Goal: Information Seeking & Learning: Check status

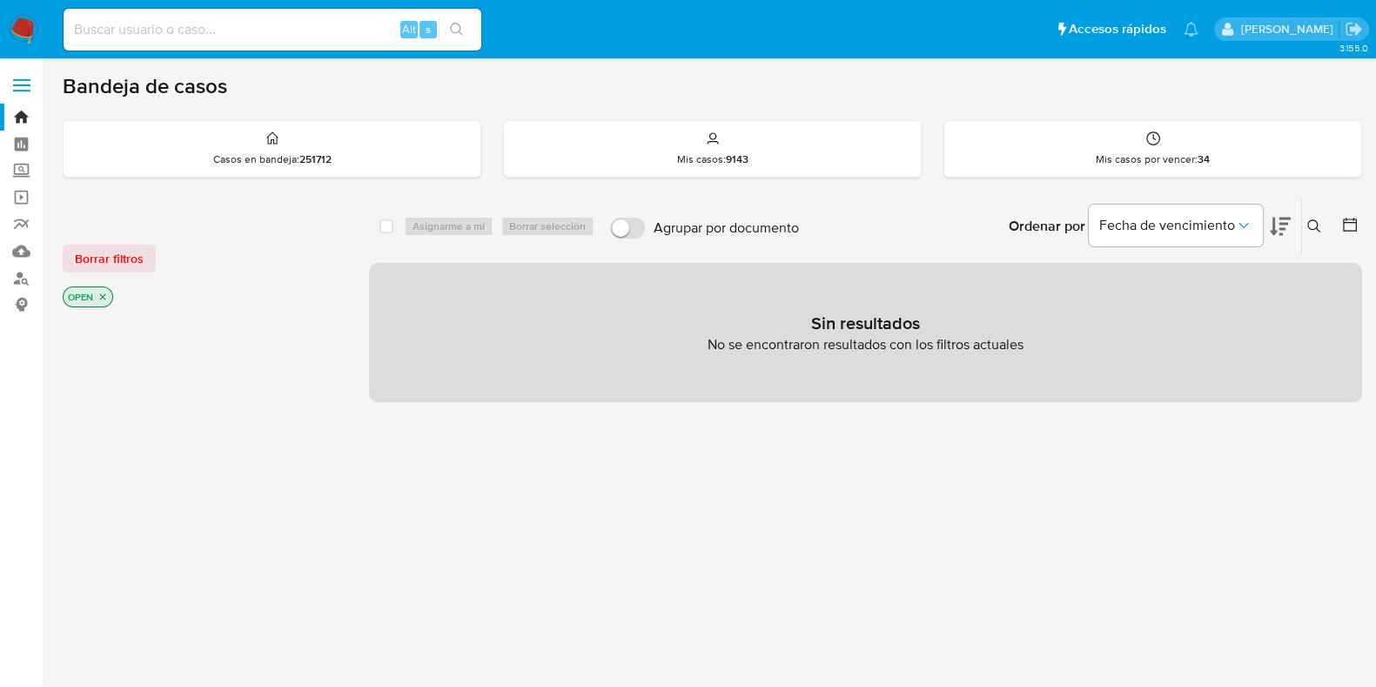
click at [1314, 225] on icon at bounding box center [1314, 226] width 14 height 14
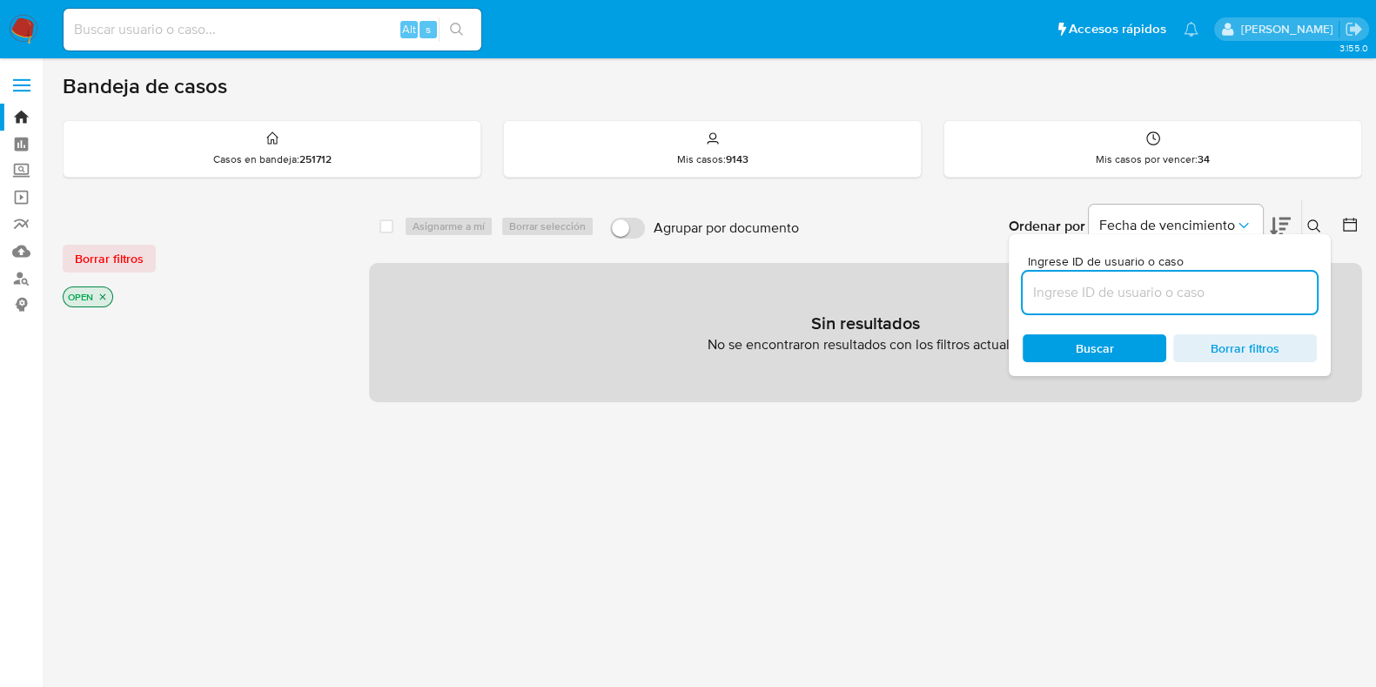
click at [1097, 295] on input at bounding box center [1170, 292] width 294 height 23
type input "492229847"
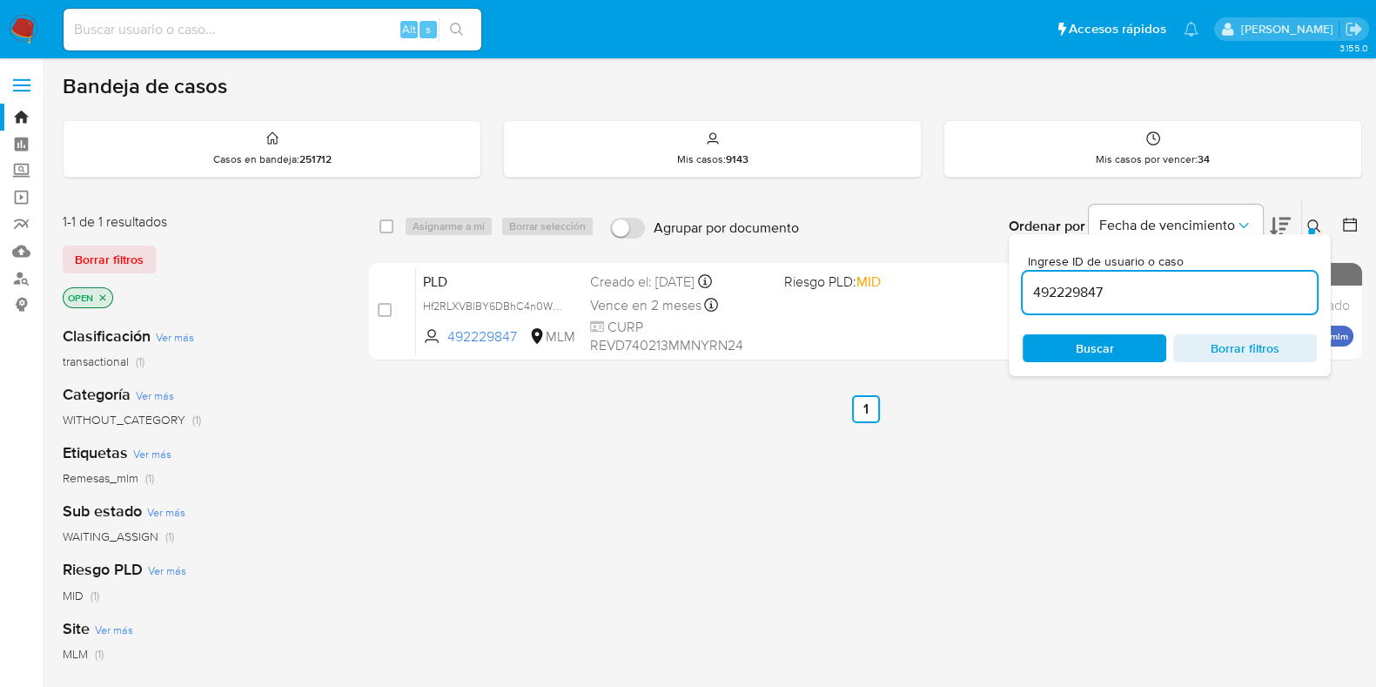
click at [1319, 216] on button at bounding box center [1316, 226] width 29 height 21
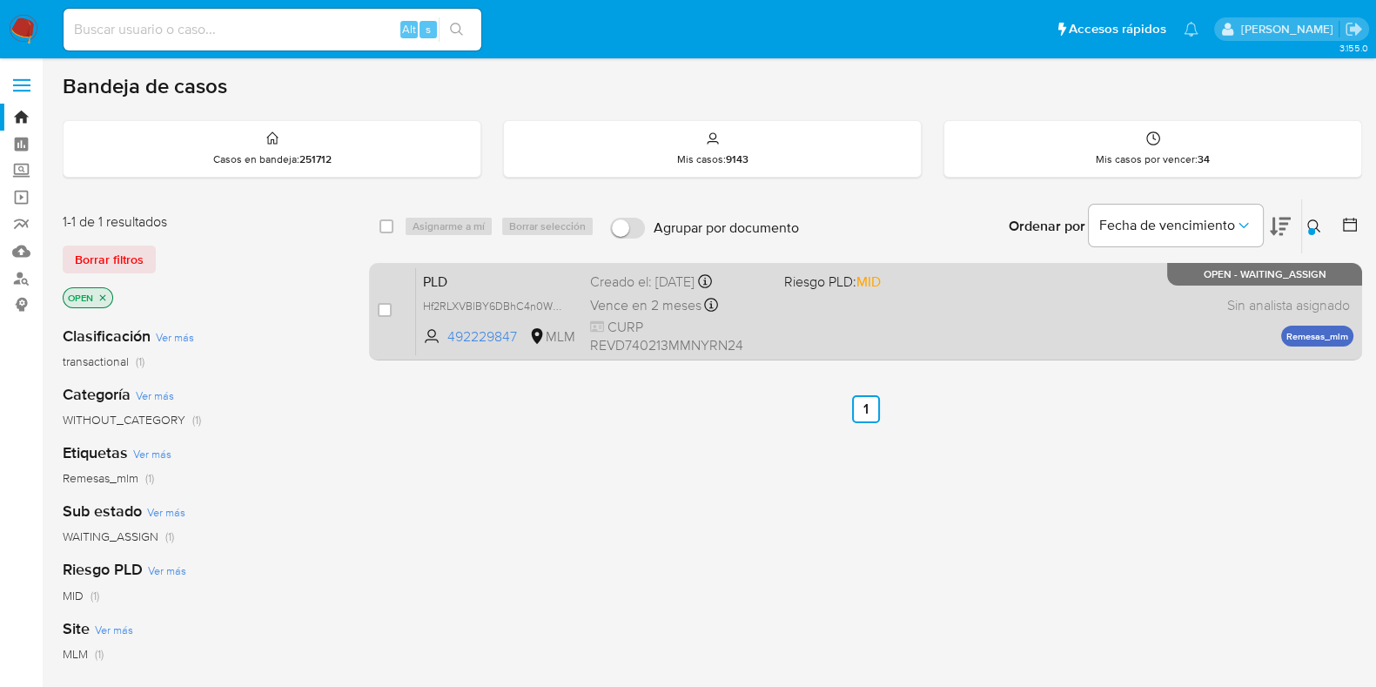
click at [1035, 279] on div "PLD Hf2RLXVBlBY6DBhC4n0W4Nhn 492229847 MLM Riesgo PLD: MID Creado el: 12/08/202…" at bounding box center [884, 311] width 937 height 88
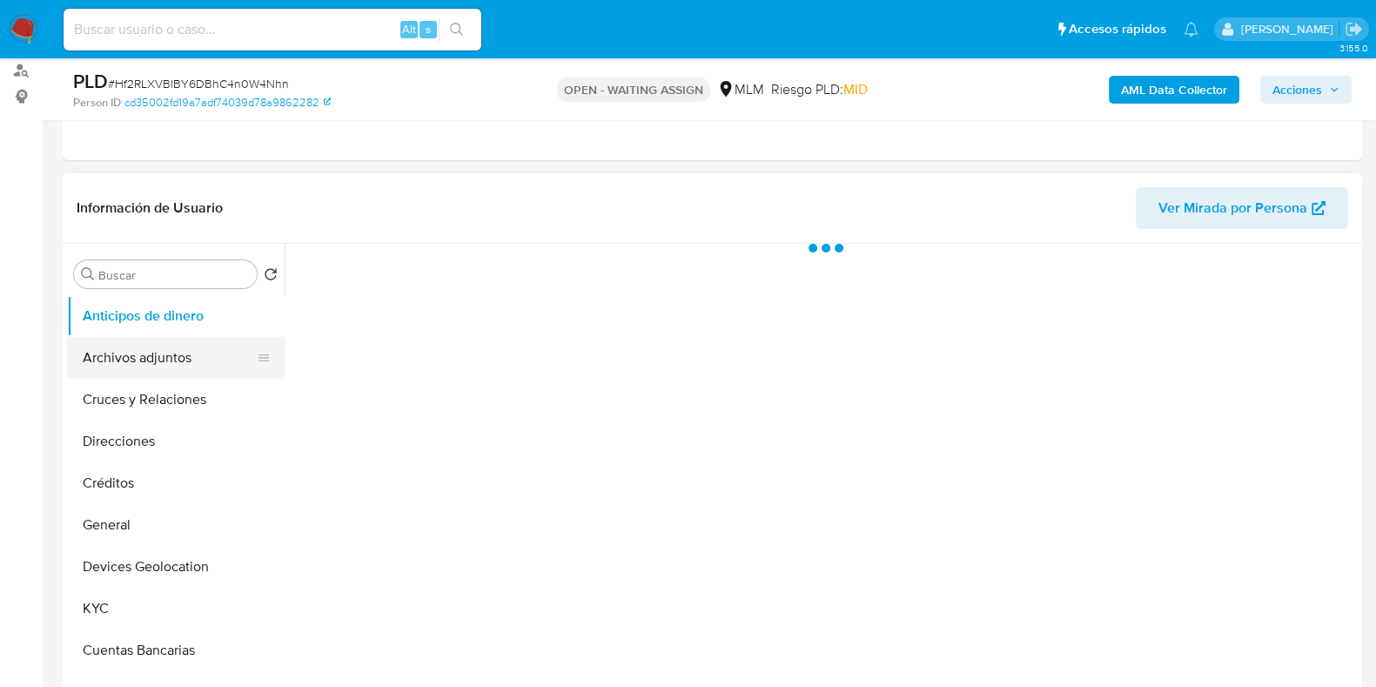
scroll to position [217, 0]
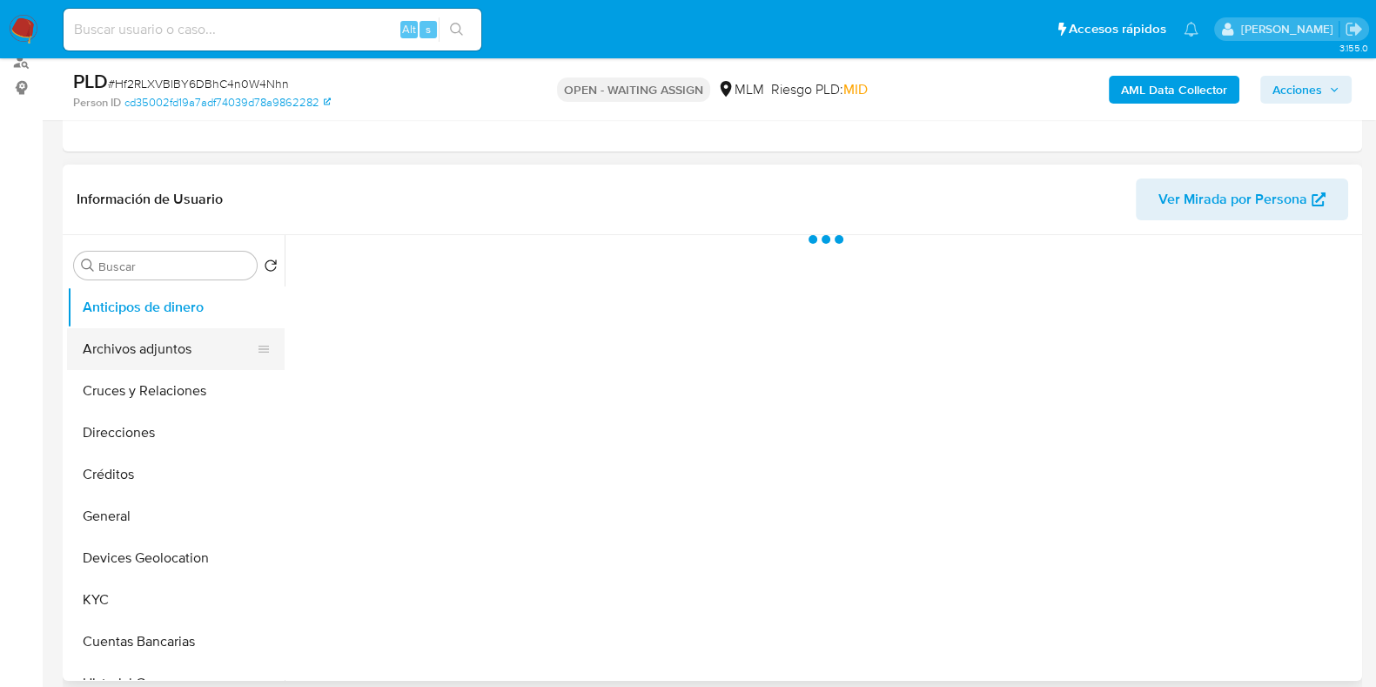
click at [142, 357] on button "Archivos adjuntos" at bounding box center [169, 349] width 204 height 42
select select "10"
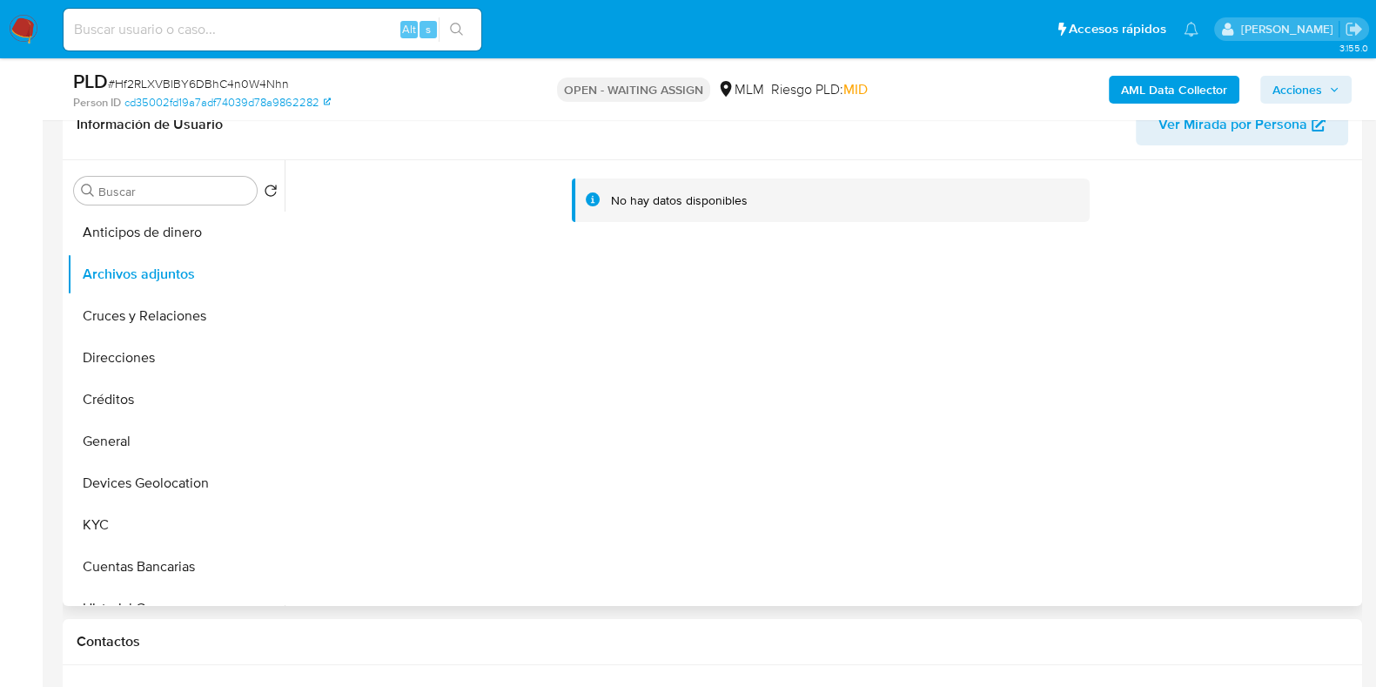
scroll to position [326, 0]
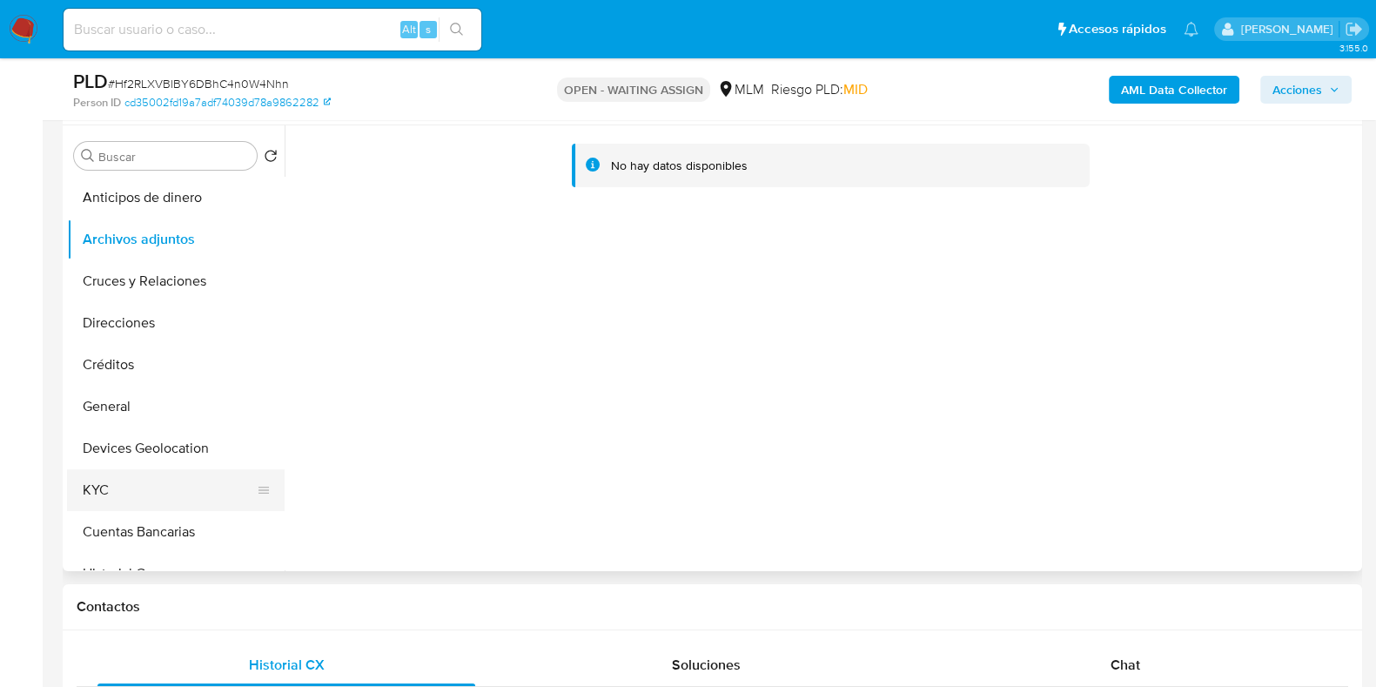
click at [151, 494] on button "KYC" at bounding box center [169, 490] width 204 height 42
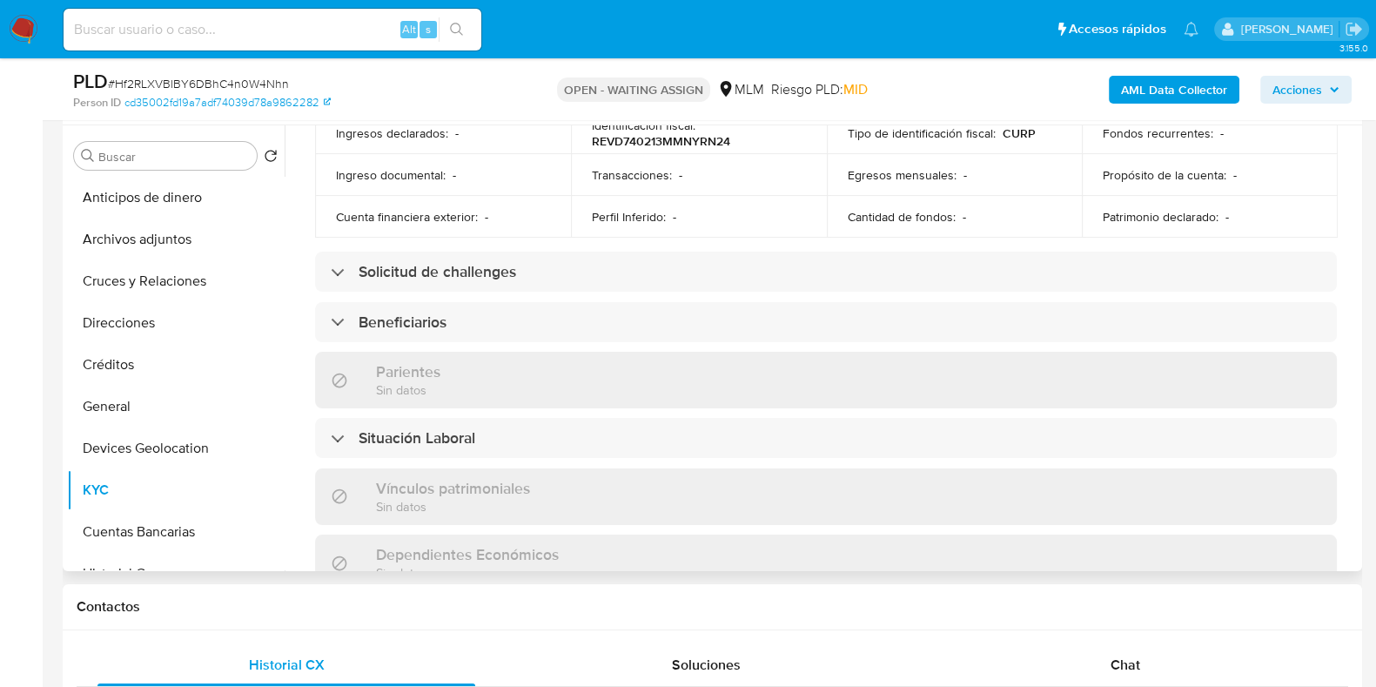
scroll to position [653, 0]
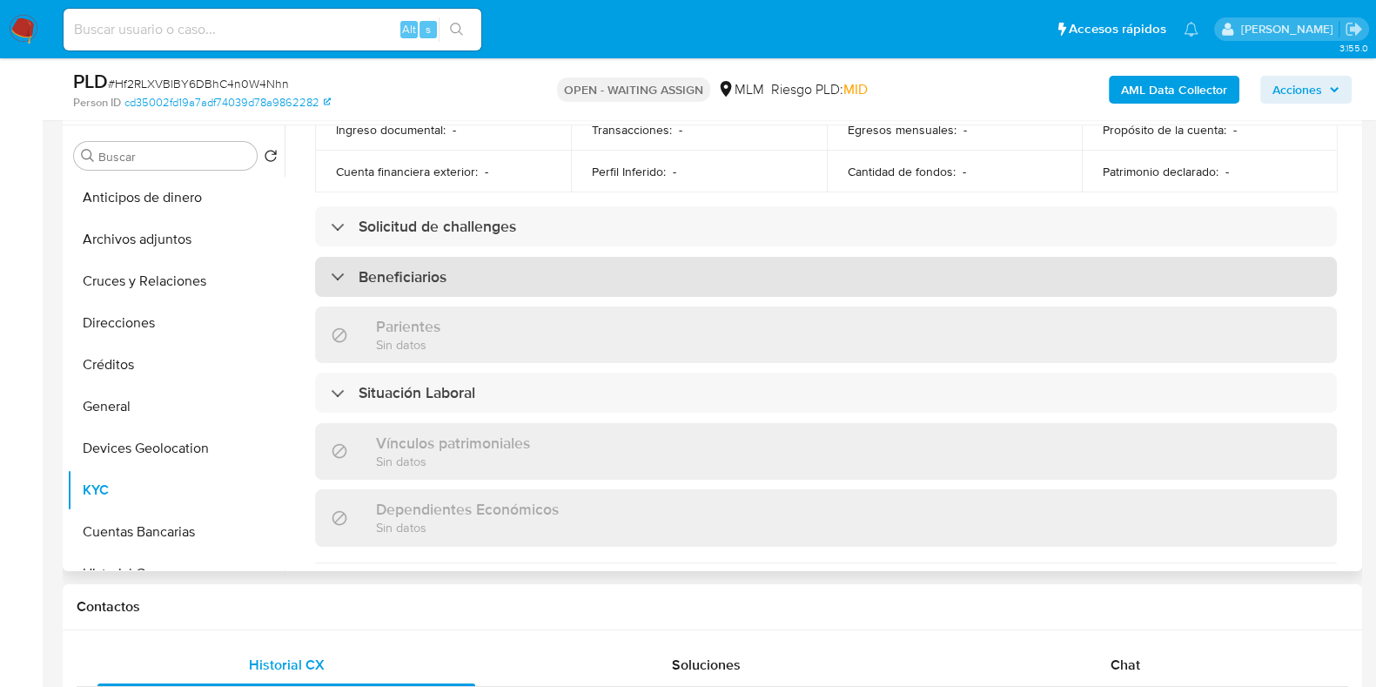
click at [417, 272] on h3 "Beneficiarios" at bounding box center [403, 276] width 88 height 19
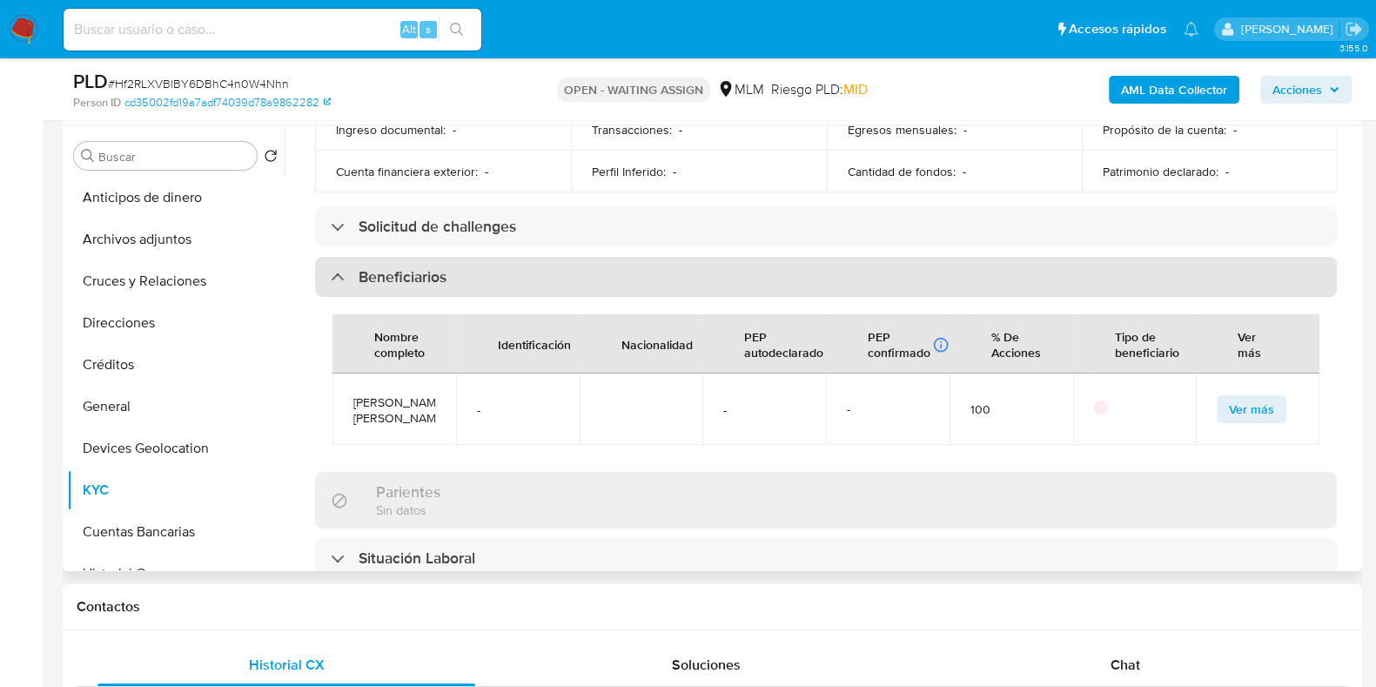
click at [417, 272] on h3 "Beneficiarios" at bounding box center [403, 276] width 88 height 19
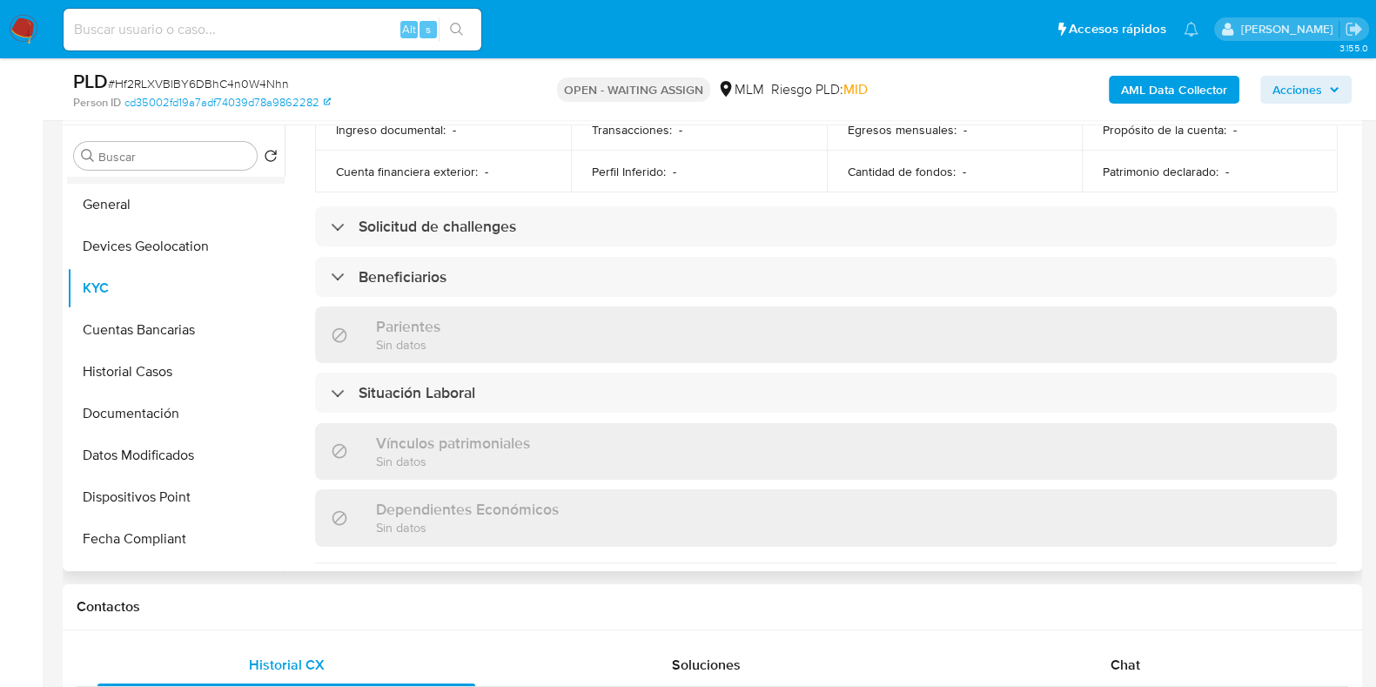
scroll to position [217, 0]
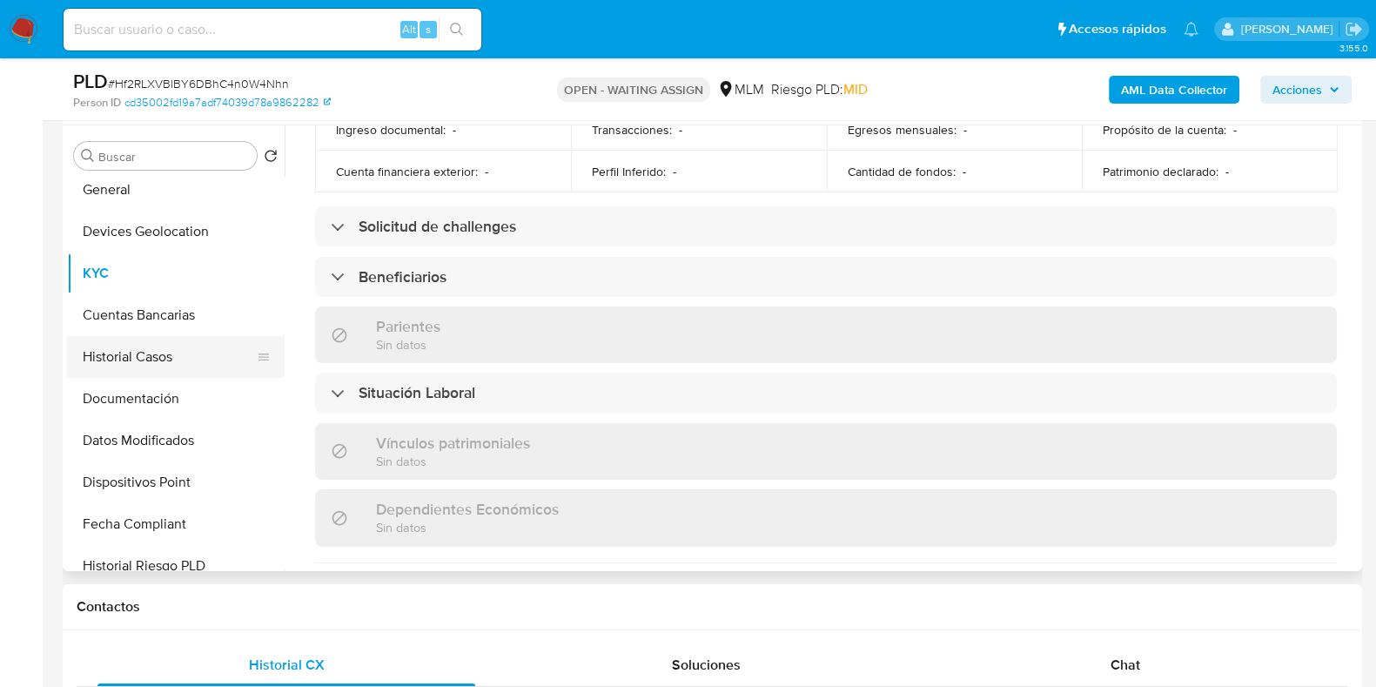
click at [144, 350] on button "Historial Casos" at bounding box center [169, 357] width 204 height 42
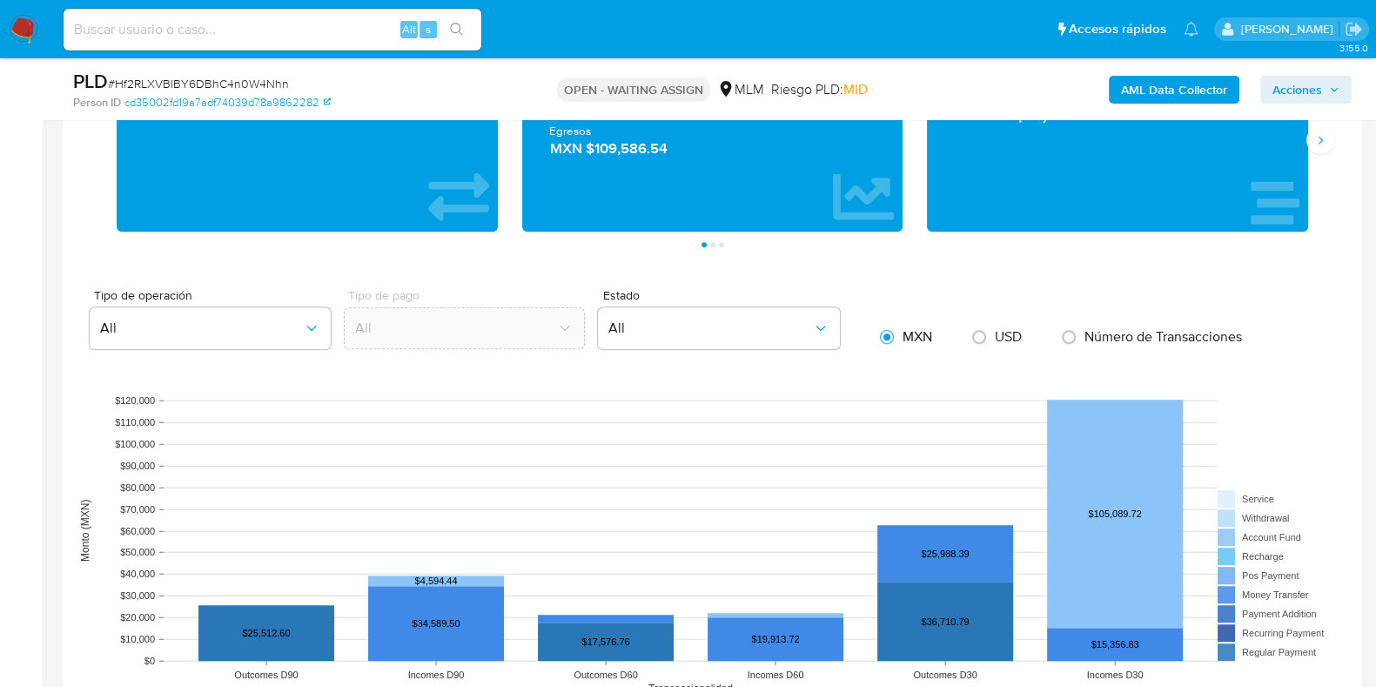
scroll to position [1850, 0]
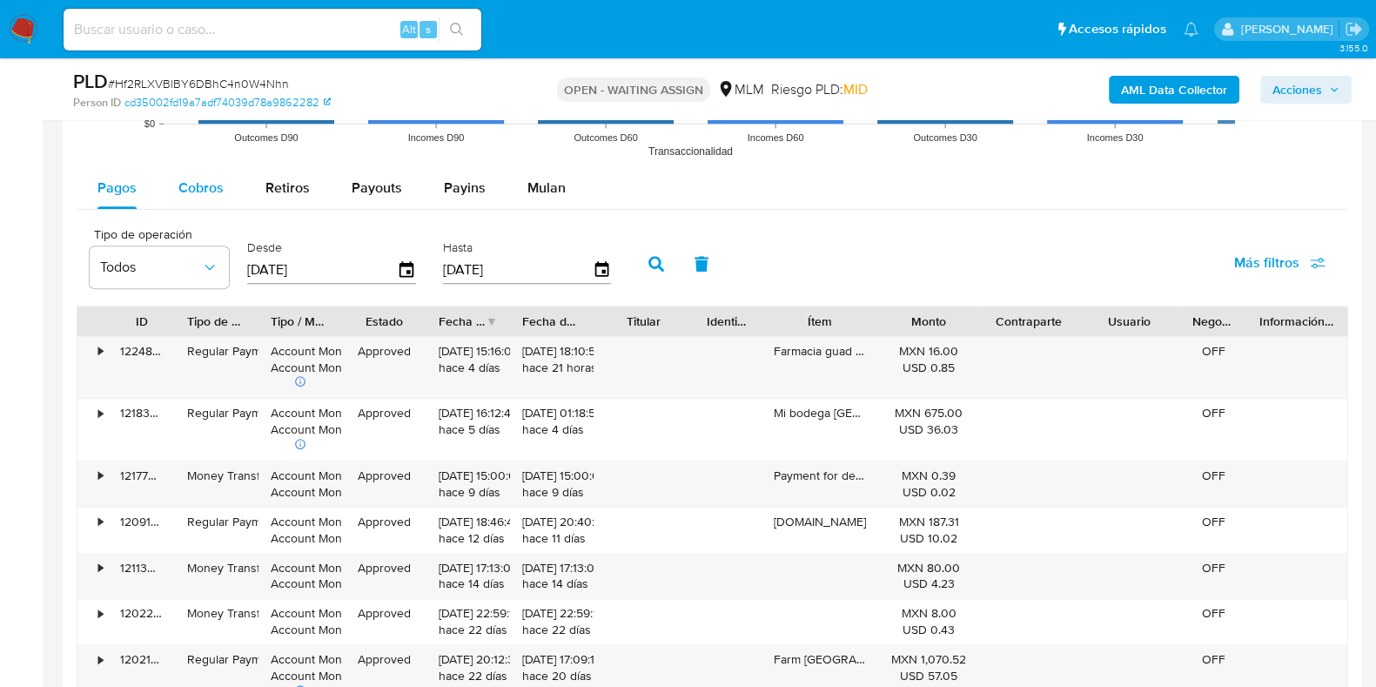
click at [208, 185] on span "Cobros" at bounding box center [200, 188] width 45 height 20
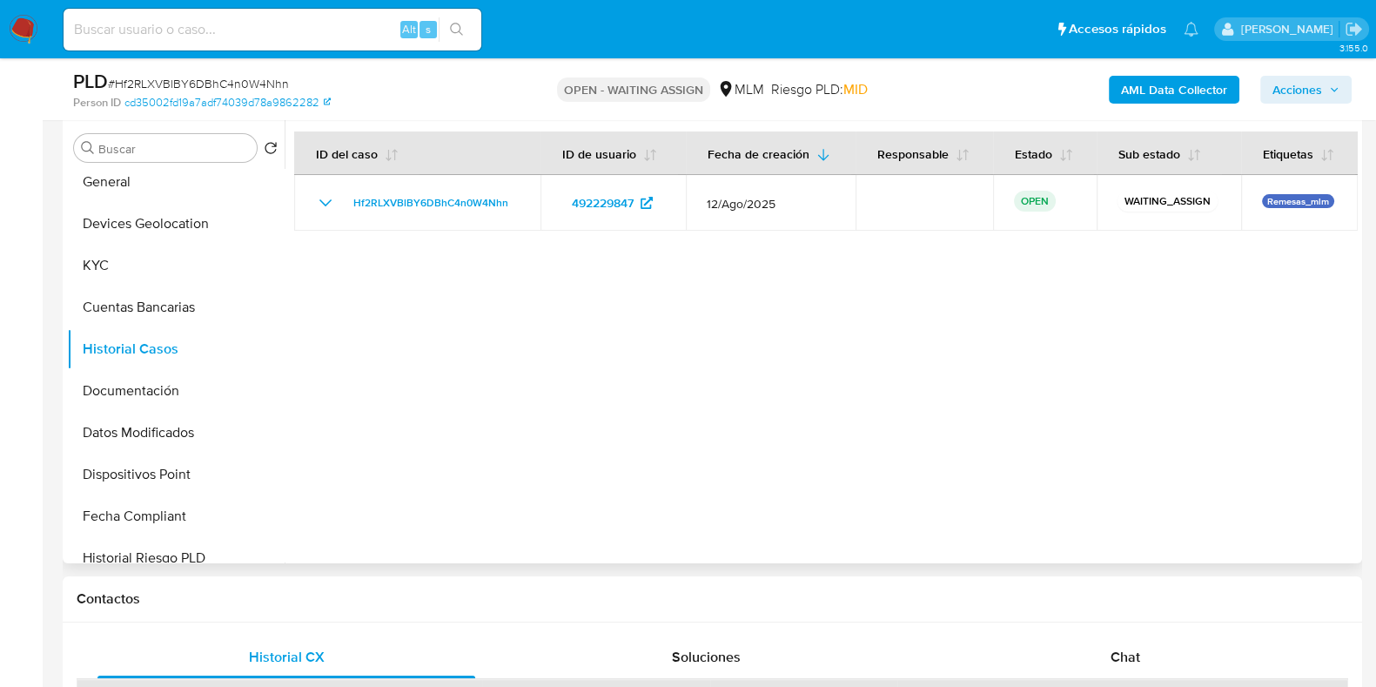
scroll to position [326, 0]
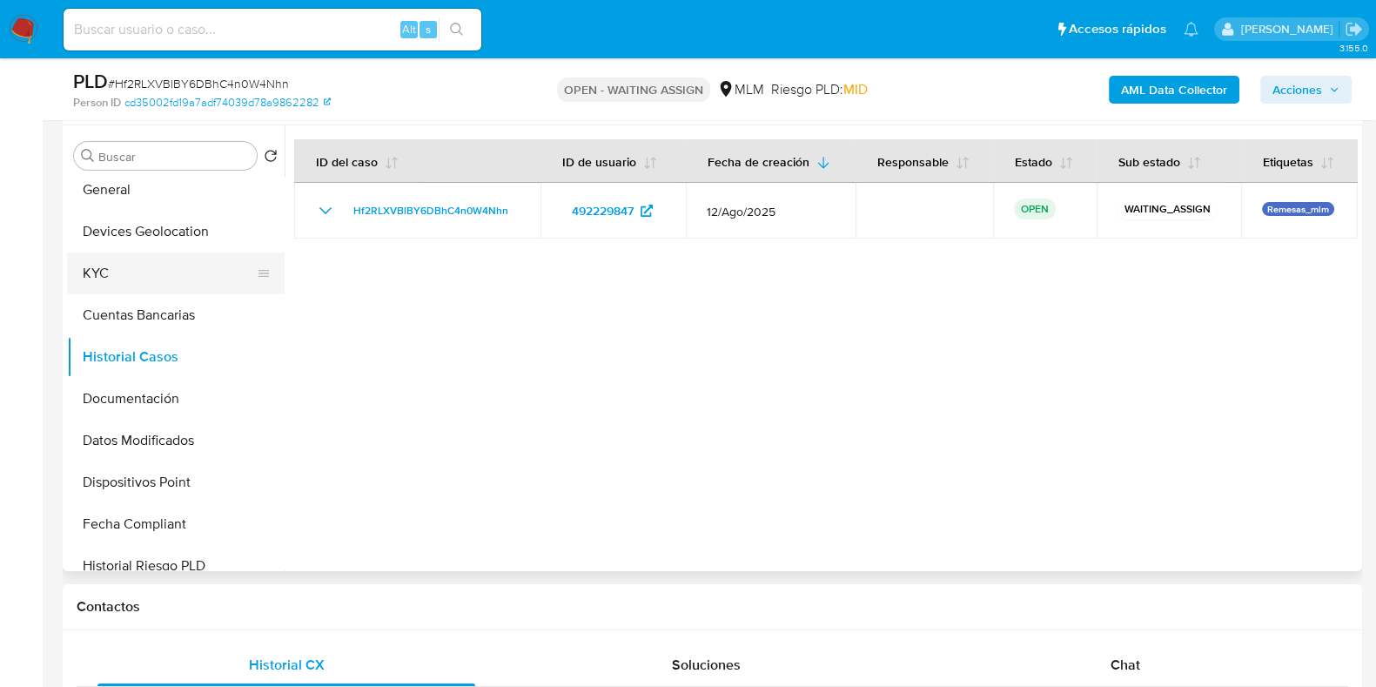
click at [132, 274] on button "KYC" at bounding box center [169, 273] width 204 height 42
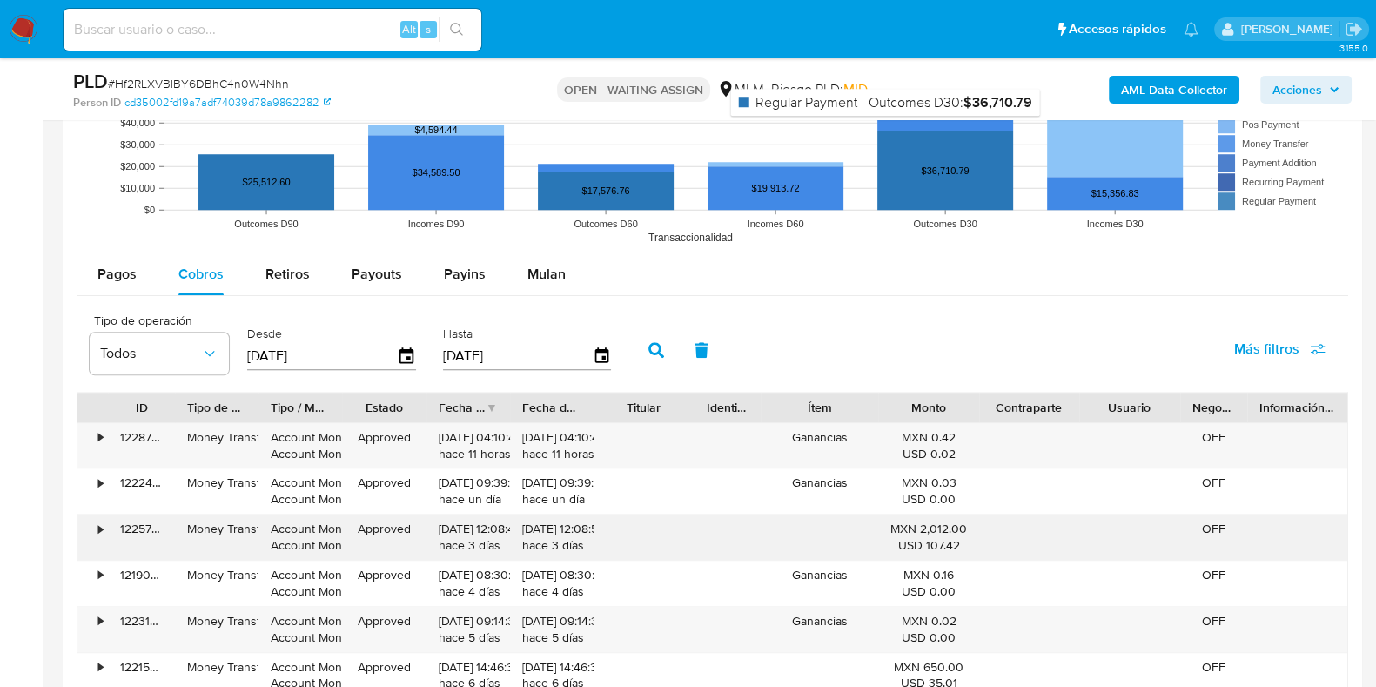
scroll to position [1850, 0]
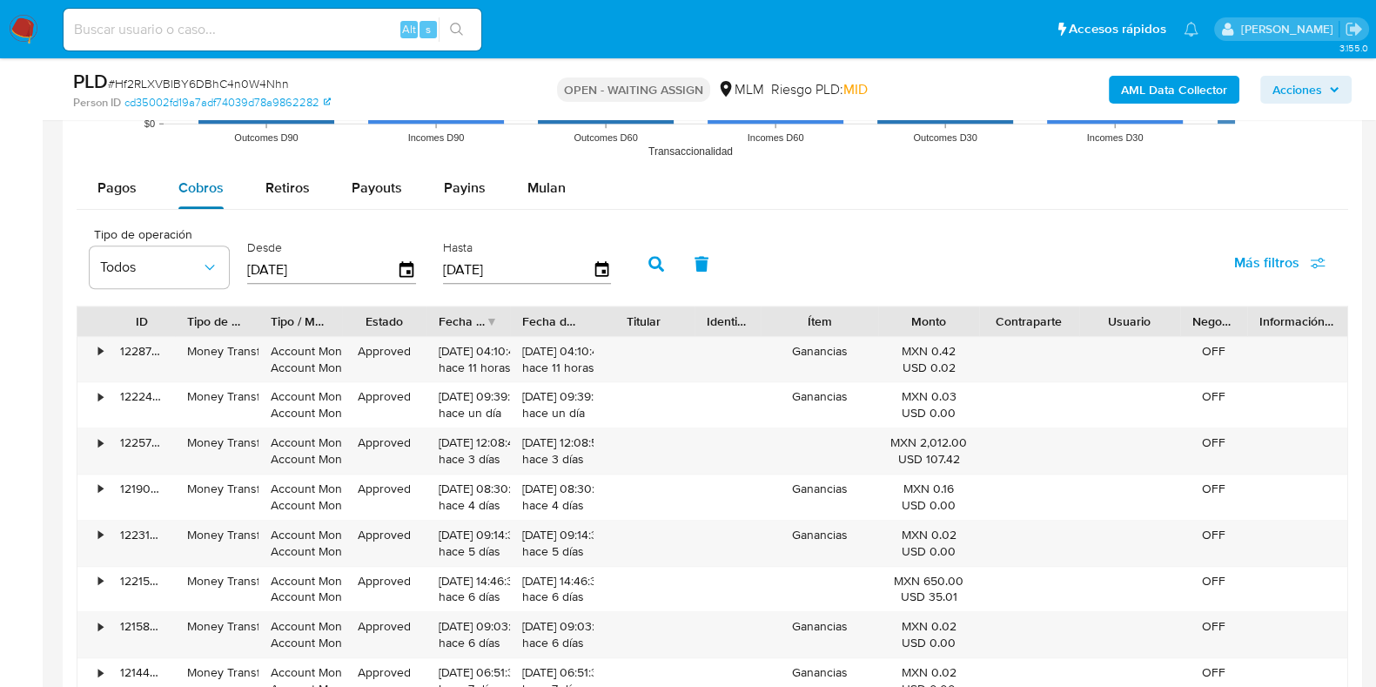
click at [204, 191] on span "Cobros" at bounding box center [200, 188] width 45 height 20
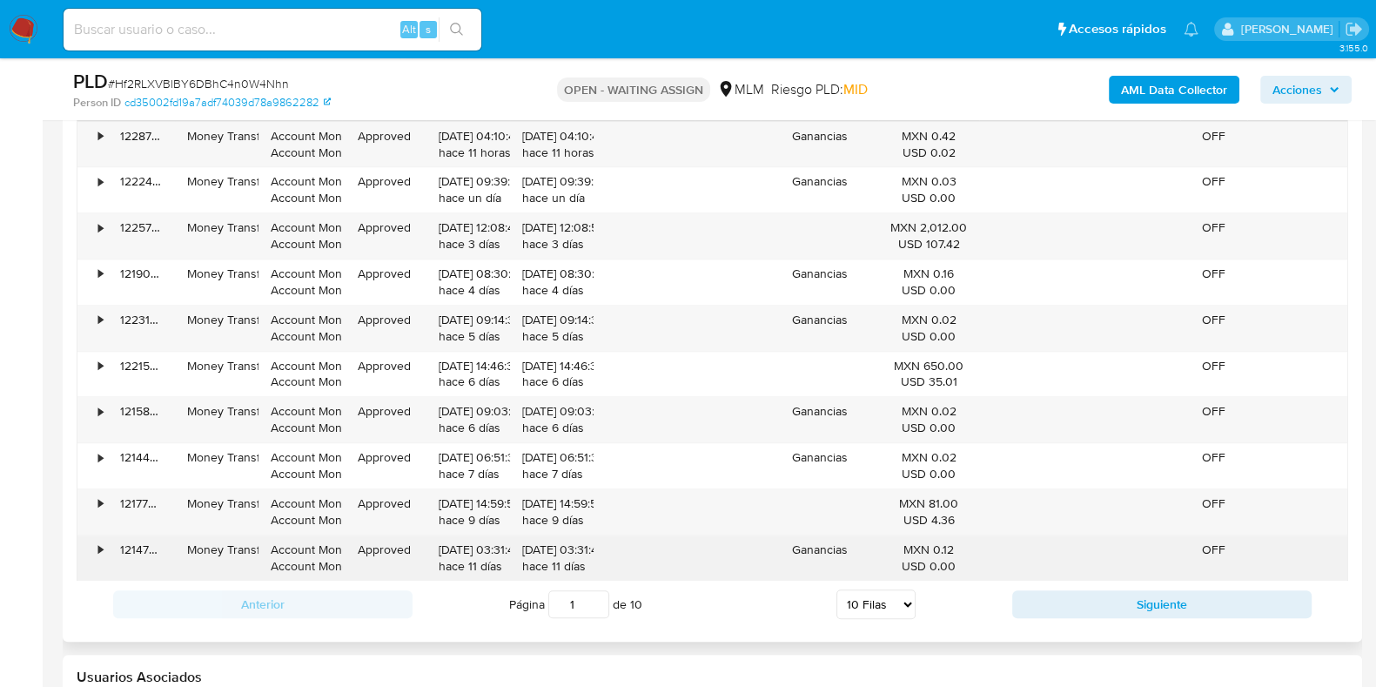
scroll to position [2067, 0]
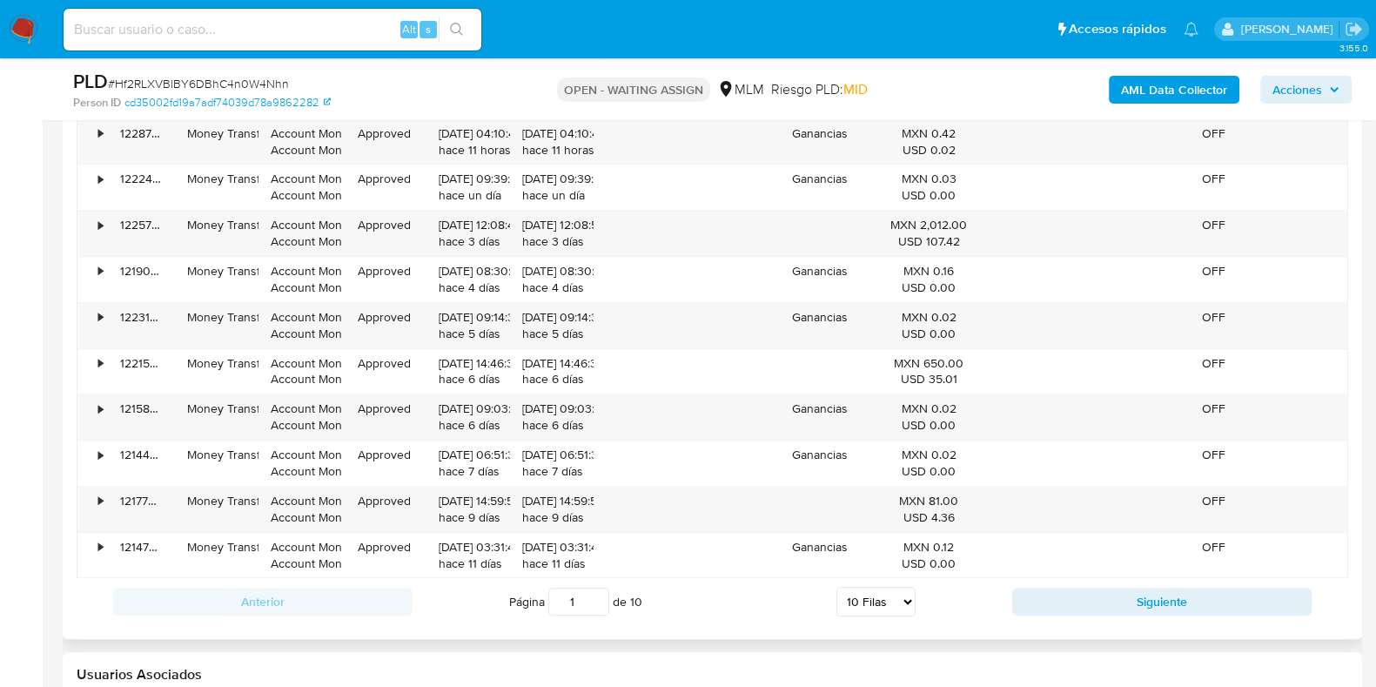
click at [846, 594] on select "5 Filas 10 Filas 20 Filas 25 Filas 50 Filas 100 Filas" at bounding box center [875, 602] width 79 height 30
select select "50"
click at [836, 587] on select "5 Filas 10 Filas 20 Filas 25 Filas 50 Filas 100 Filas" at bounding box center [875, 602] width 79 height 30
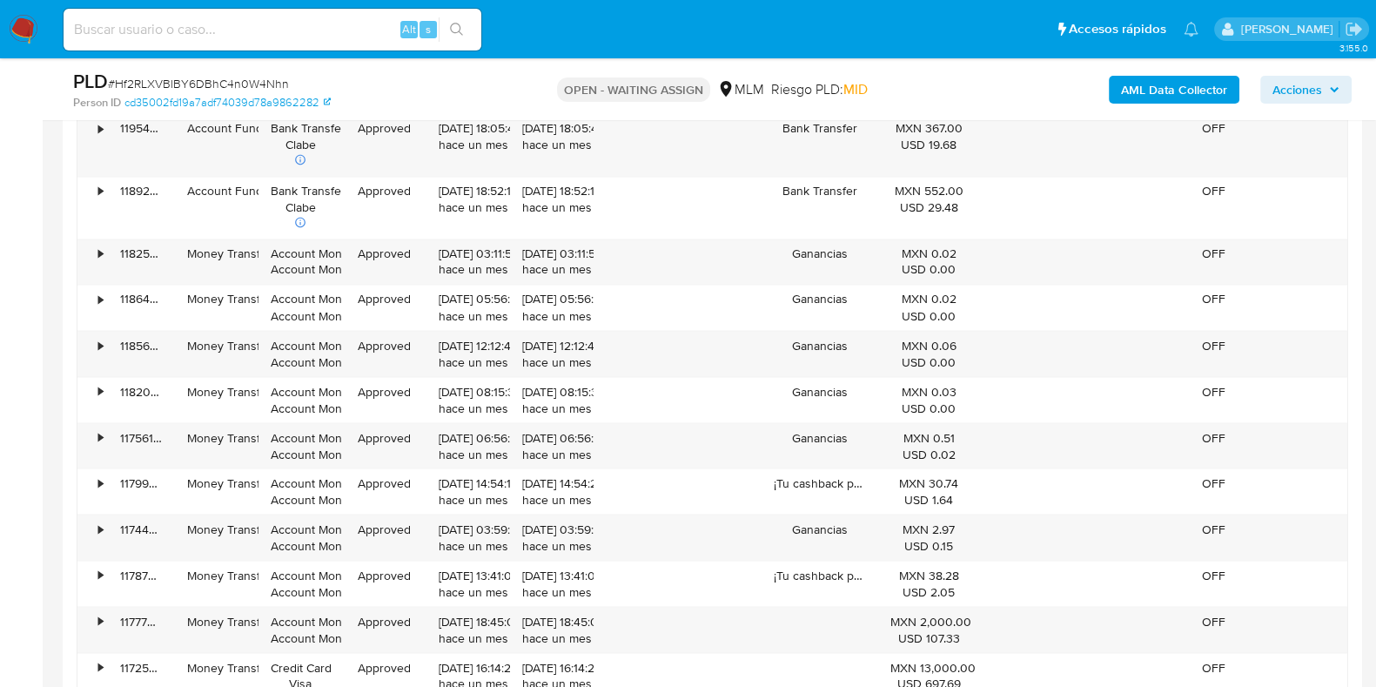
scroll to position [4134, 0]
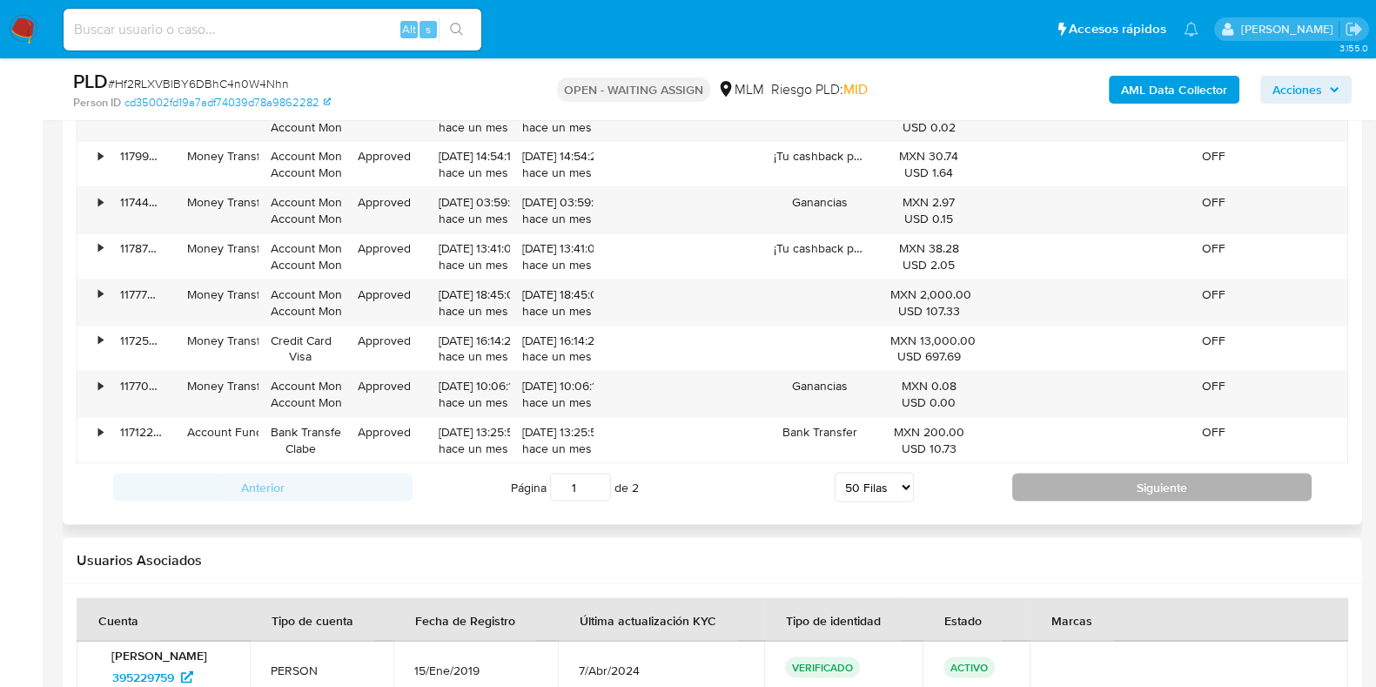
click at [1071, 474] on button "Siguiente" at bounding box center [1161, 487] width 299 height 28
type input "2"
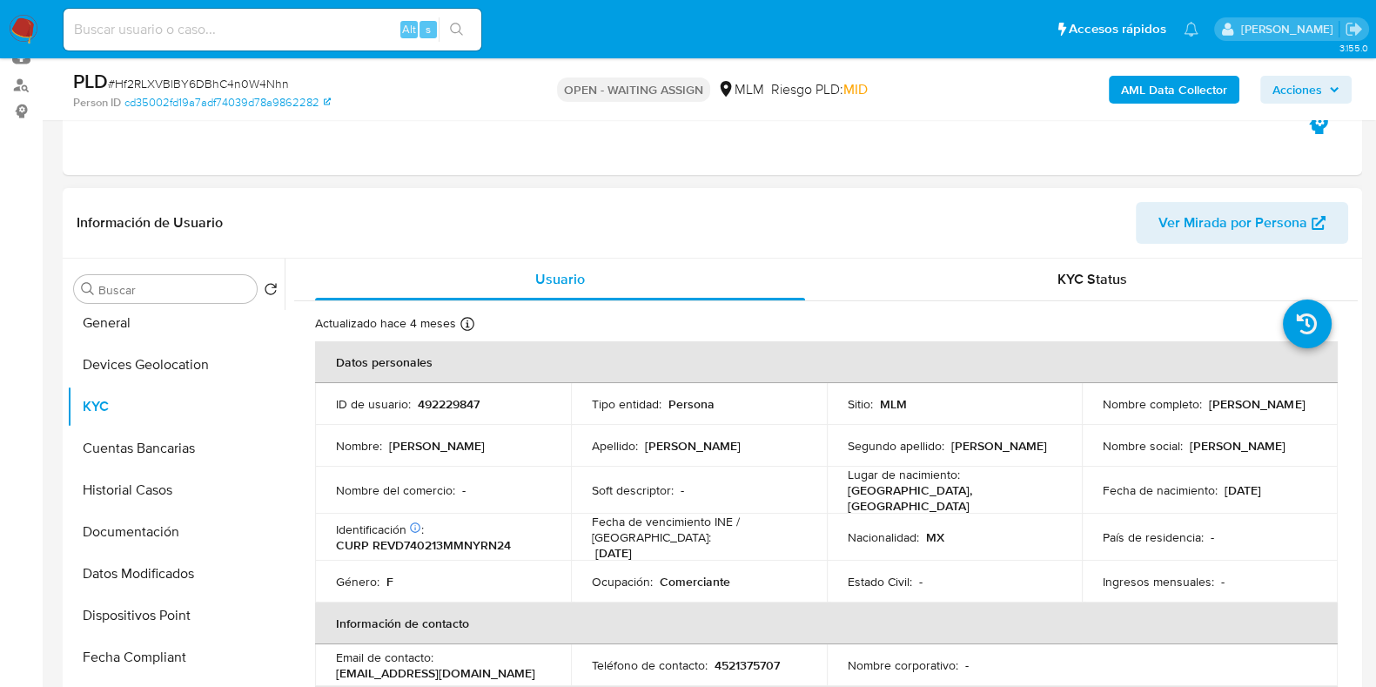
scroll to position [108, 0]
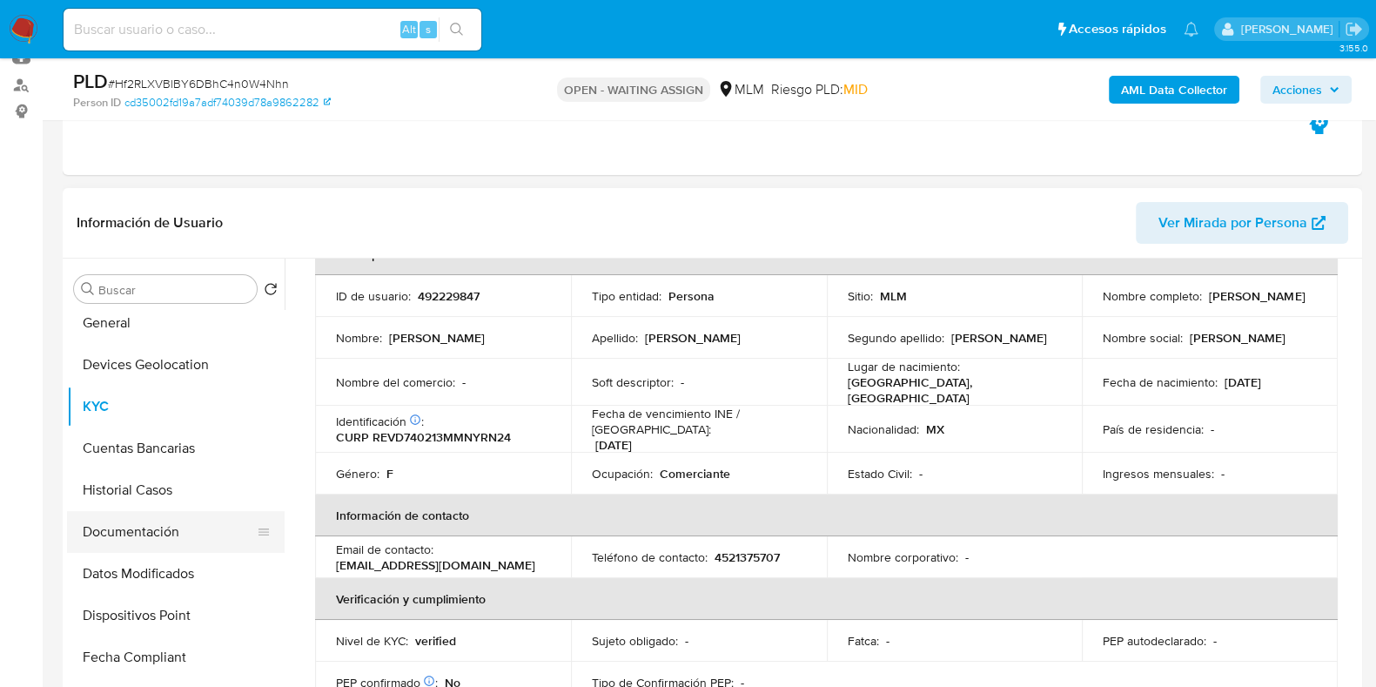
click at [94, 527] on button "Documentación" at bounding box center [169, 532] width 204 height 42
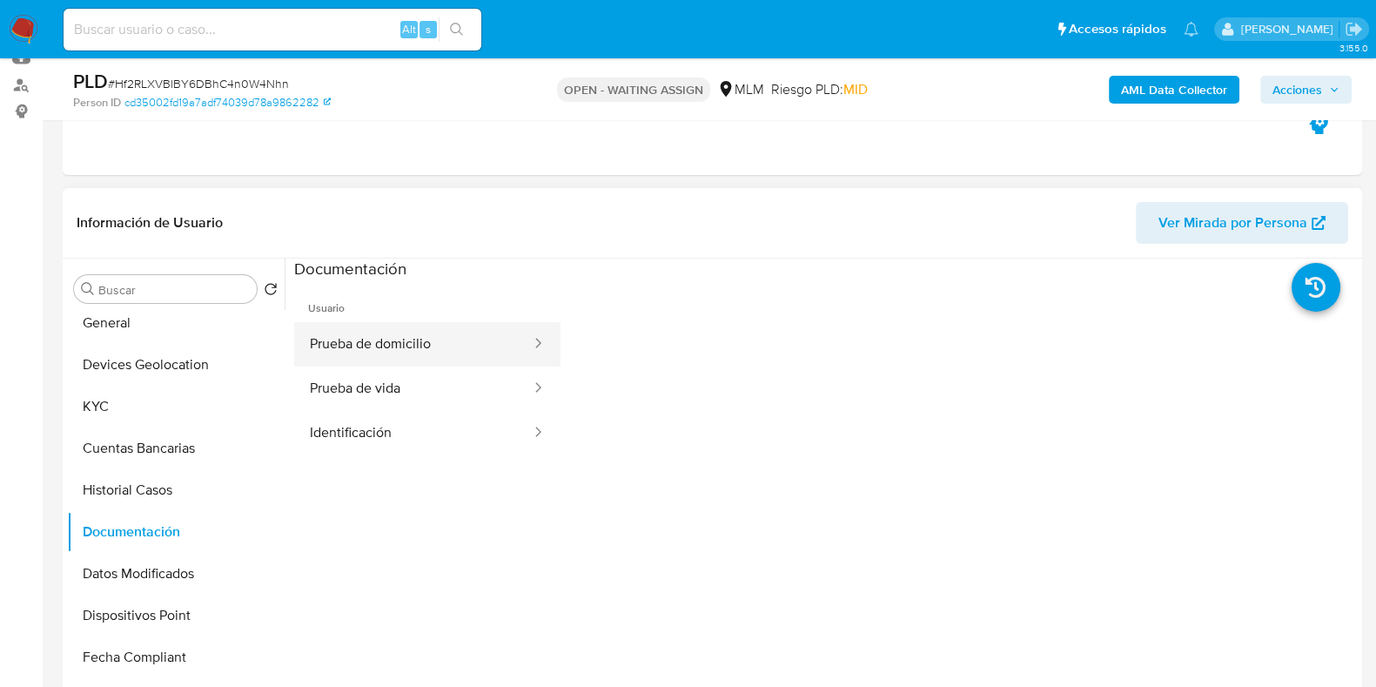
click at [361, 341] on button "Prueba de domicilio" at bounding box center [413, 344] width 238 height 44
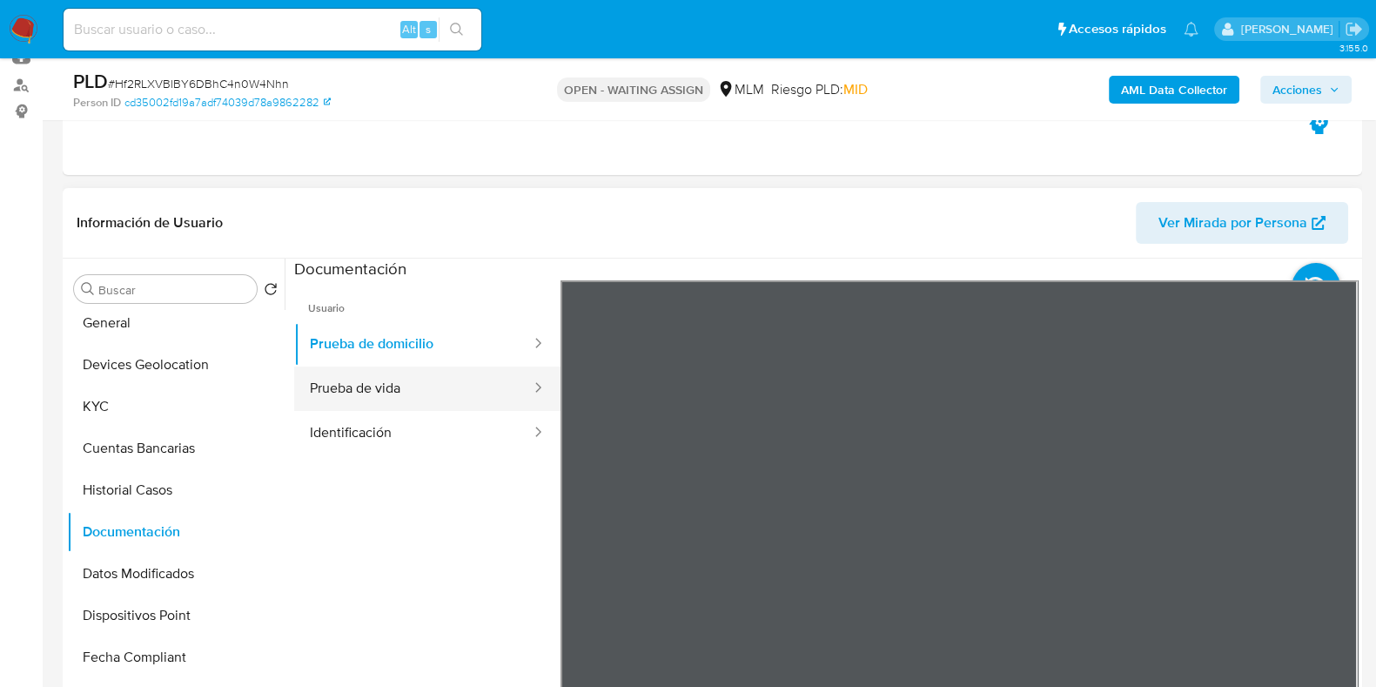
click at [371, 383] on button "Prueba de vida" at bounding box center [413, 388] width 238 height 44
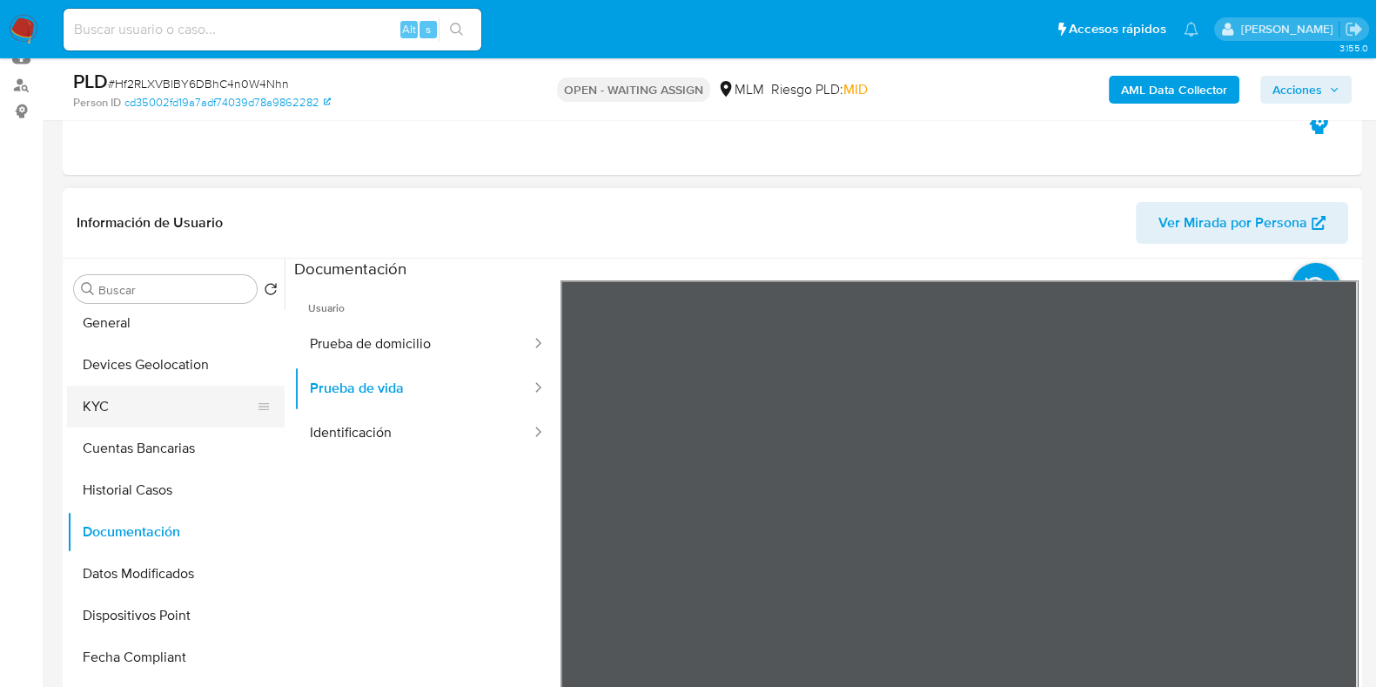
click at [135, 406] on button "KYC" at bounding box center [169, 407] width 204 height 42
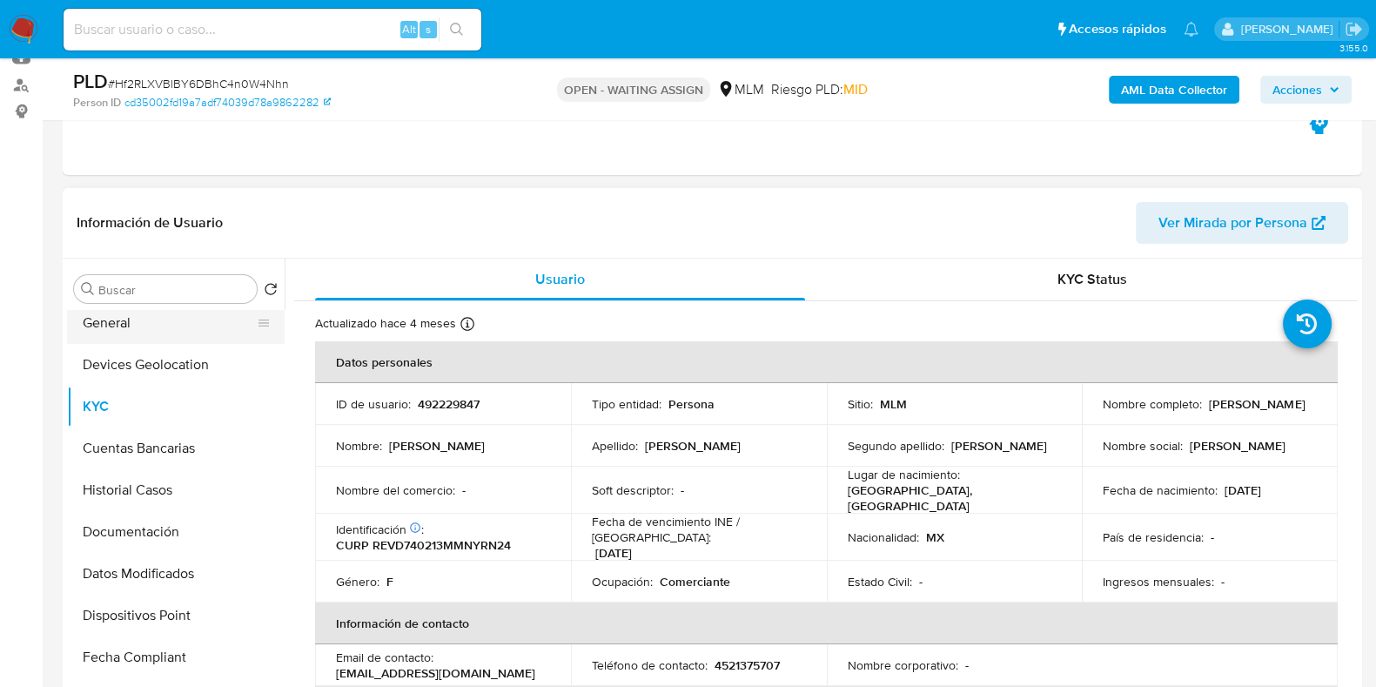
click at [133, 336] on button "General" at bounding box center [169, 323] width 204 height 42
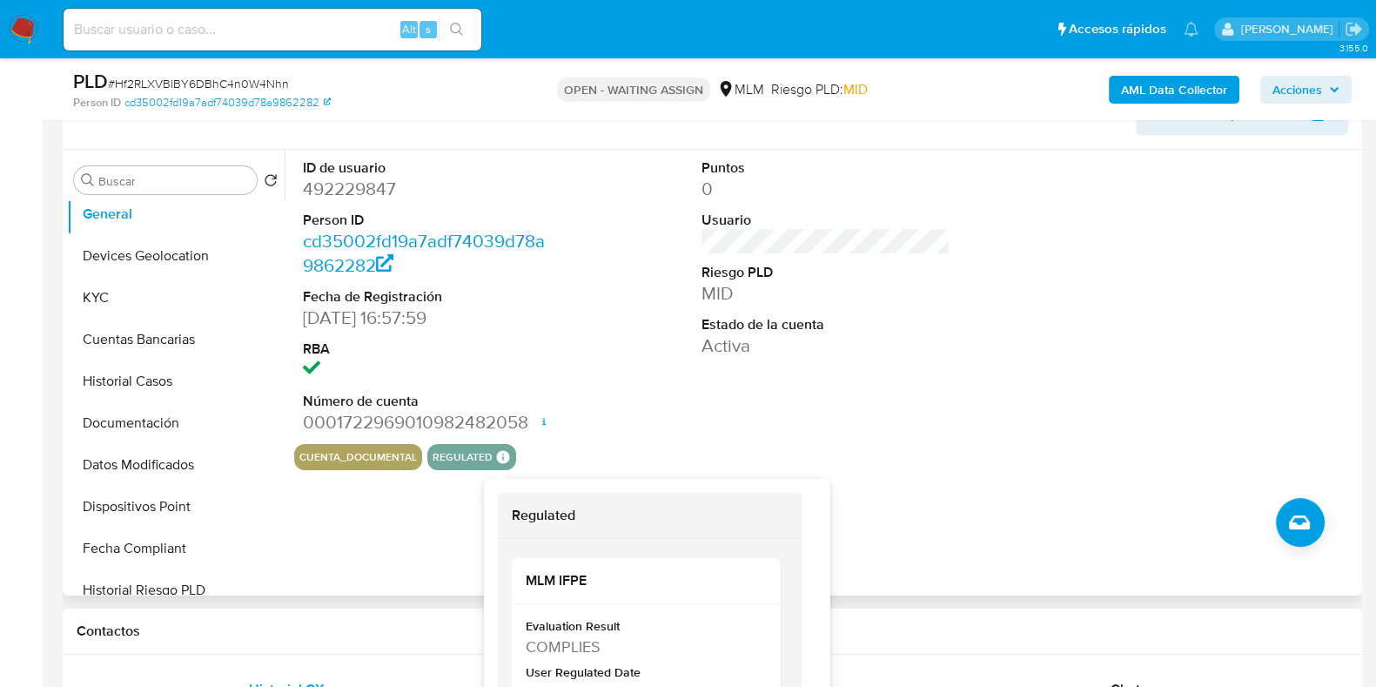
scroll to position [411, 0]
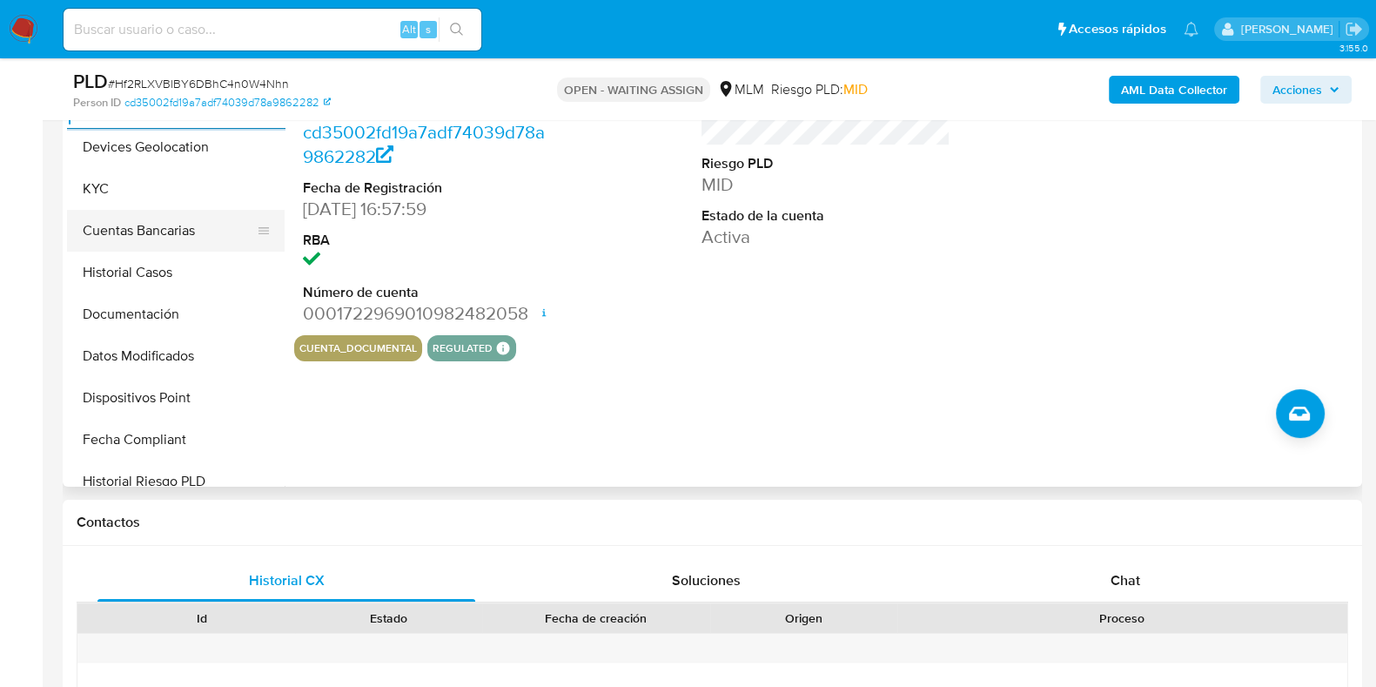
click at [115, 210] on button "Cuentas Bancarias" at bounding box center [169, 231] width 204 height 42
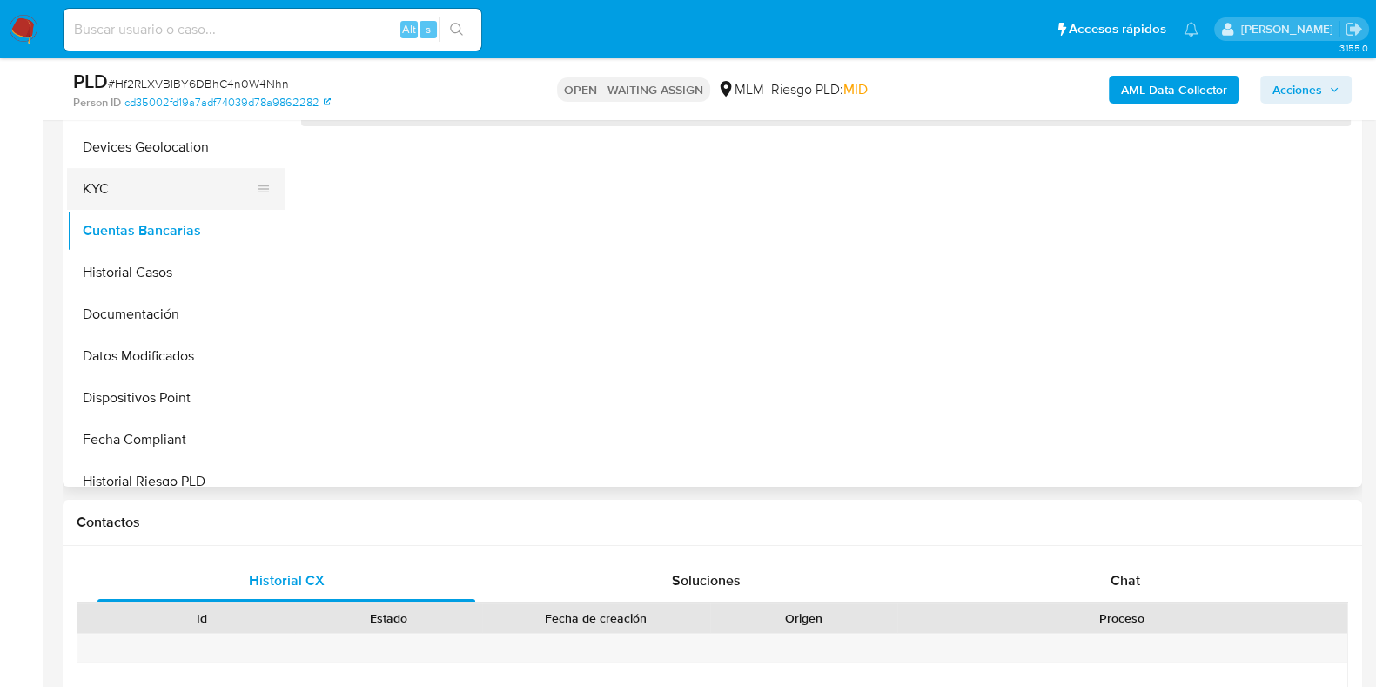
click at [151, 198] on button "KYC" at bounding box center [169, 189] width 204 height 42
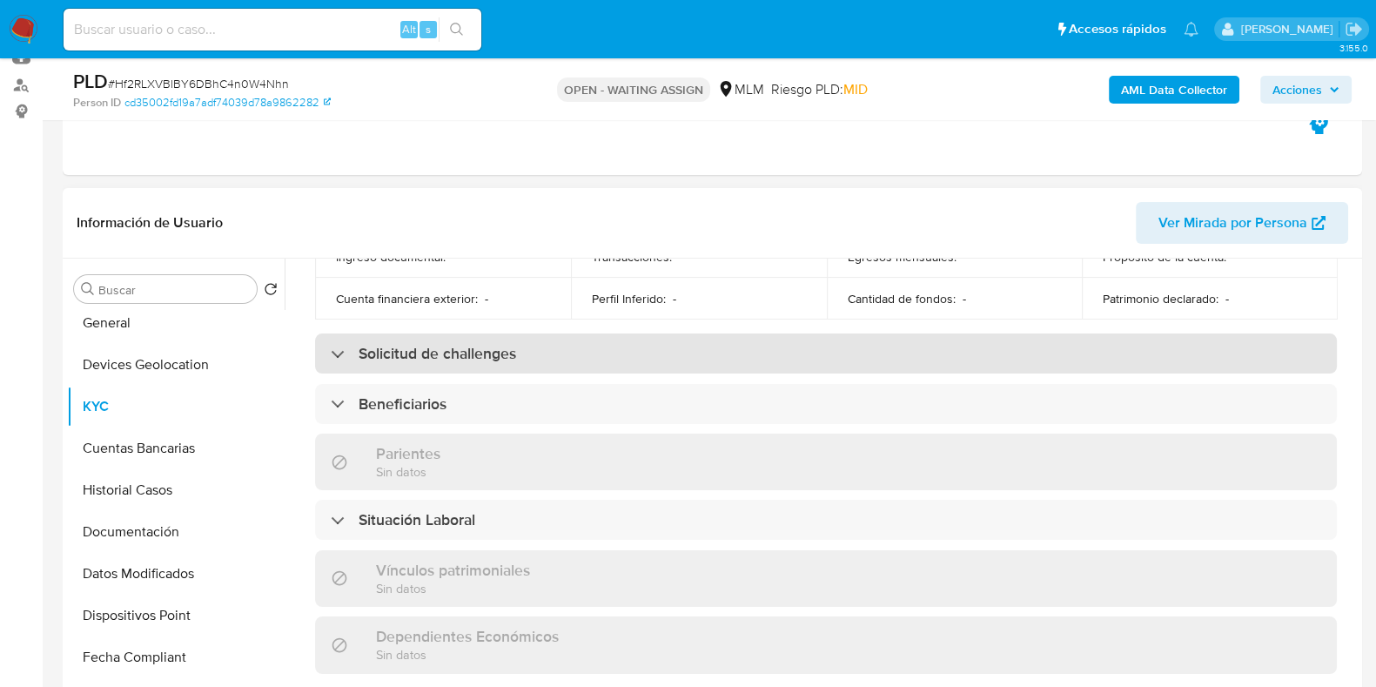
scroll to position [761, 0]
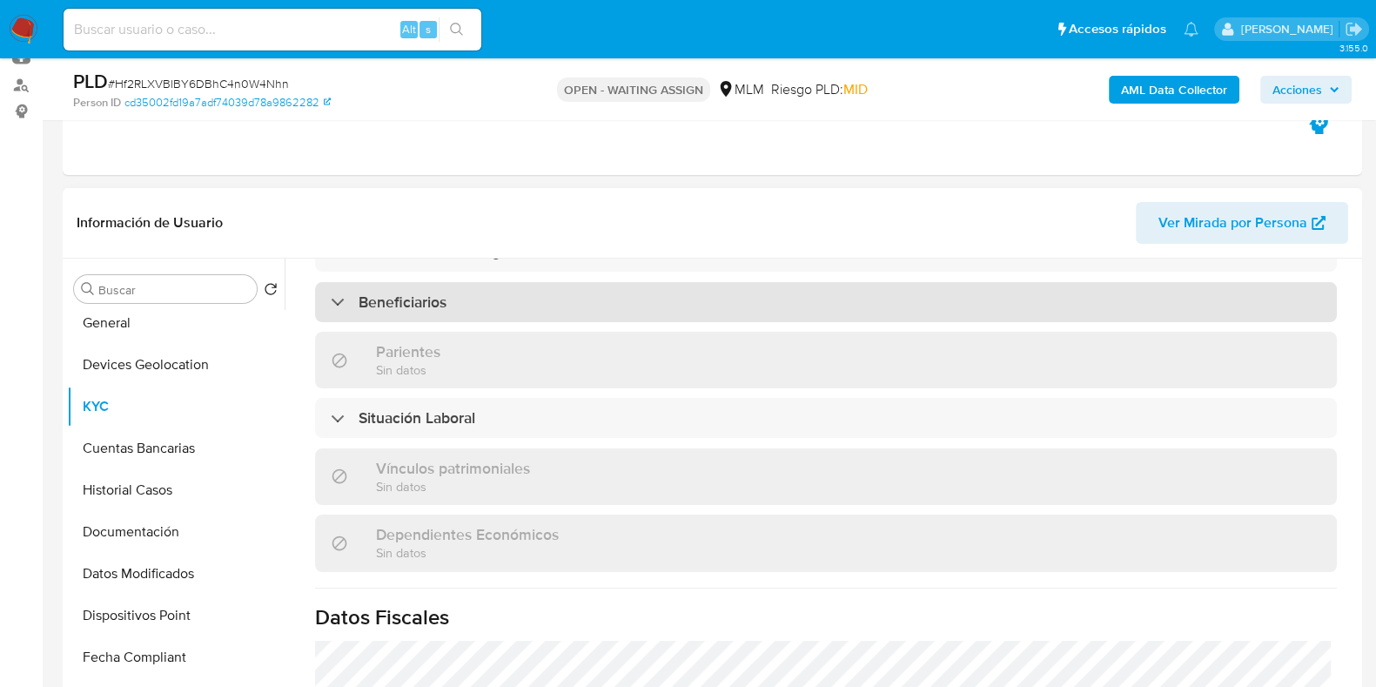
click at [462, 305] on div "Beneficiarios" at bounding box center [826, 302] width 1022 height 40
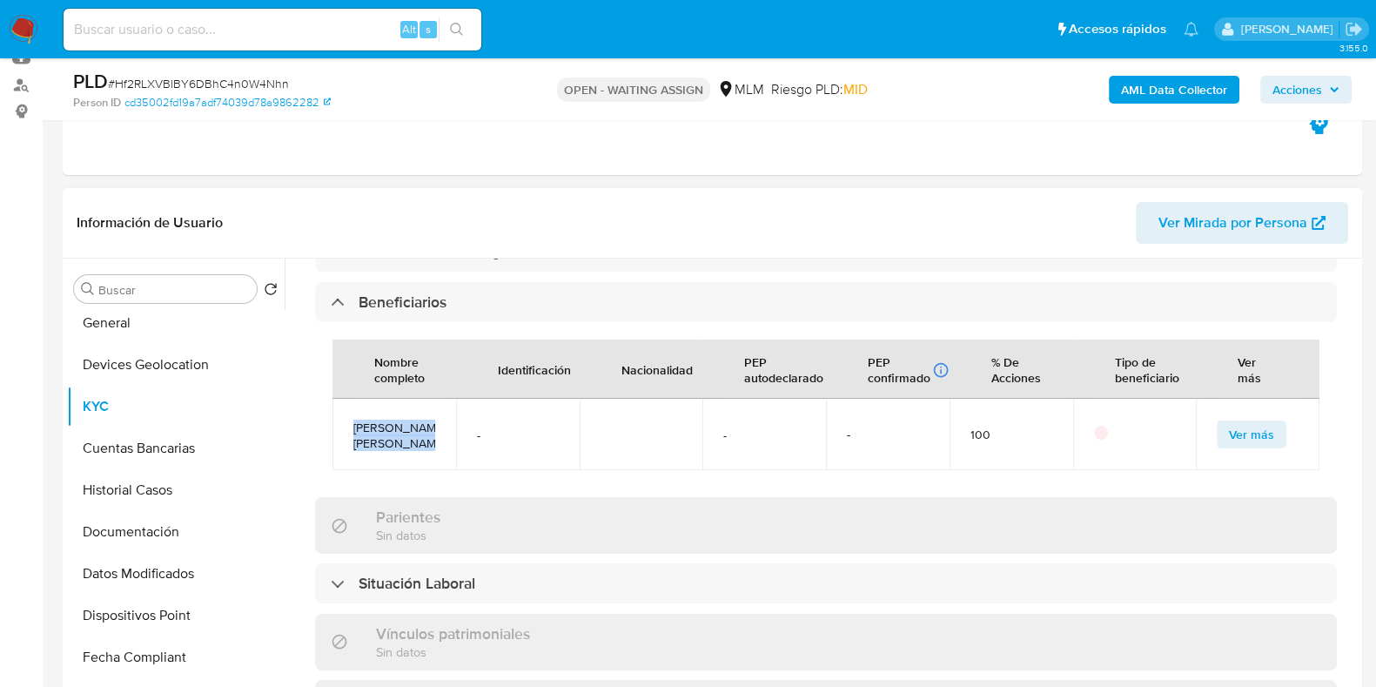
drag, startPoint x: 436, startPoint y: 433, endPoint x: 345, endPoint y: 418, distance: 92.6
click at [345, 418] on td "[PERSON_NAME] [PERSON_NAME]" at bounding box center [394, 434] width 124 height 71
copy span "[PERSON_NAME] [PERSON_NAME]"
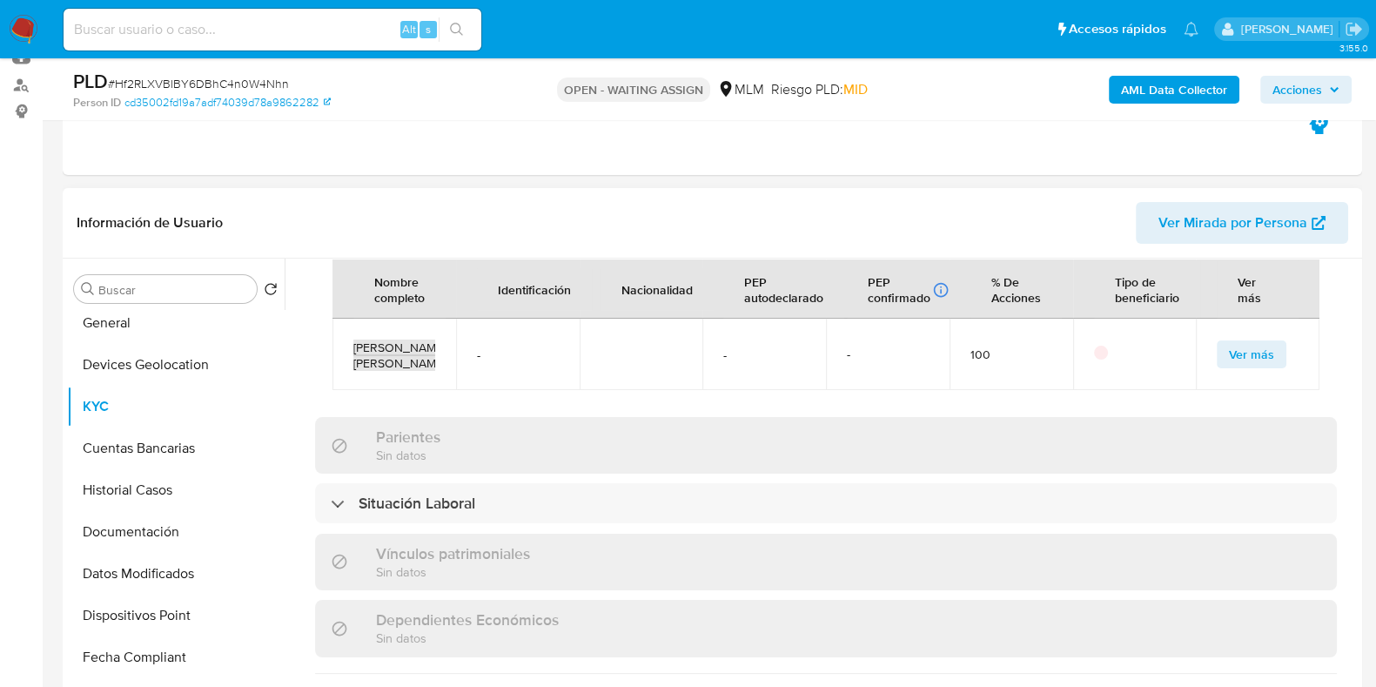
scroll to position [869, 0]
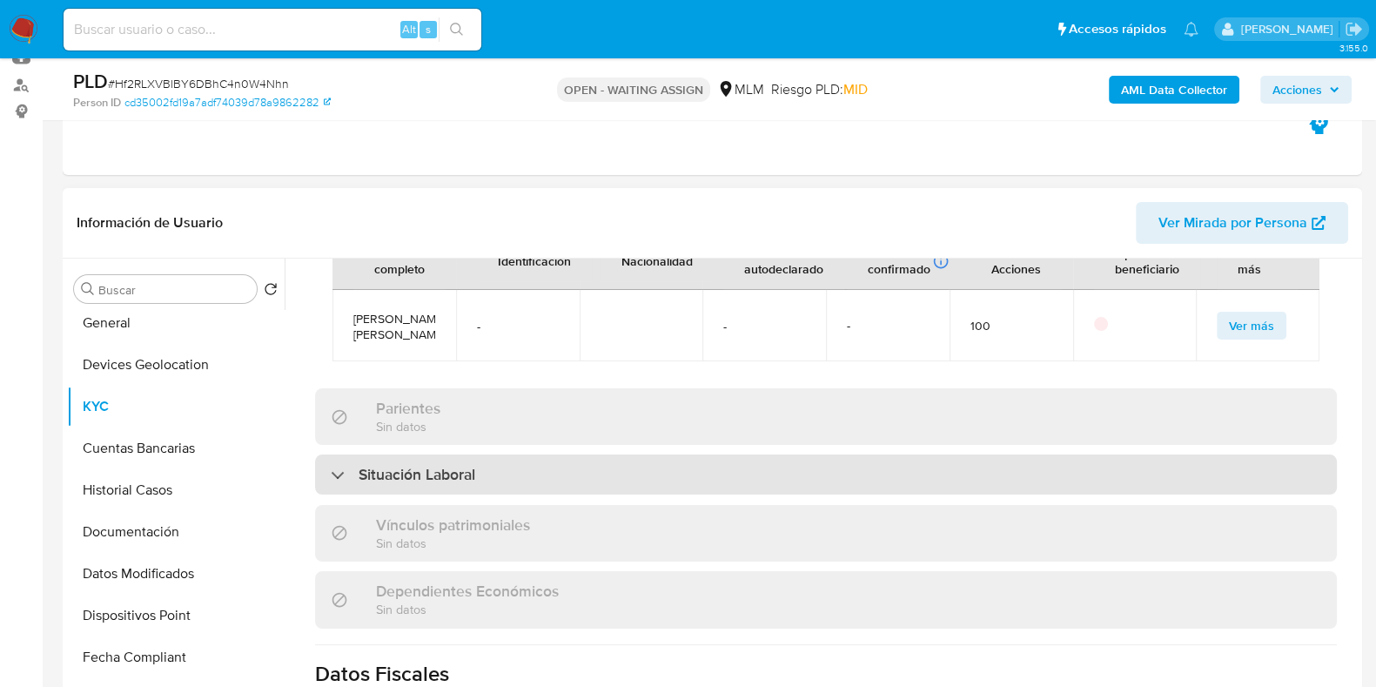
click at [627, 458] on div "Situación Laboral" at bounding box center [826, 474] width 1022 height 40
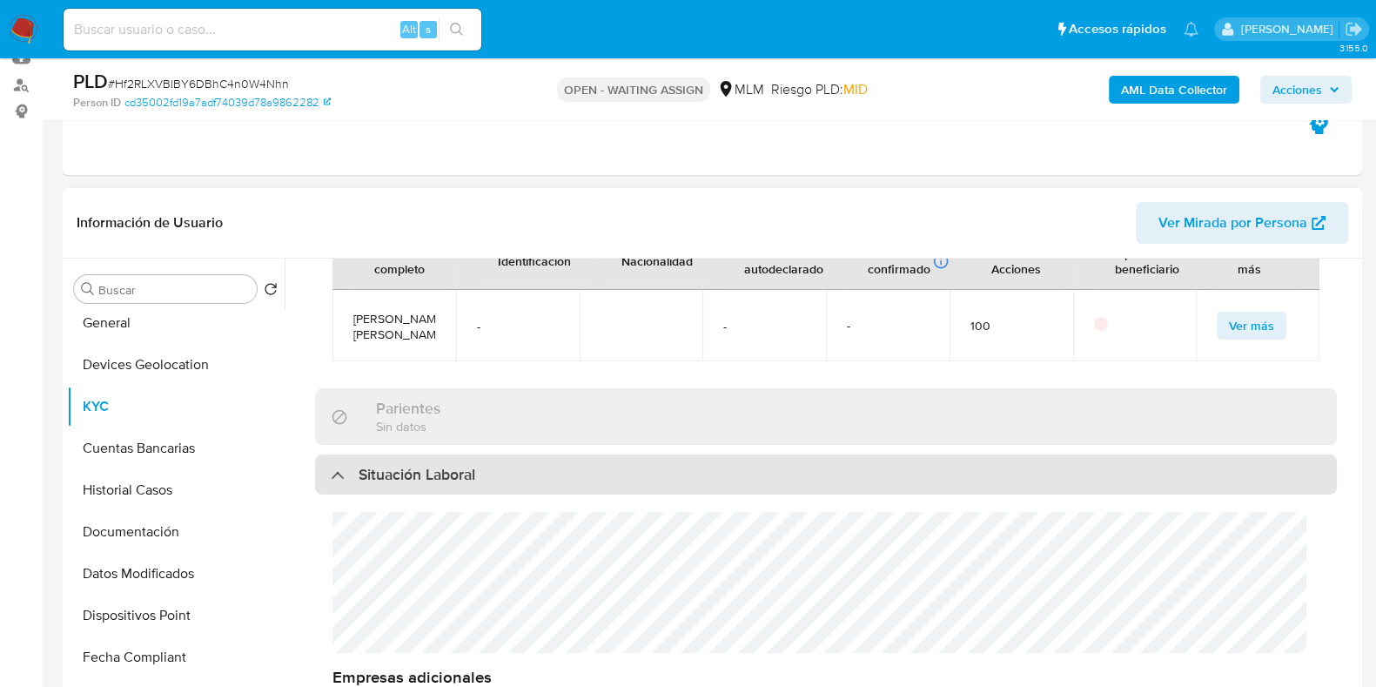
click at [627, 458] on div "Situación Laboral" at bounding box center [826, 474] width 1022 height 40
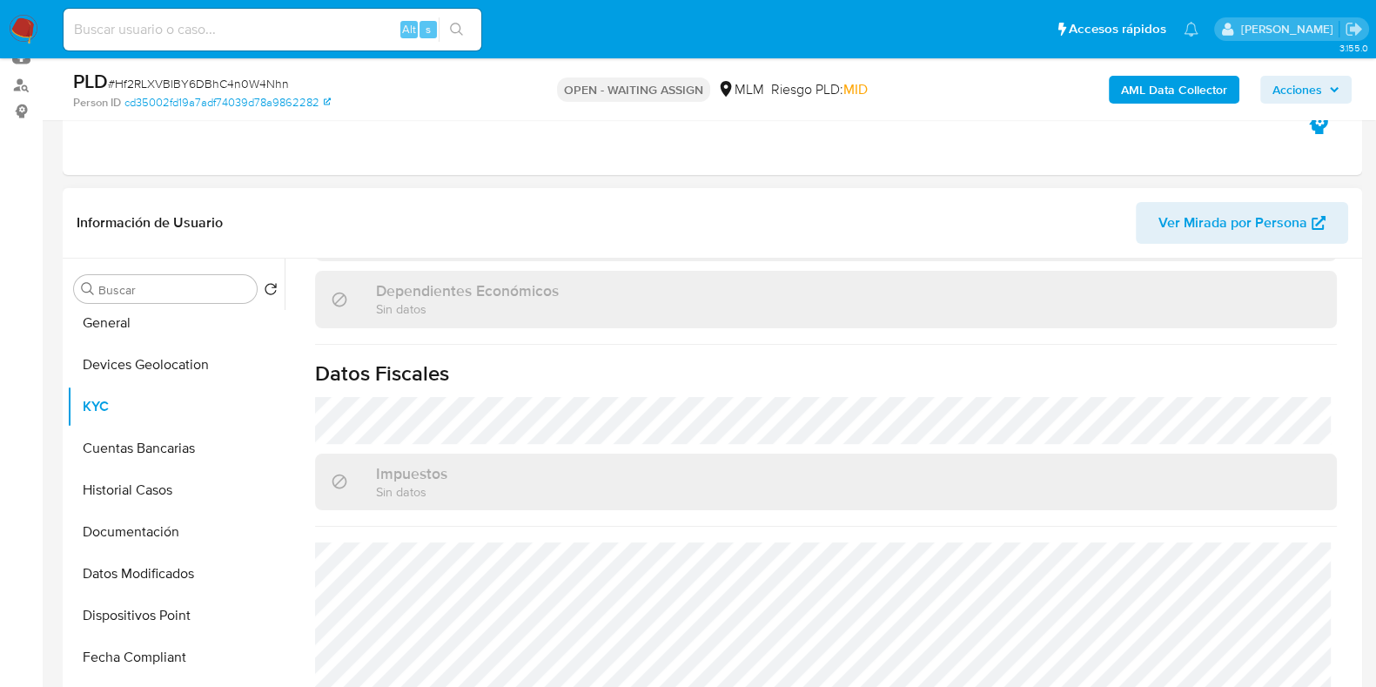
scroll to position [1197, 0]
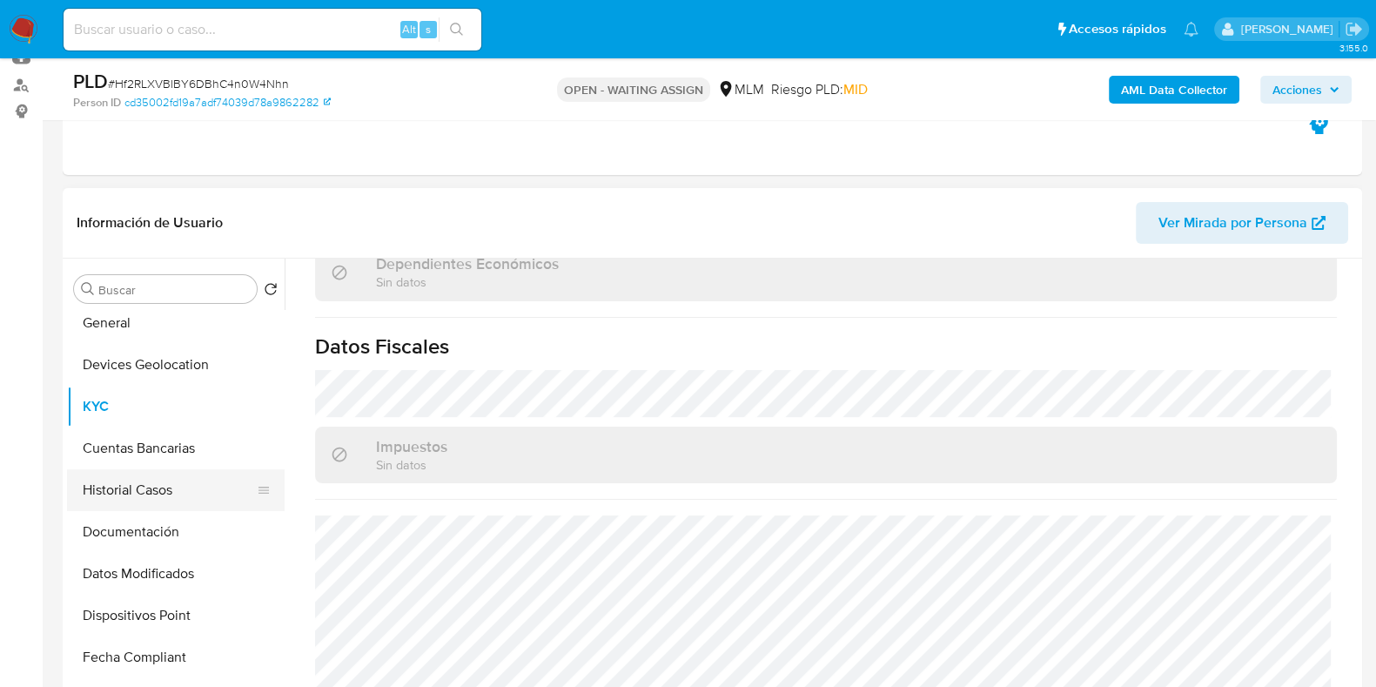
click at [151, 502] on button "Historial Casos" at bounding box center [169, 490] width 204 height 42
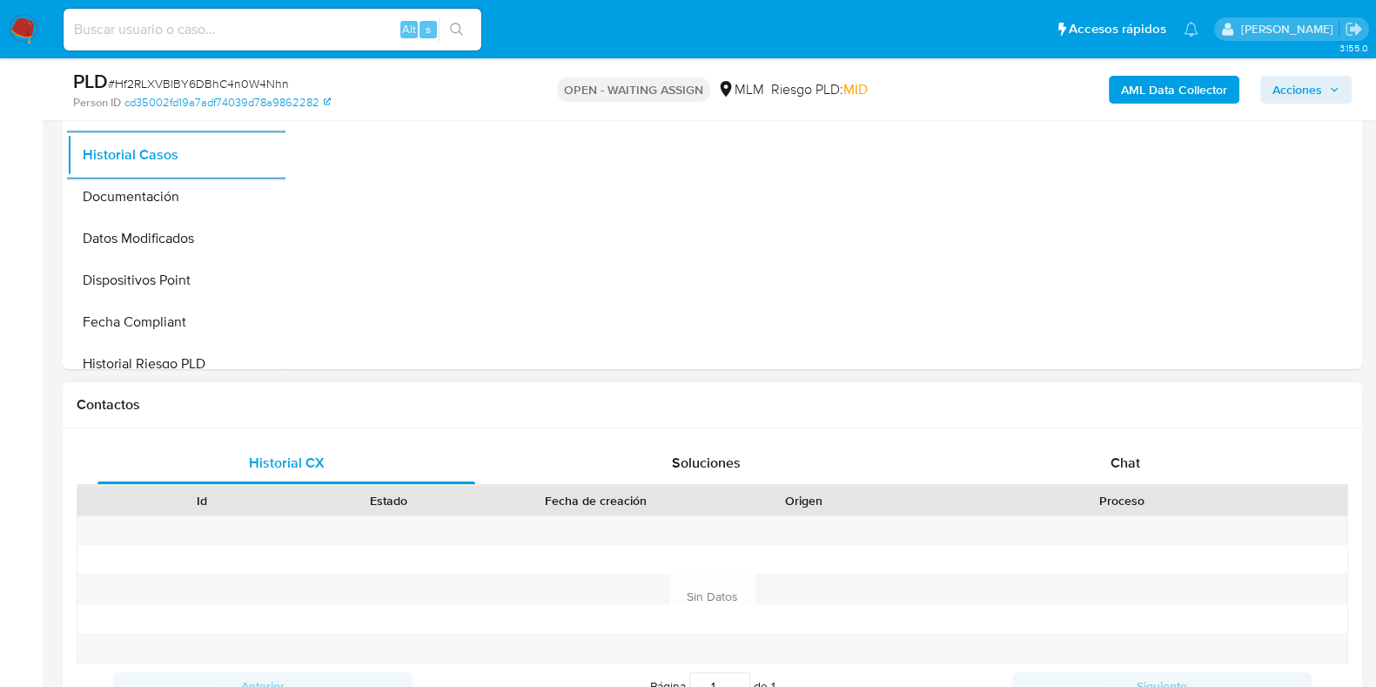
scroll to position [411, 0]
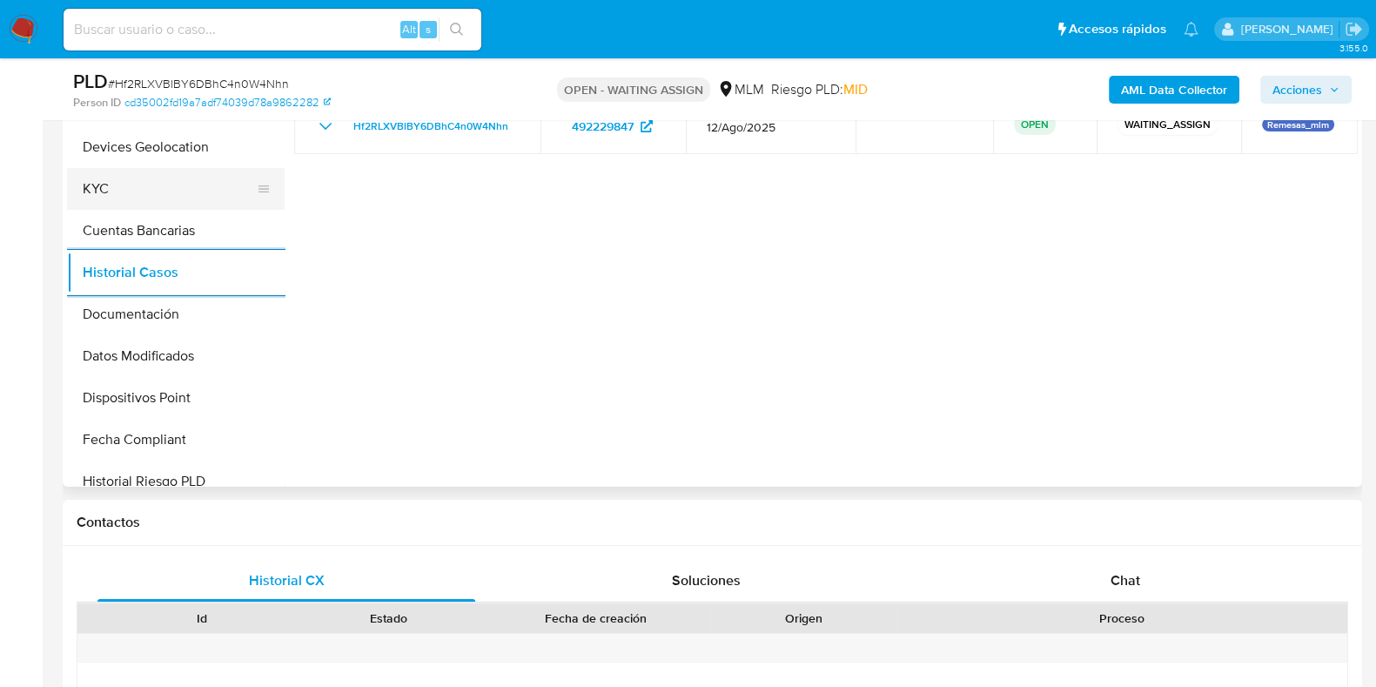
click at [88, 171] on button "KYC" at bounding box center [169, 189] width 204 height 42
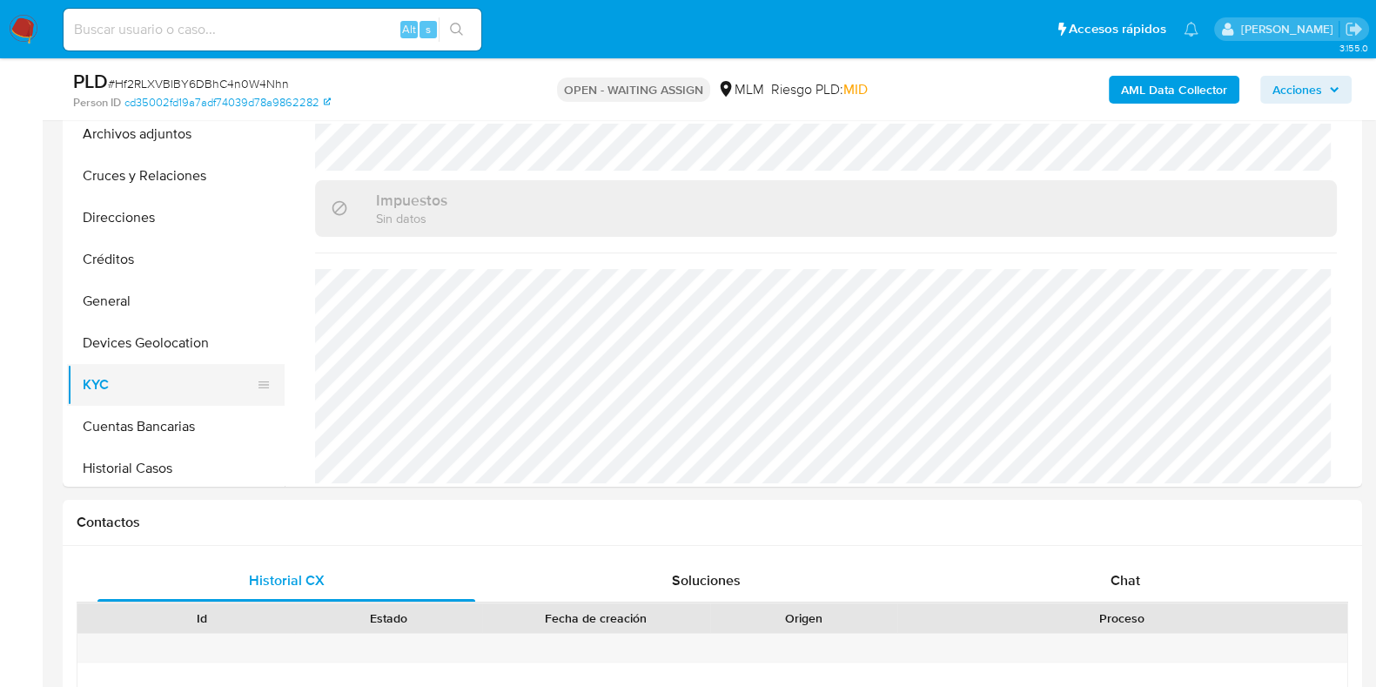
scroll to position [0, 0]
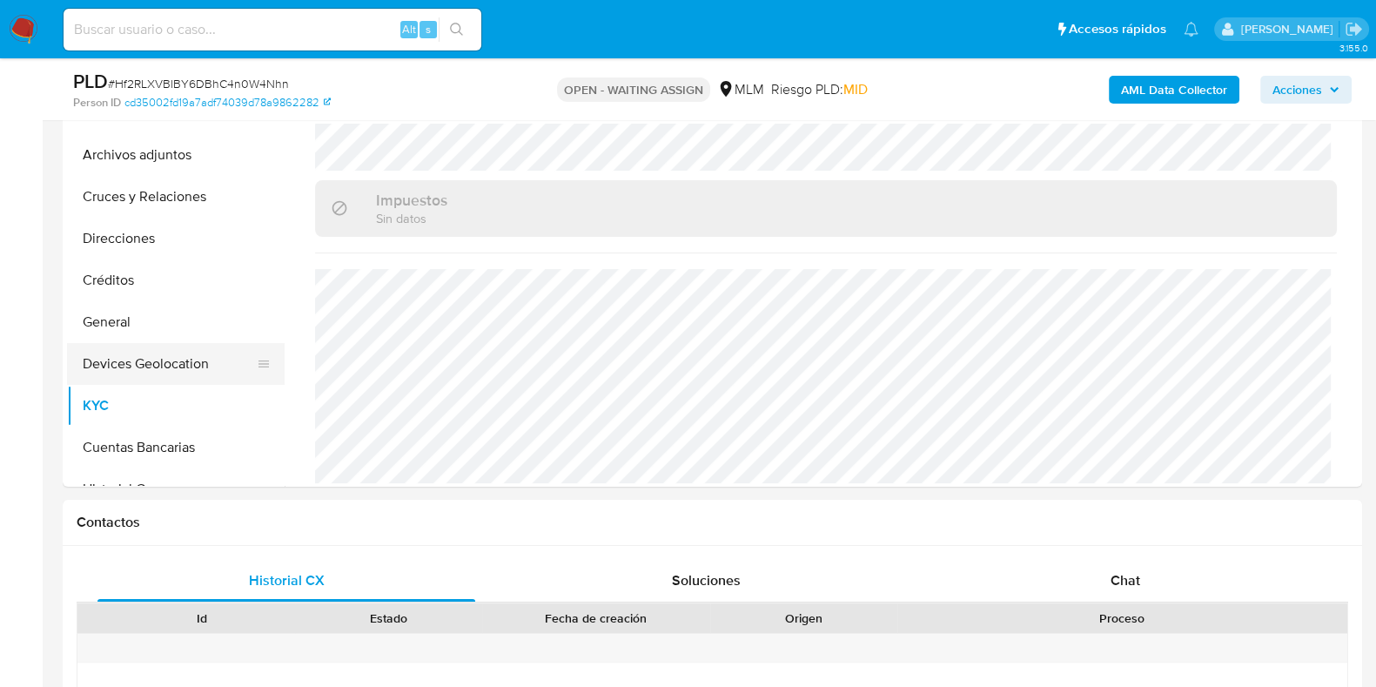
click at [164, 358] on button "Devices Geolocation" at bounding box center [169, 364] width 204 height 42
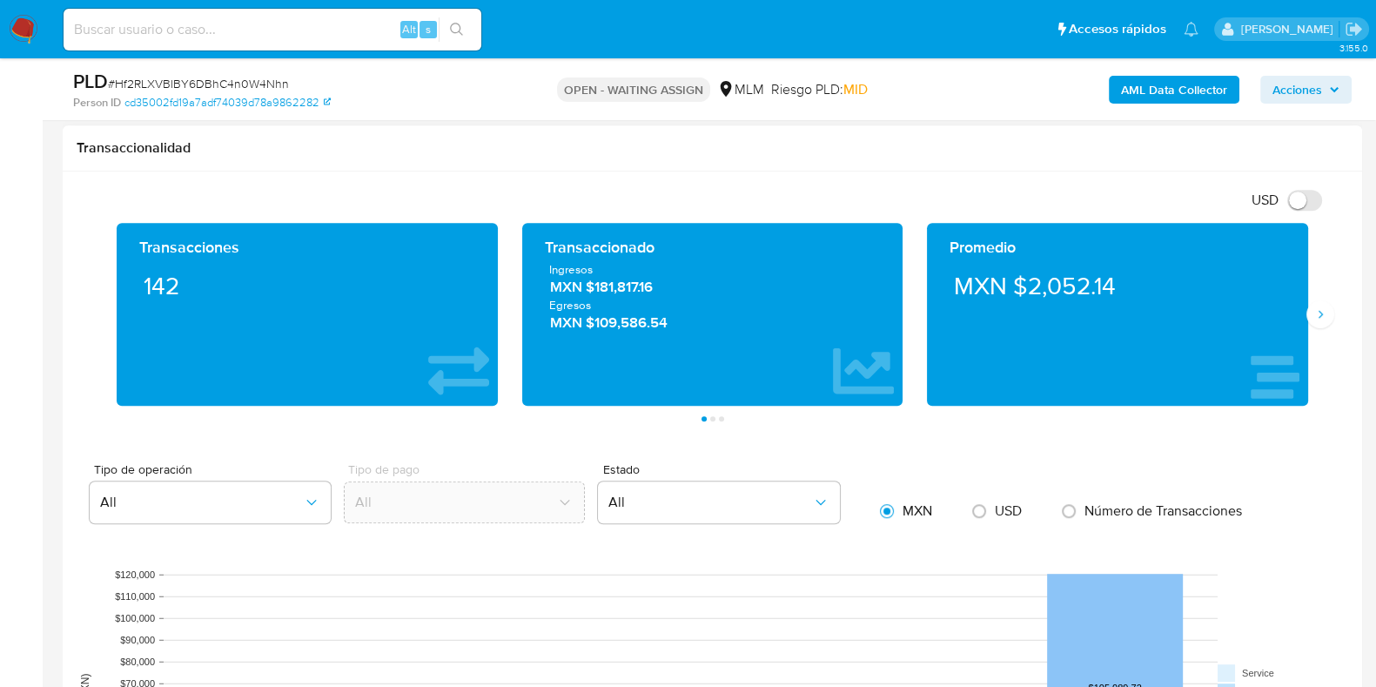
scroll to position [1172, 0]
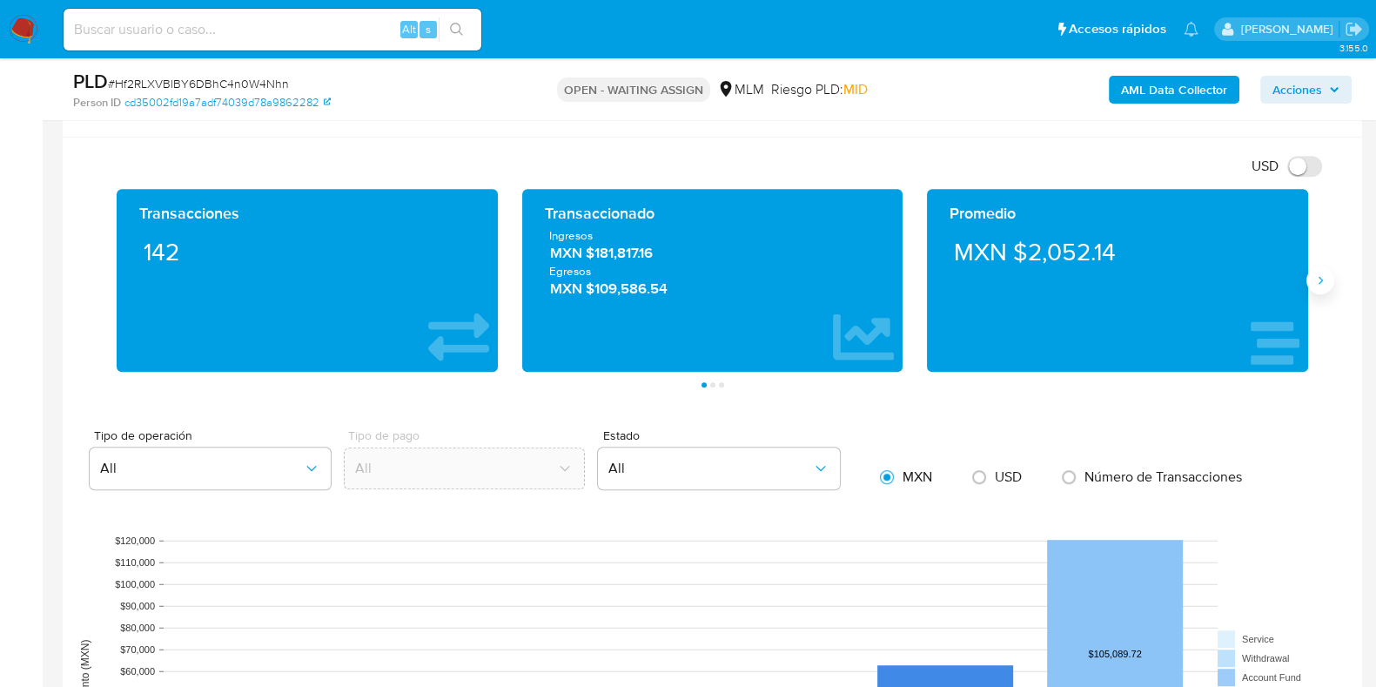
click at [1319, 284] on icon "Siguiente" at bounding box center [1320, 280] width 14 height 14
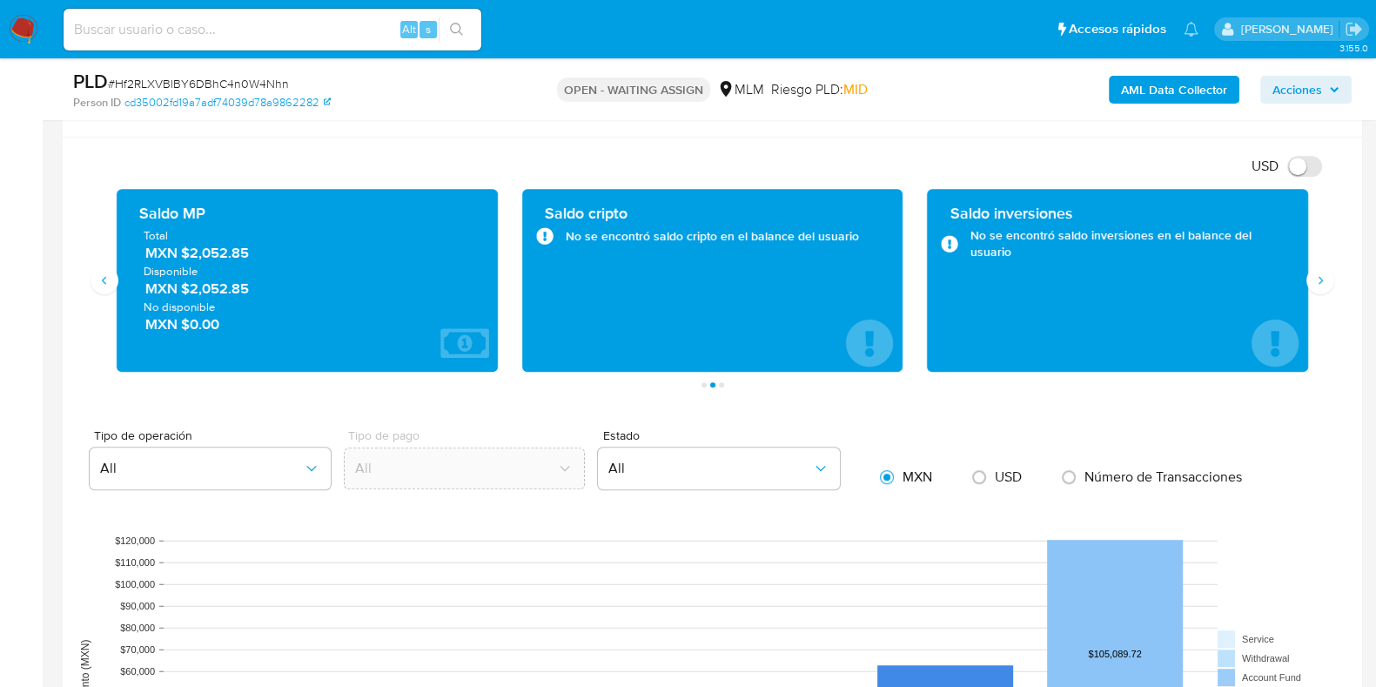
click at [220, 250] on span "MXN $2,052.85" at bounding box center [308, 253] width 326 height 20
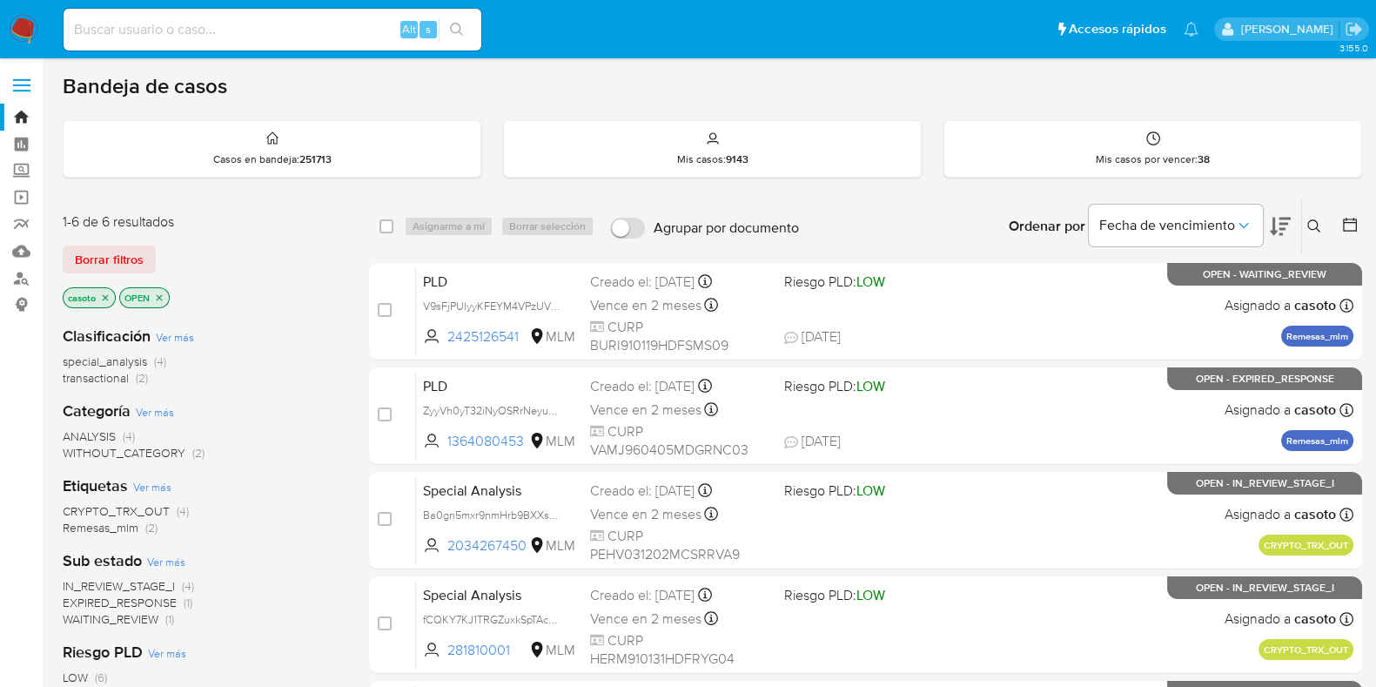
click at [1313, 222] on icon at bounding box center [1314, 226] width 14 height 14
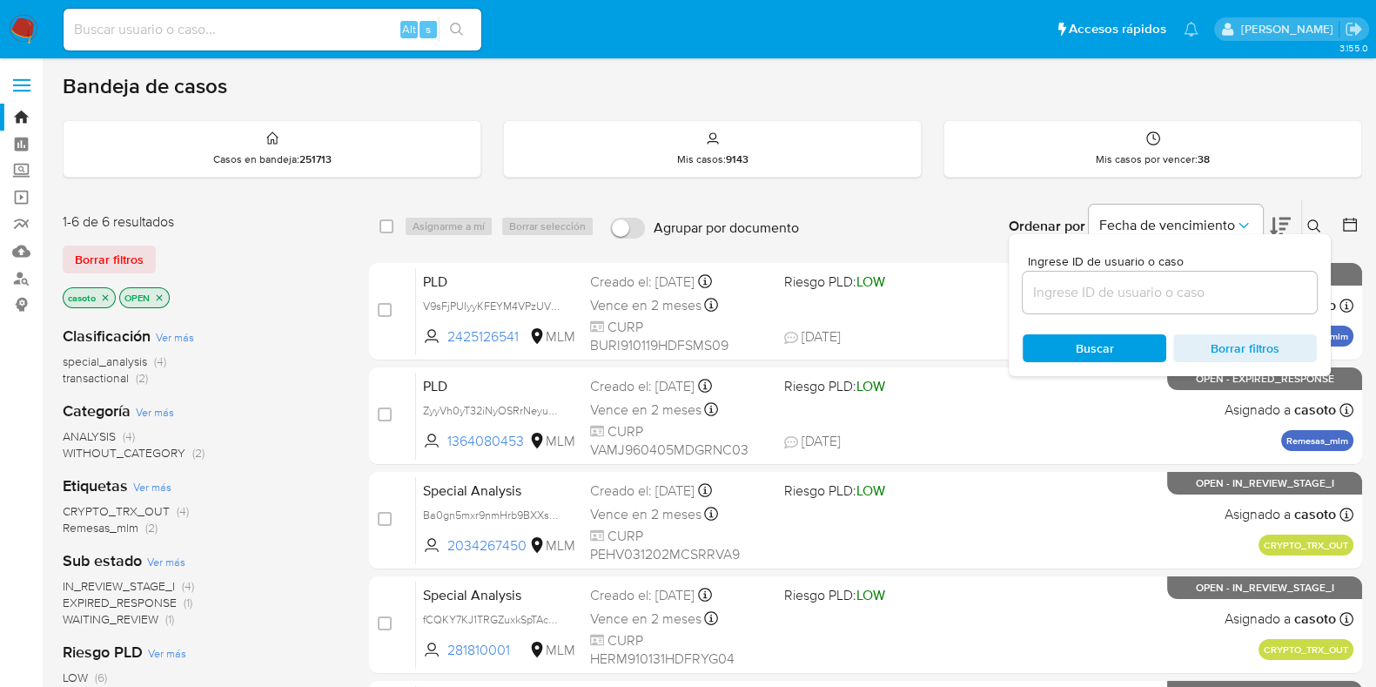
click at [1125, 272] on div at bounding box center [1170, 293] width 294 height 42
click at [1122, 284] on input at bounding box center [1170, 292] width 294 height 23
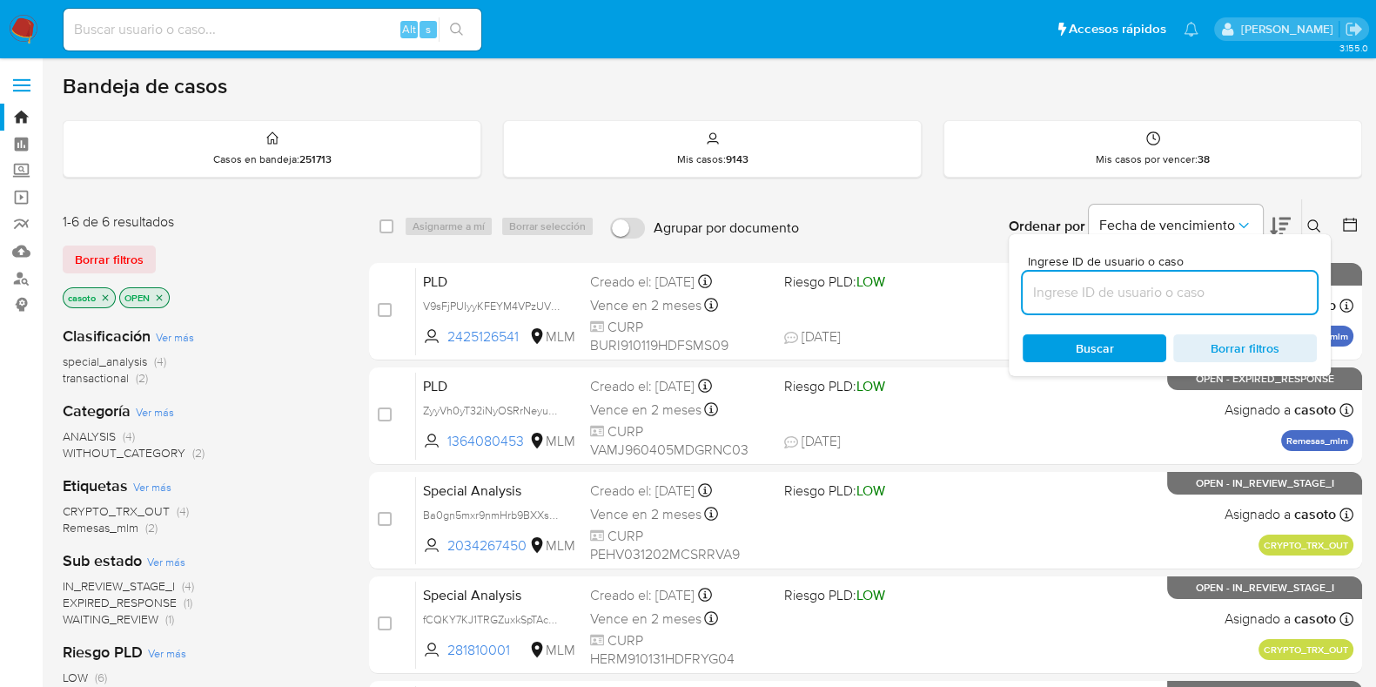
paste input "492229847"
type input "492229847"
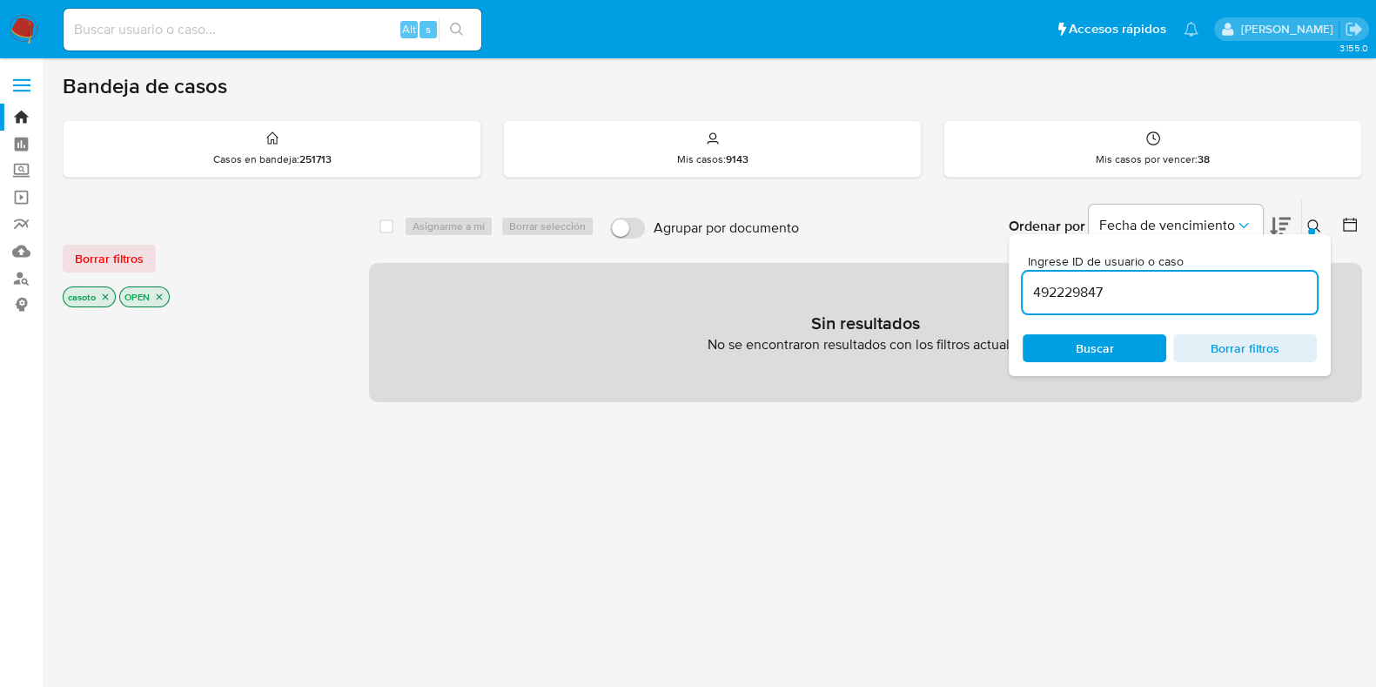
click at [1317, 224] on icon at bounding box center [1313, 225] width 13 height 13
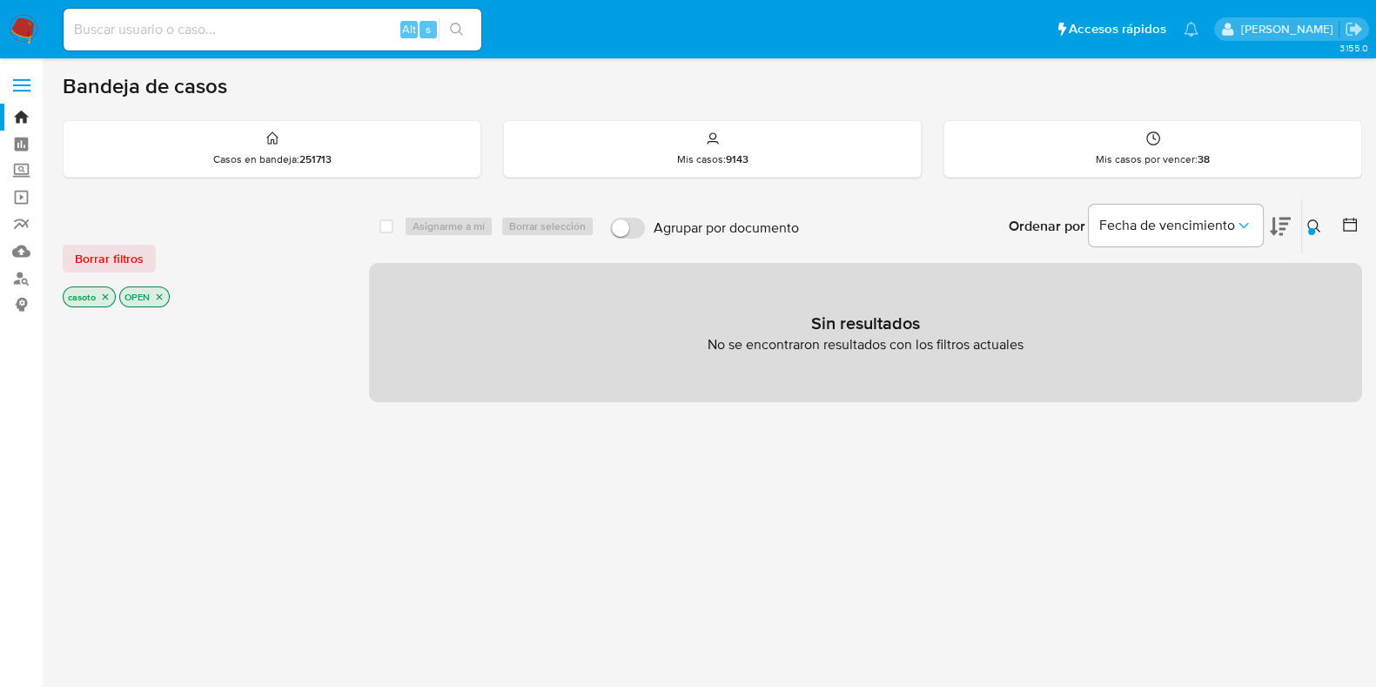
click at [105, 296] on icon "close-filter" at bounding box center [105, 297] width 10 height 10
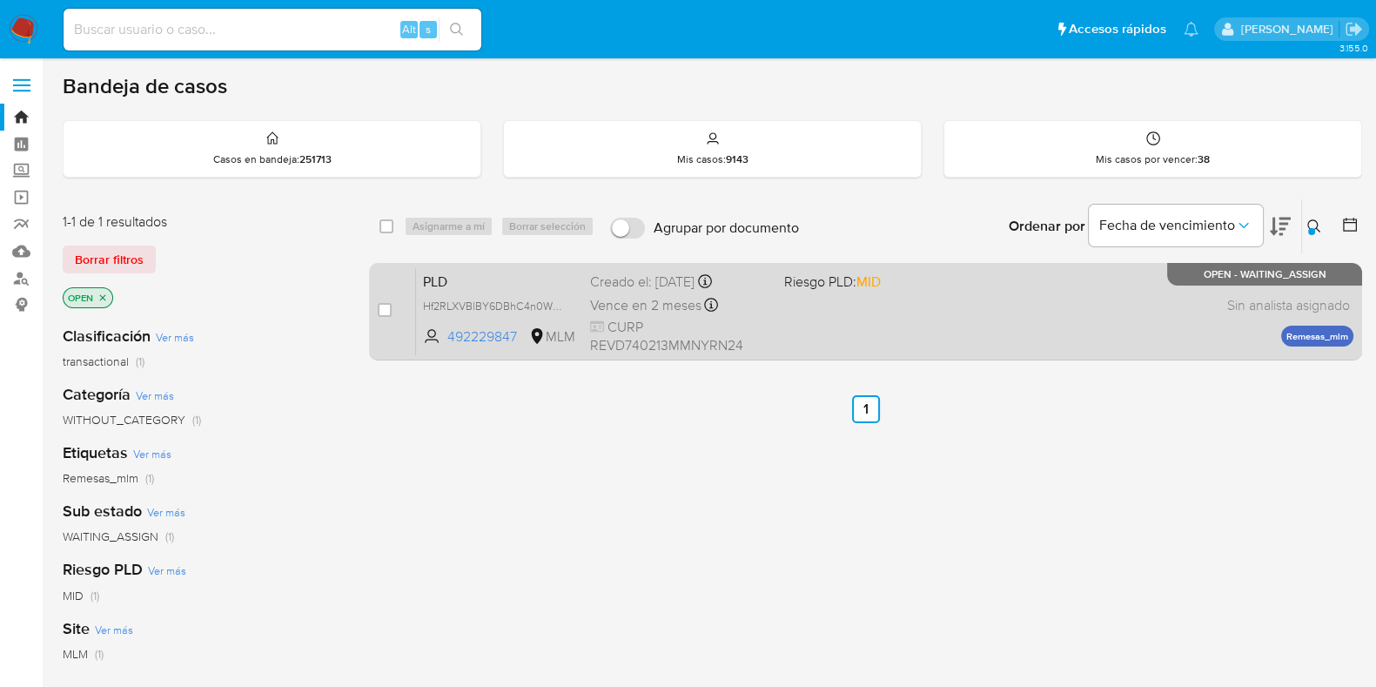
click at [1142, 326] on div "PLD Hf2RLXVBlBY6DBhC4n0W4Nhn 492229847 MLM Riesgo PLD: MID Creado el: 12/08/202…" at bounding box center [884, 311] width 937 height 88
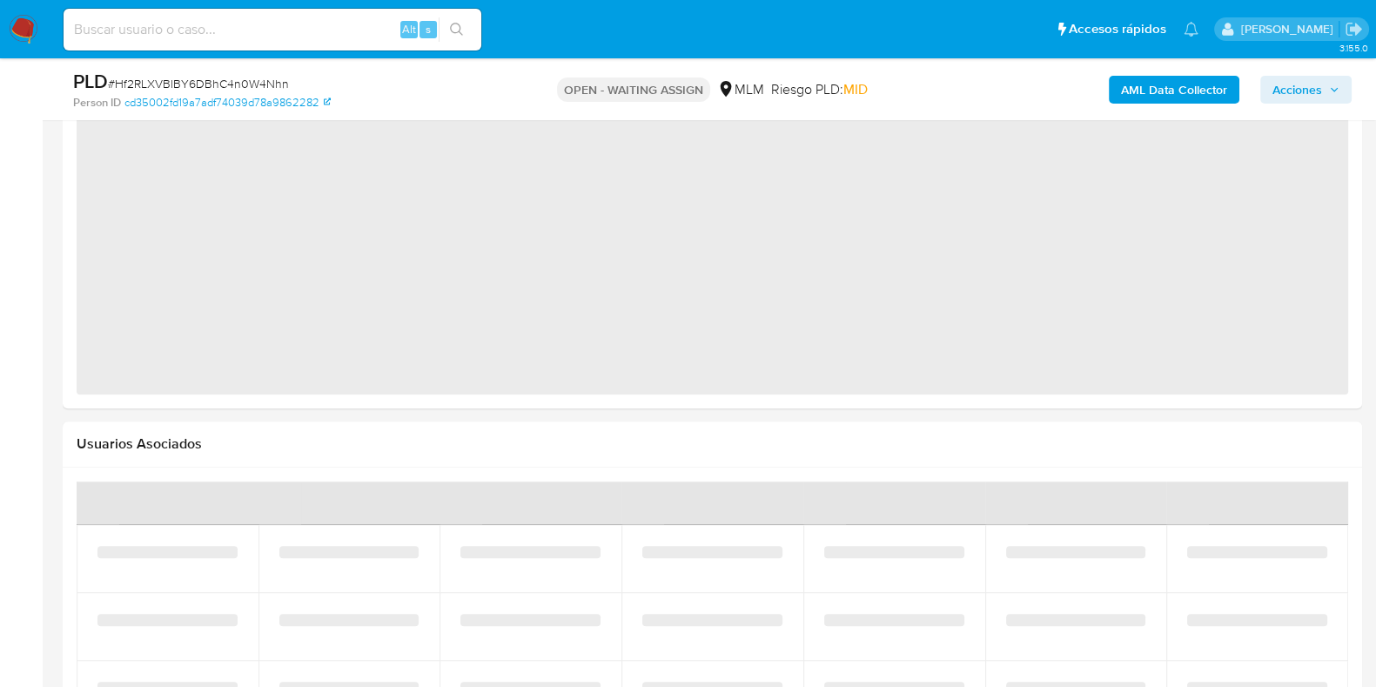
select select "10"
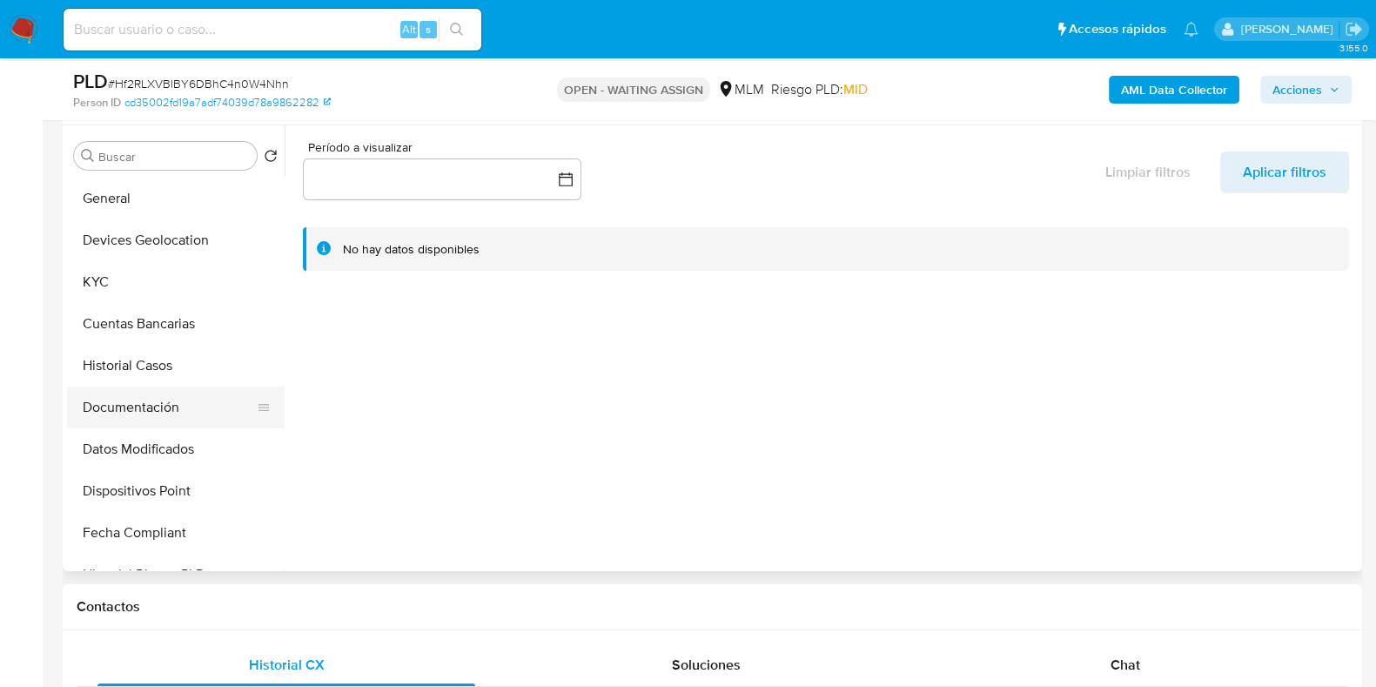
scroll to position [217, 0]
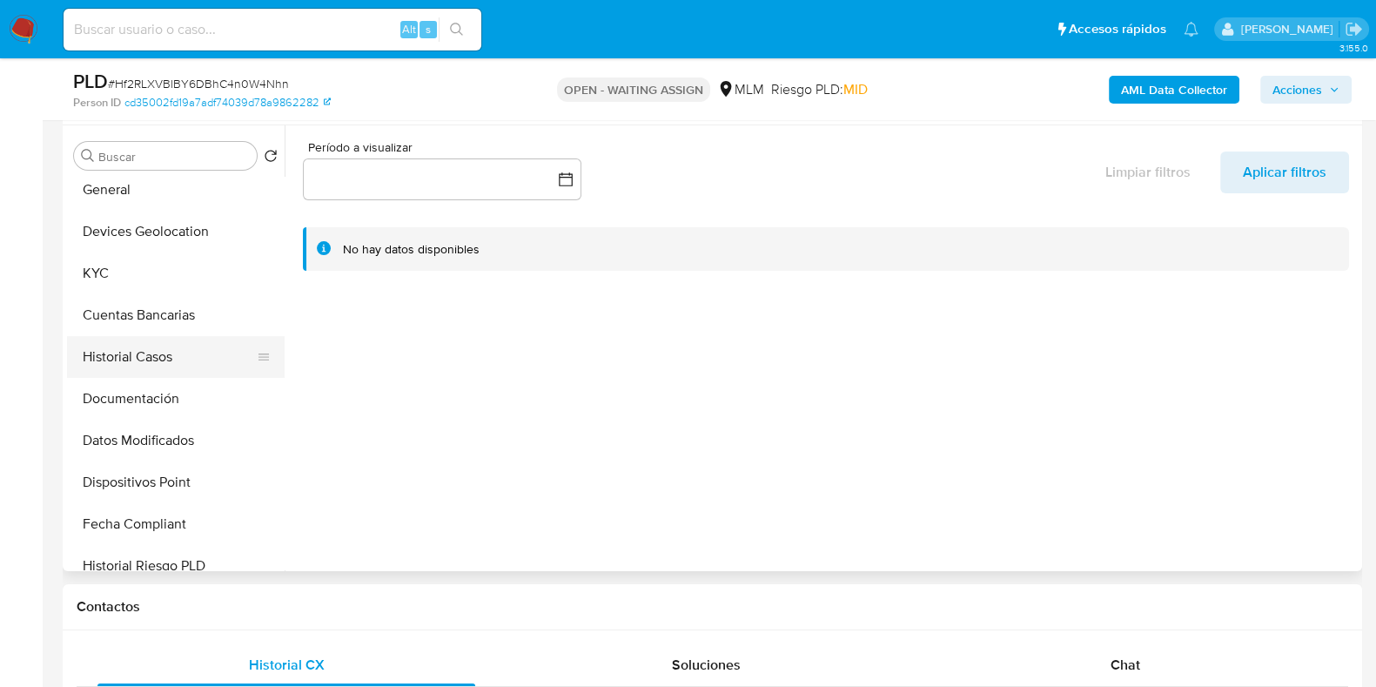
click at [143, 367] on button "Historial Casos" at bounding box center [169, 357] width 204 height 42
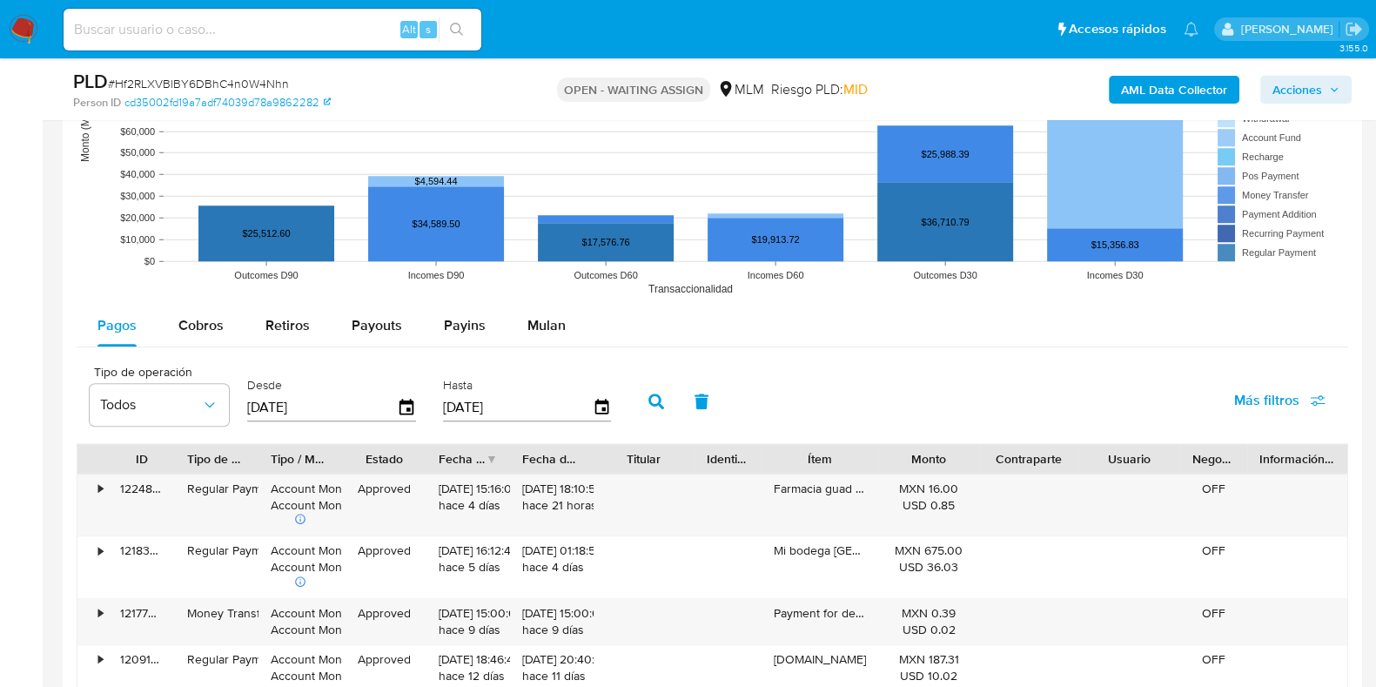
scroll to position [1740, 0]
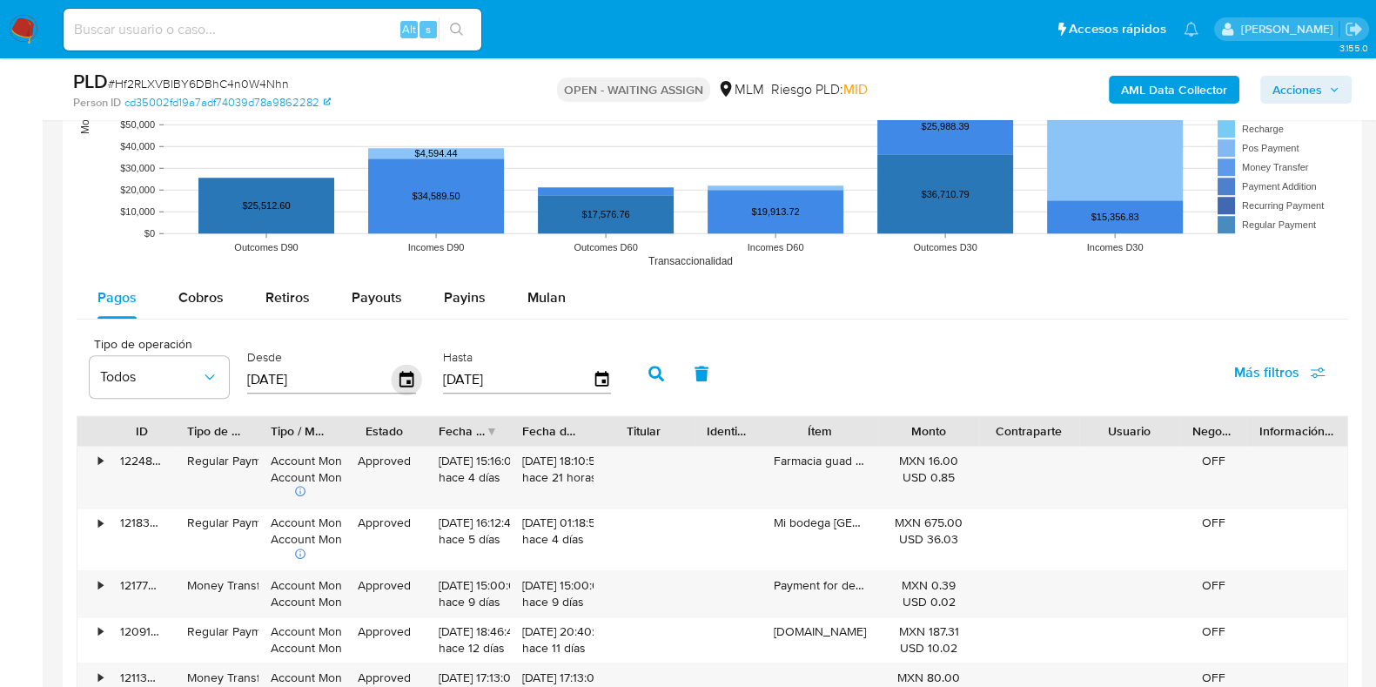
click at [409, 384] on icon "button" at bounding box center [406, 379] width 14 height 16
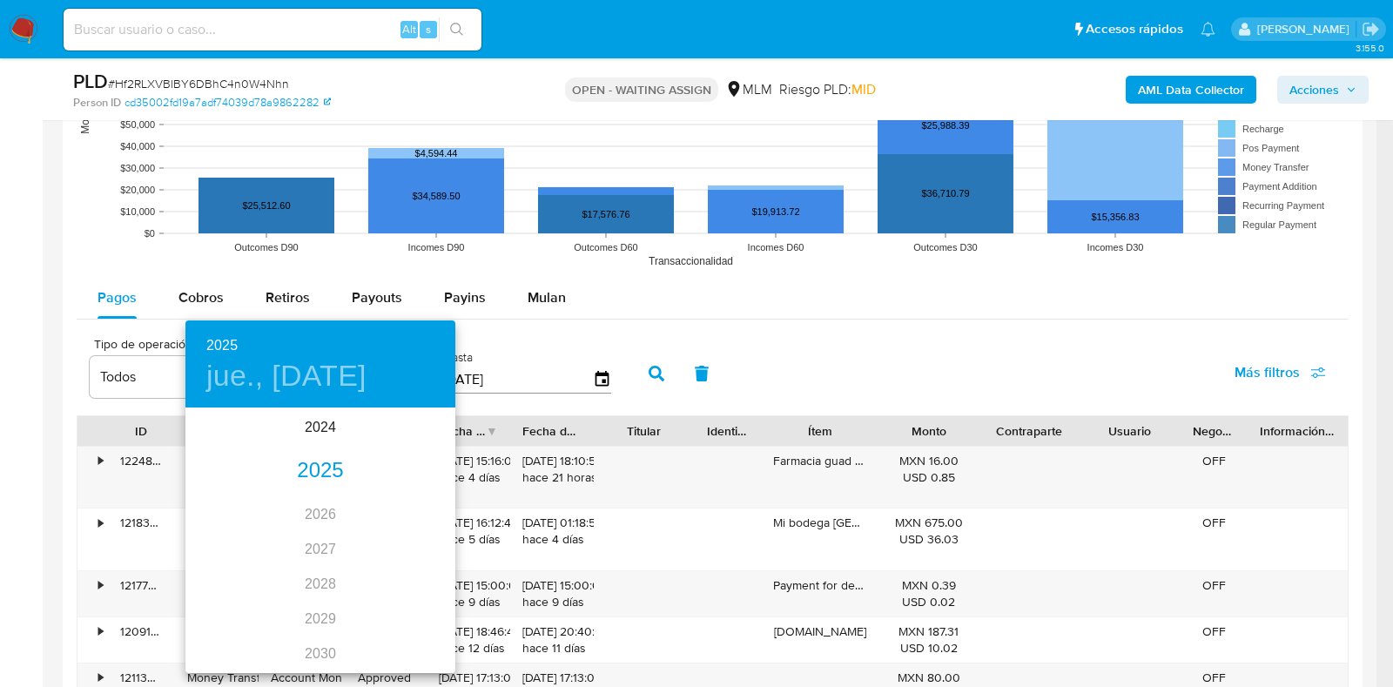
click at [332, 468] on div "2025" at bounding box center [320, 470] width 270 height 35
click at [248, 507] on div "abr." at bounding box center [230, 507] width 90 height 65
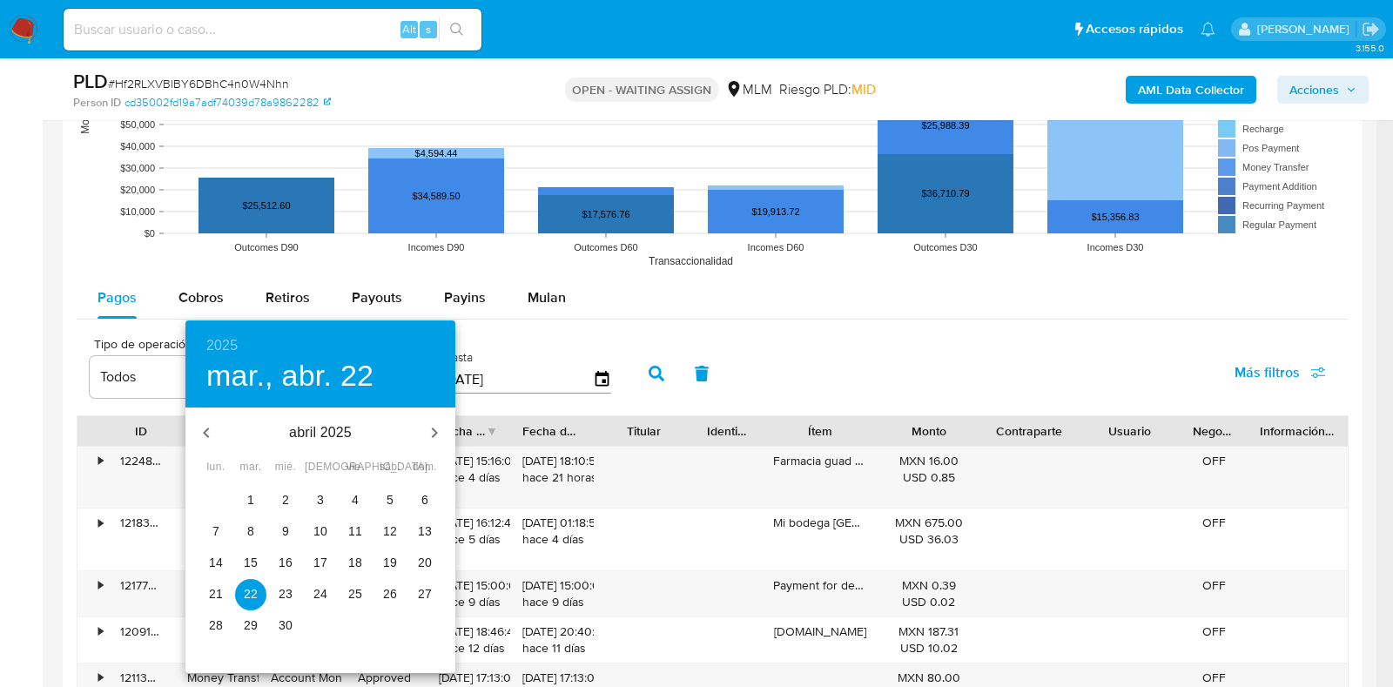
drag, startPoint x: 252, startPoint y: 493, endPoint x: 319, endPoint y: 476, distance: 70.1
click at [251, 493] on p "1" at bounding box center [250, 499] width 7 height 17
type input "01/04/2025"
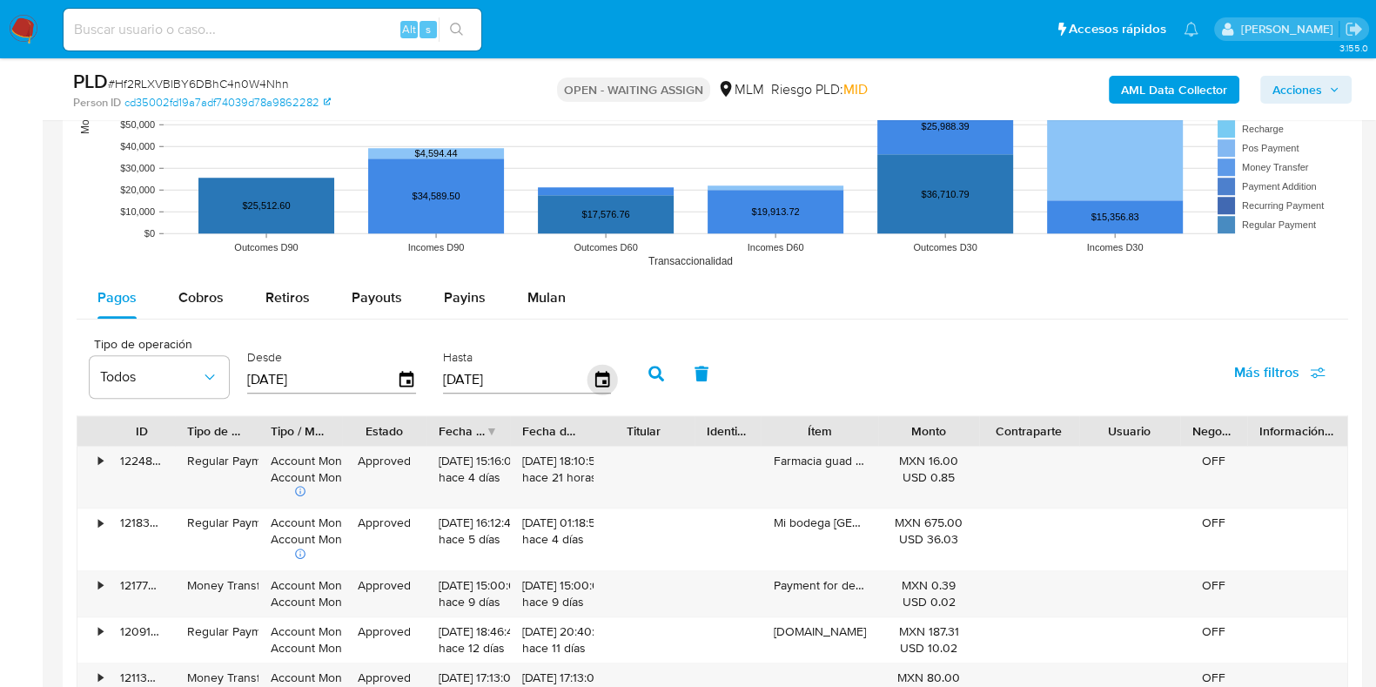
click at [601, 376] on icon "button" at bounding box center [601, 379] width 14 height 16
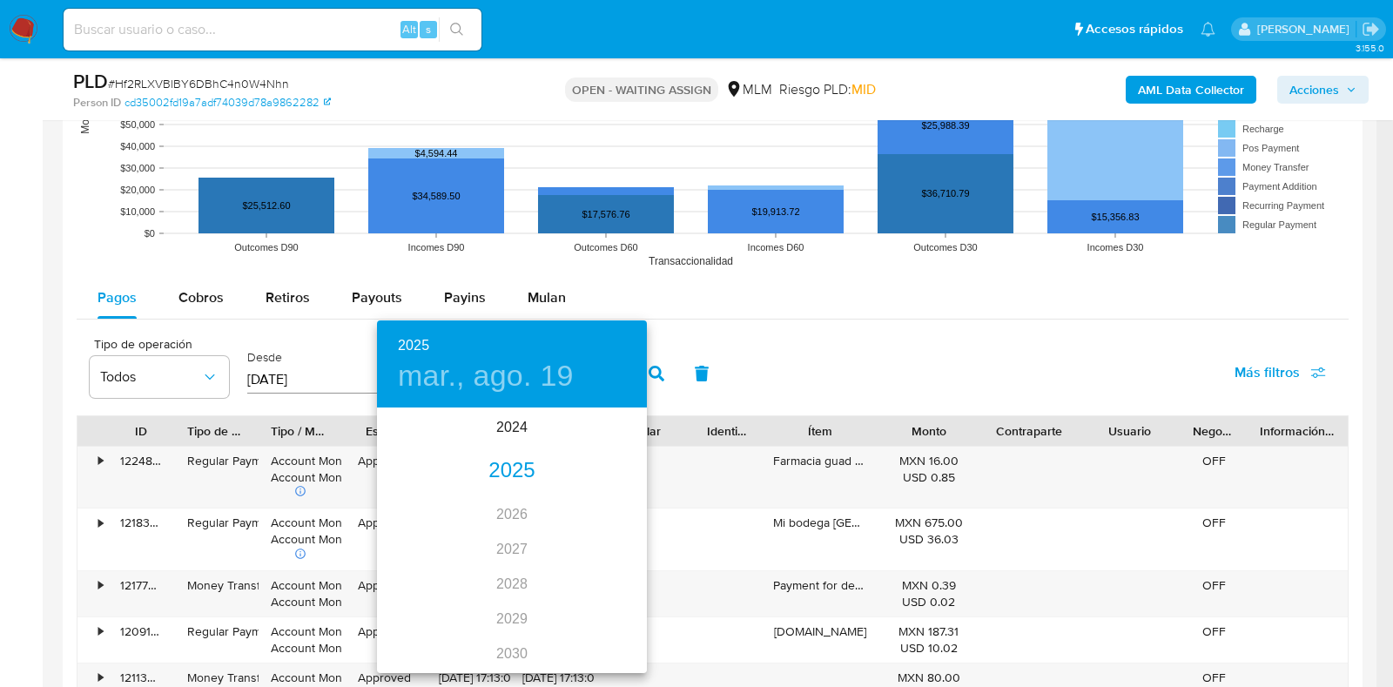
click at [491, 466] on div "2025" at bounding box center [512, 470] width 270 height 35
click at [415, 576] on div "jul." at bounding box center [422, 572] width 90 height 65
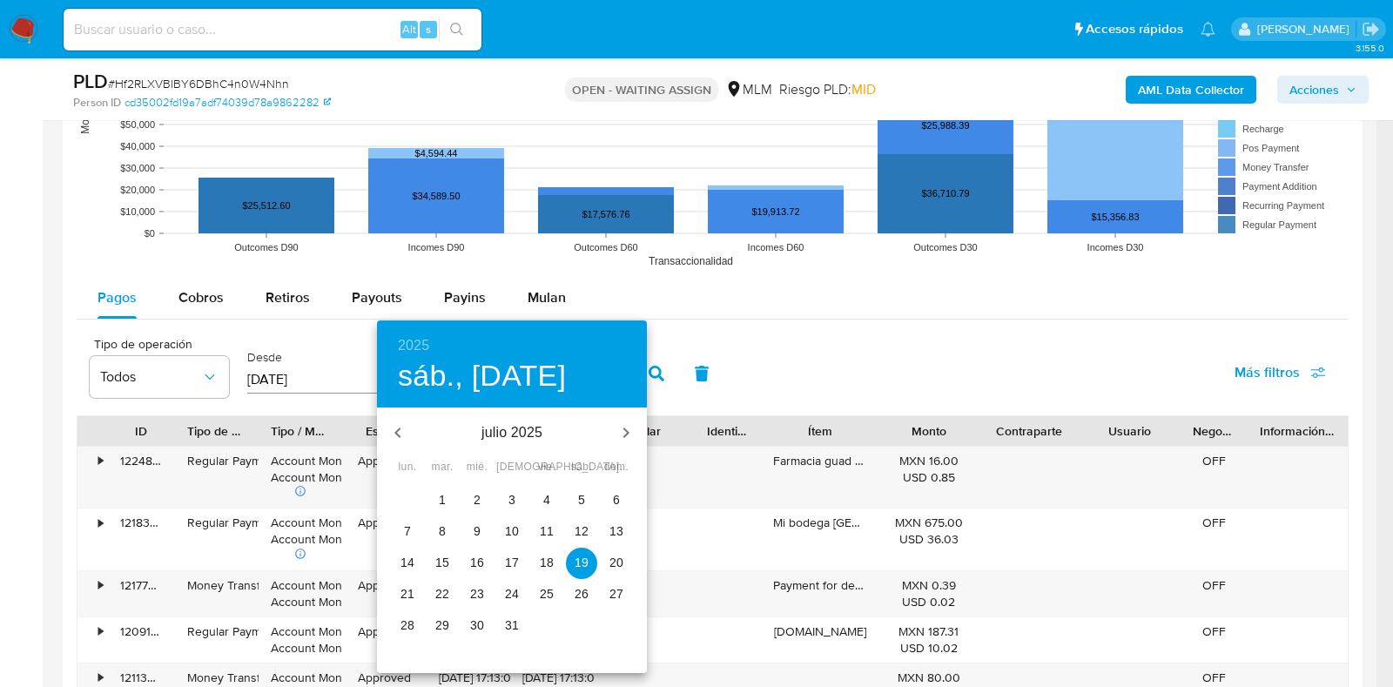
click at [508, 628] on p "31" at bounding box center [512, 624] width 14 height 17
type input "31/07/2025"
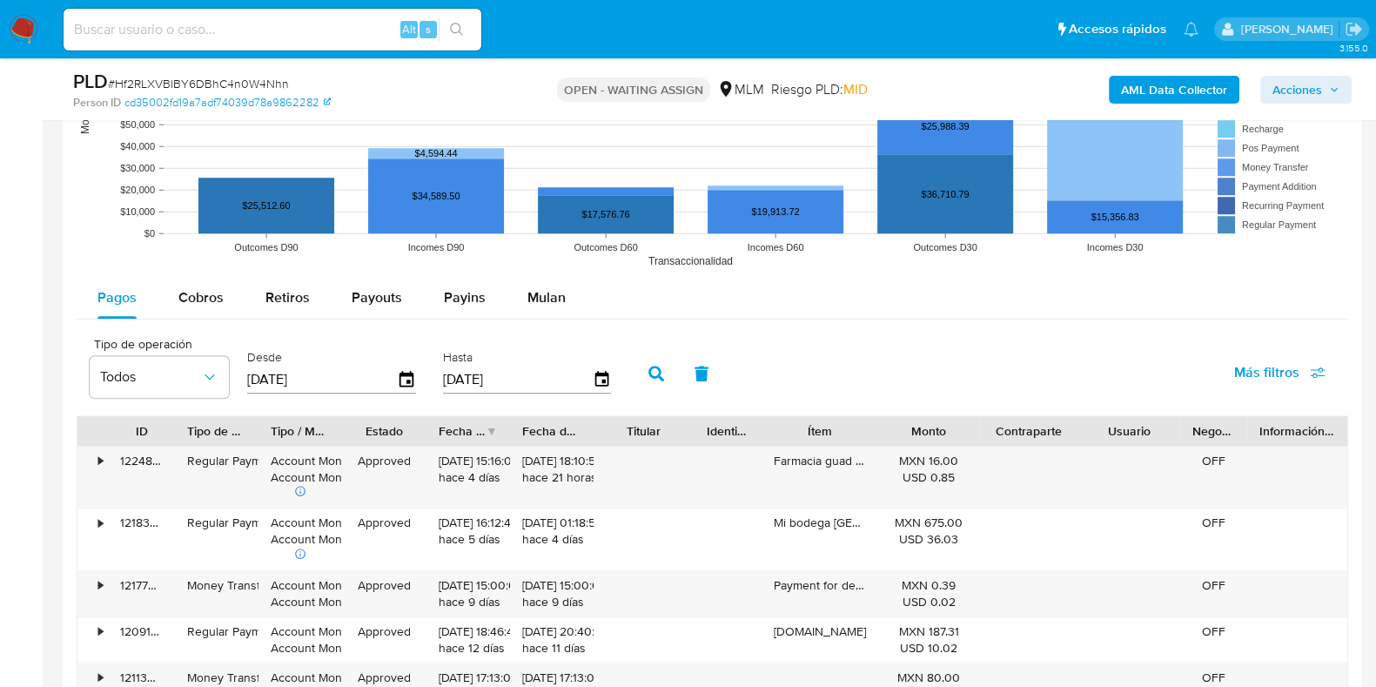
click at [649, 366] on icon "button" at bounding box center [656, 374] width 16 height 16
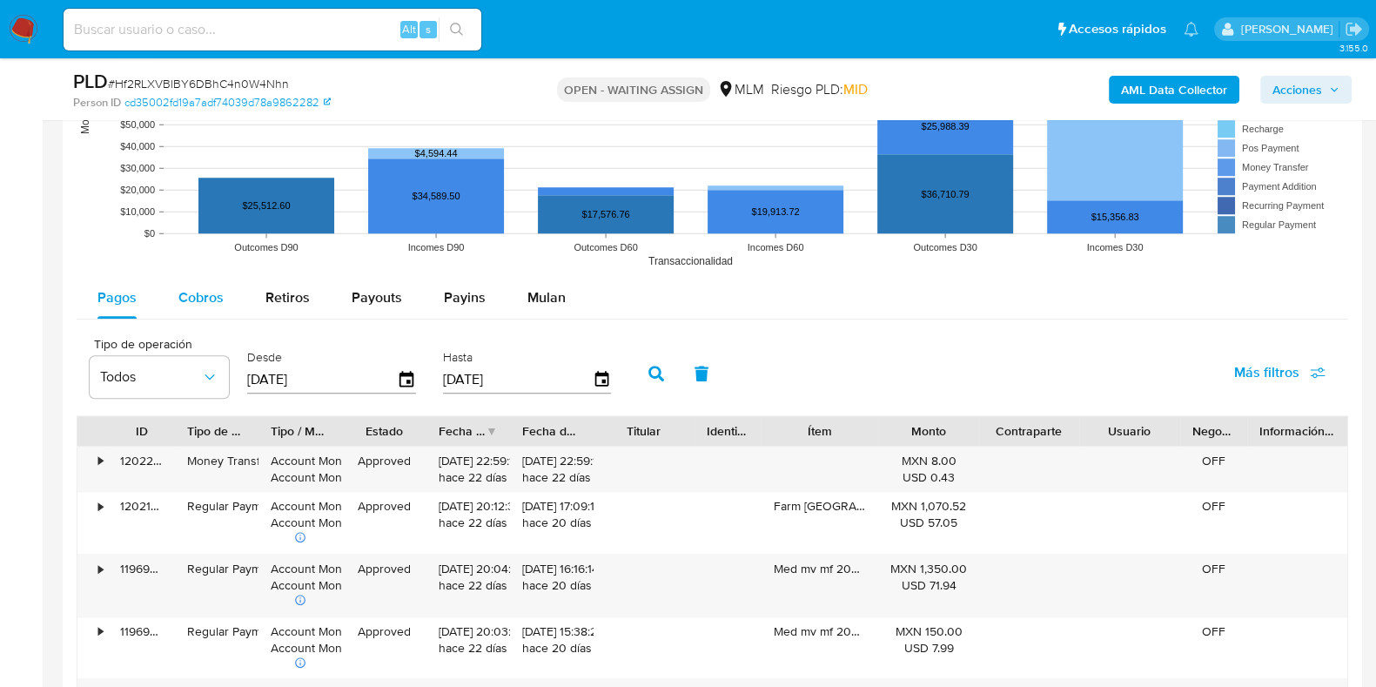
click at [224, 307] on button "Cobros" at bounding box center [201, 298] width 87 height 42
select select "10"
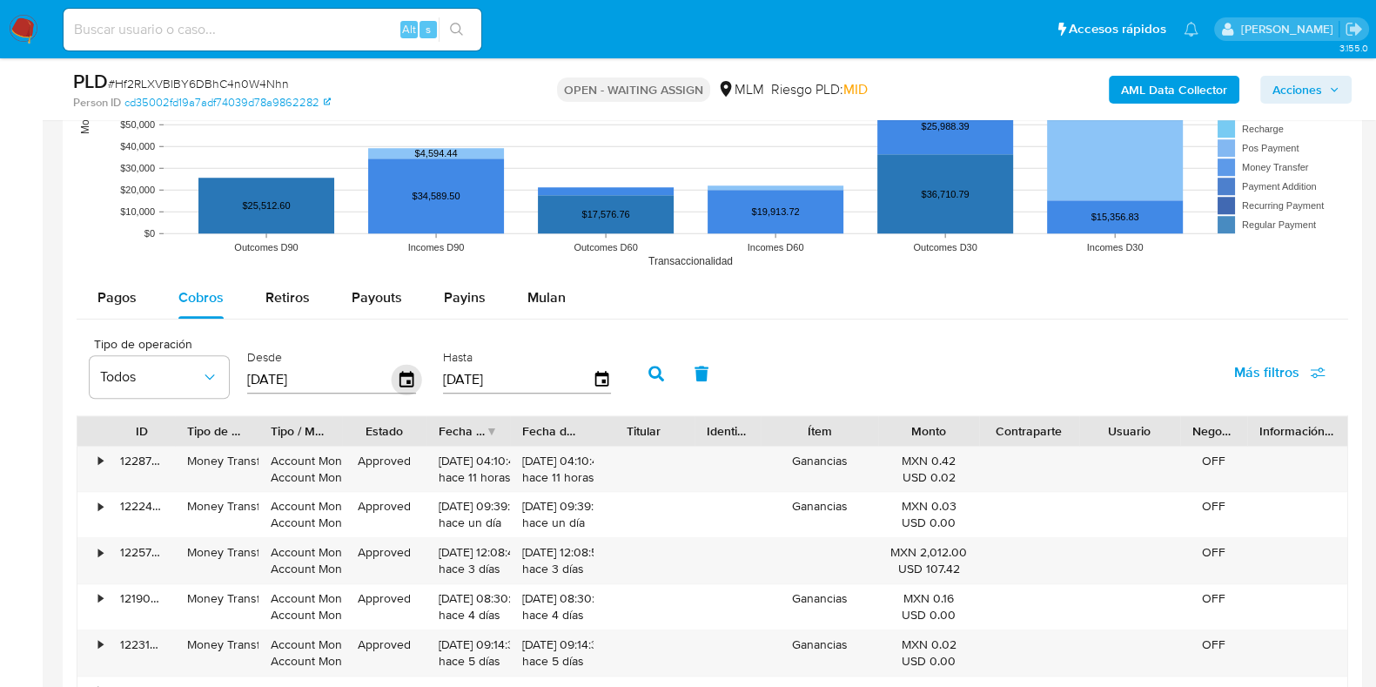
click at [397, 377] on icon "button" at bounding box center [407, 380] width 30 height 30
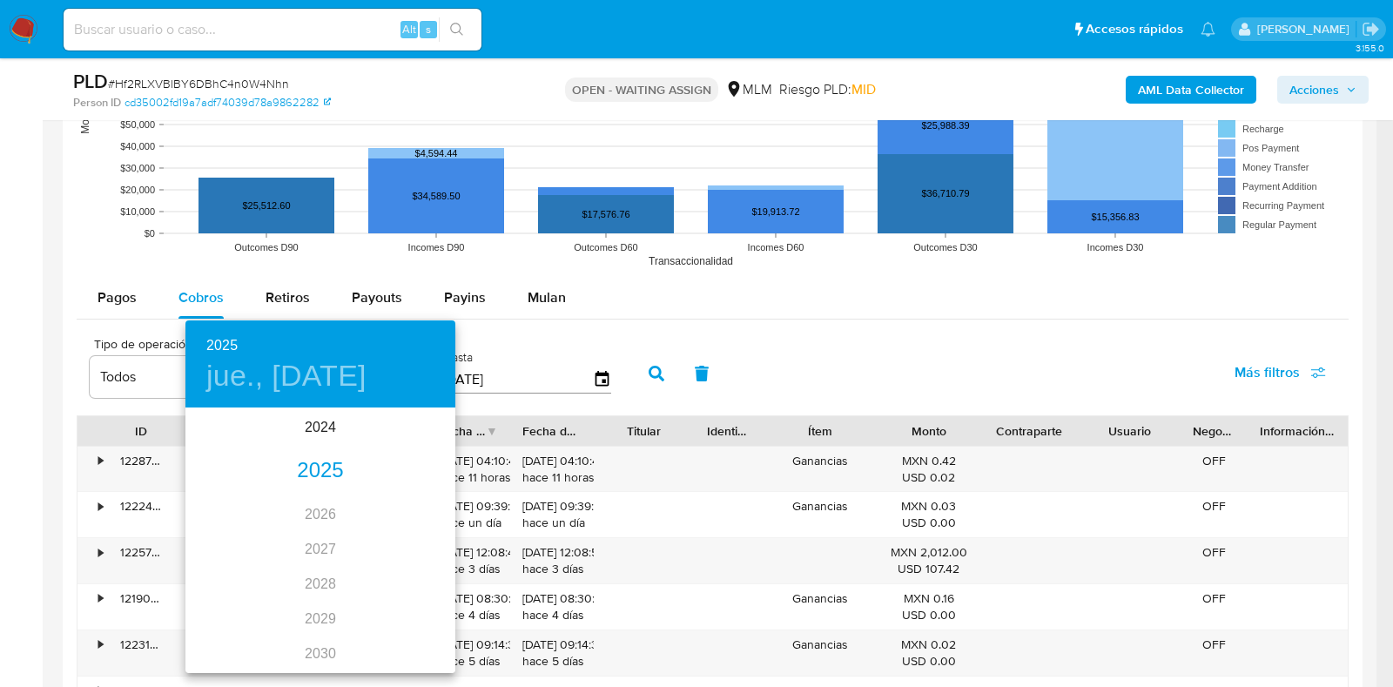
click at [293, 473] on div "2025" at bounding box center [320, 470] width 270 height 35
click at [222, 507] on div "abr." at bounding box center [230, 507] width 90 height 65
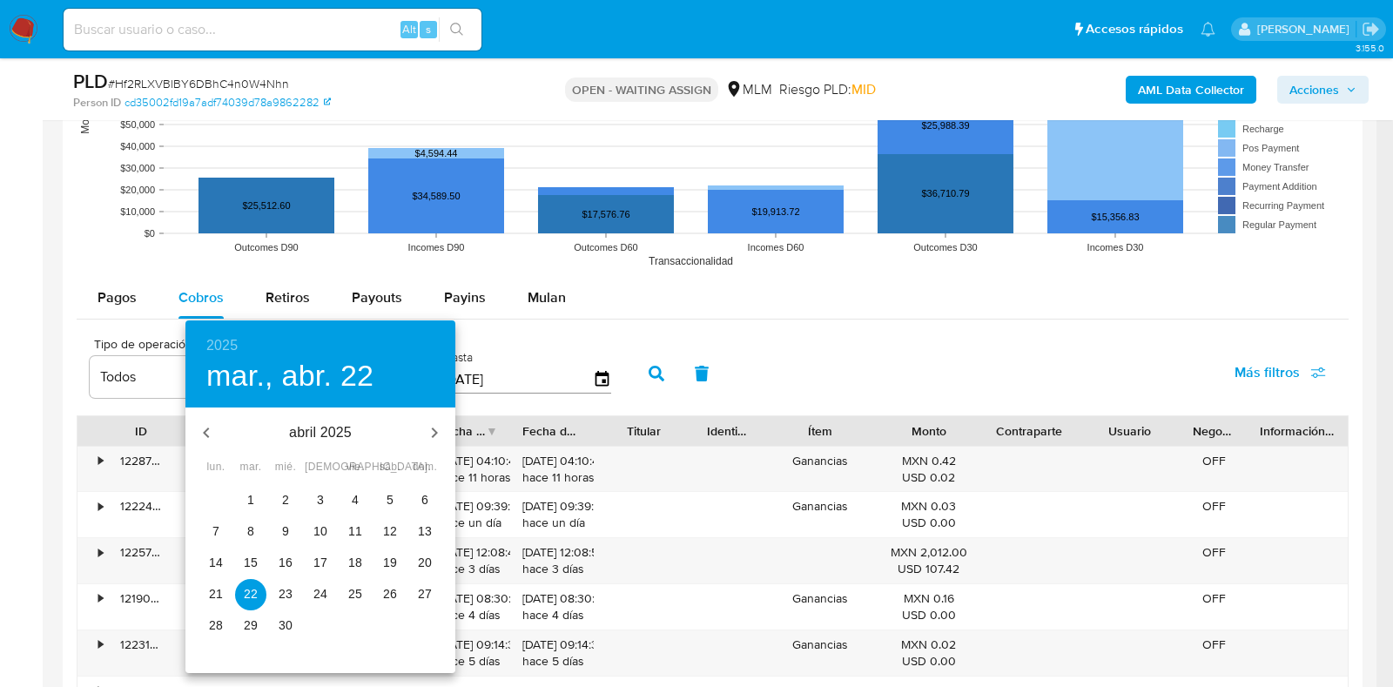
click at [252, 500] on p "1" at bounding box center [250, 499] width 7 height 17
type input "01/04/2025"
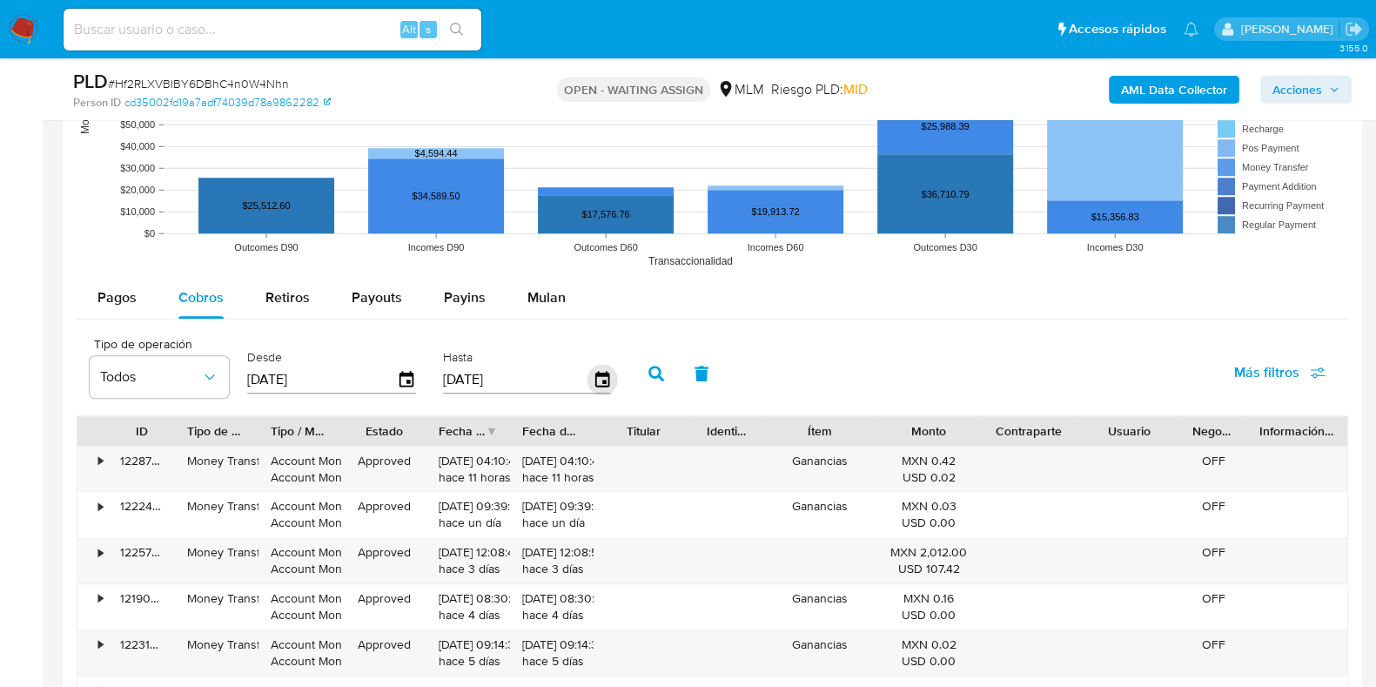
click at [592, 376] on icon "button" at bounding box center [602, 380] width 30 height 30
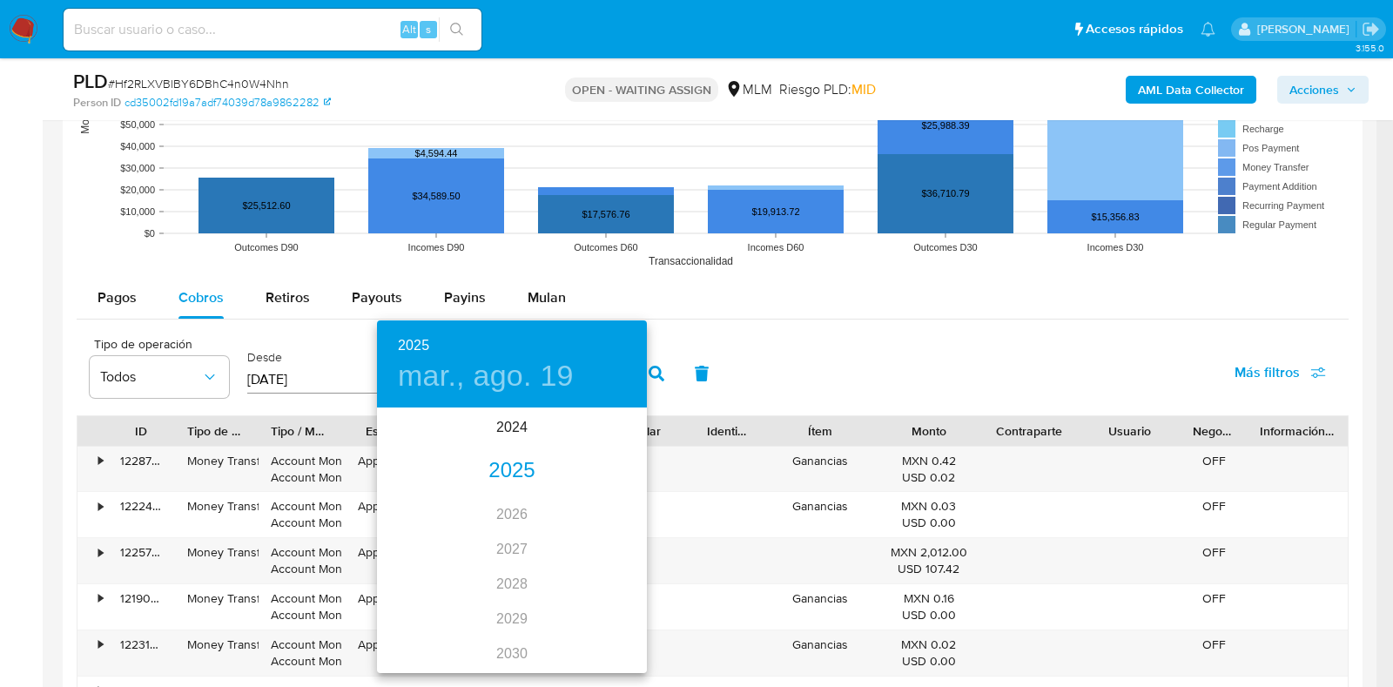
click at [490, 473] on div "2025" at bounding box center [512, 470] width 270 height 35
click at [434, 574] on div "jul." at bounding box center [422, 572] width 90 height 65
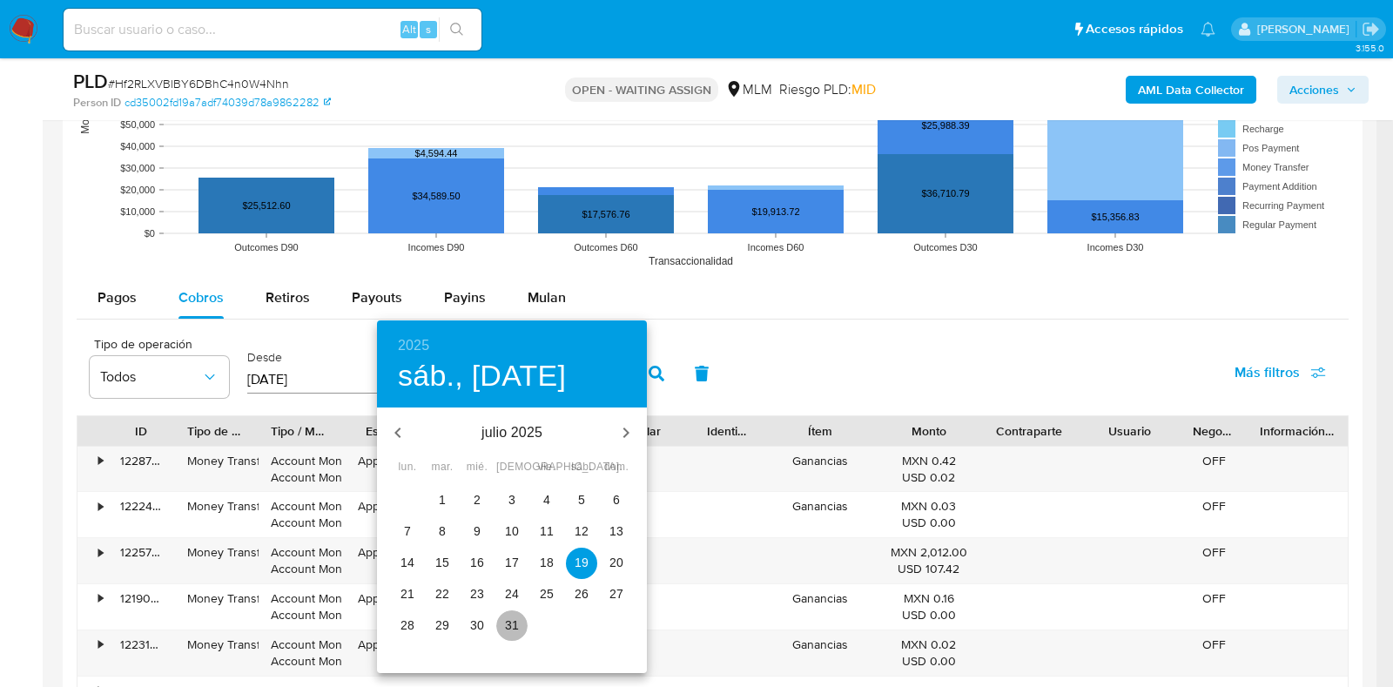
click at [509, 630] on p "31" at bounding box center [512, 624] width 14 height 17
type input "31/07/2025"
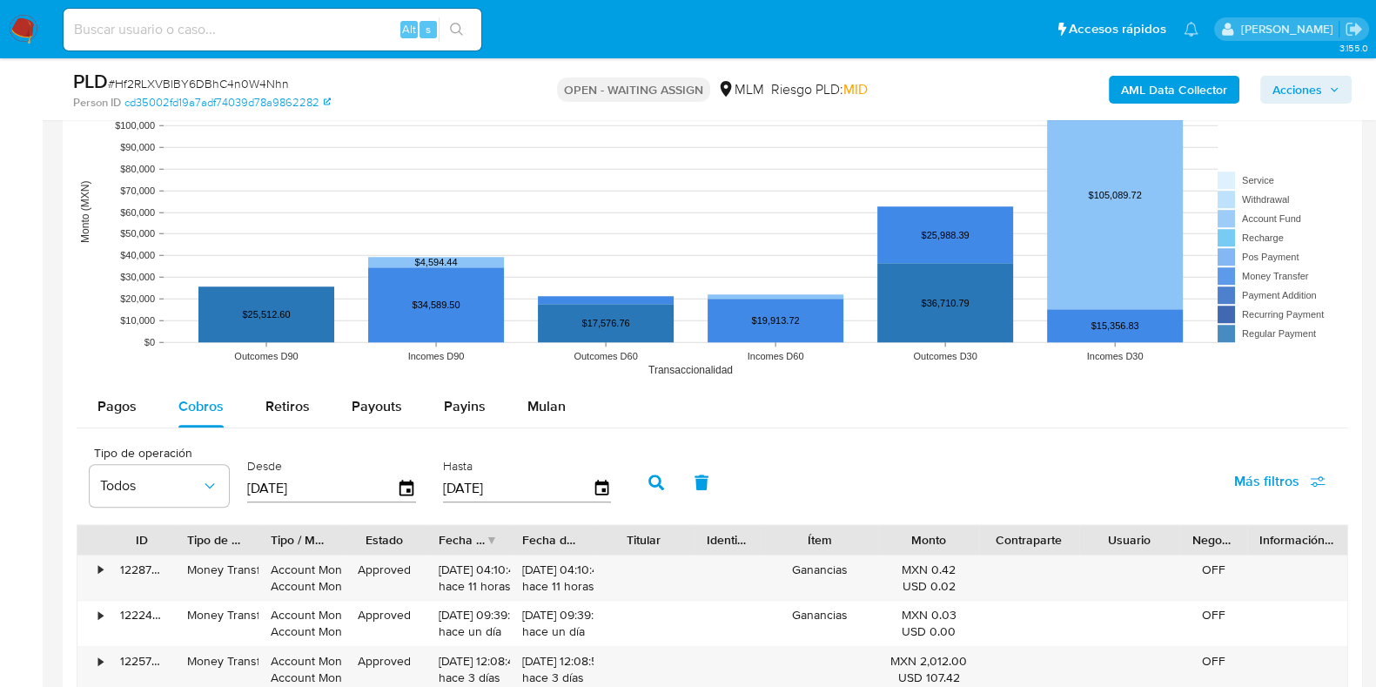
scroll to position [1522, 0]
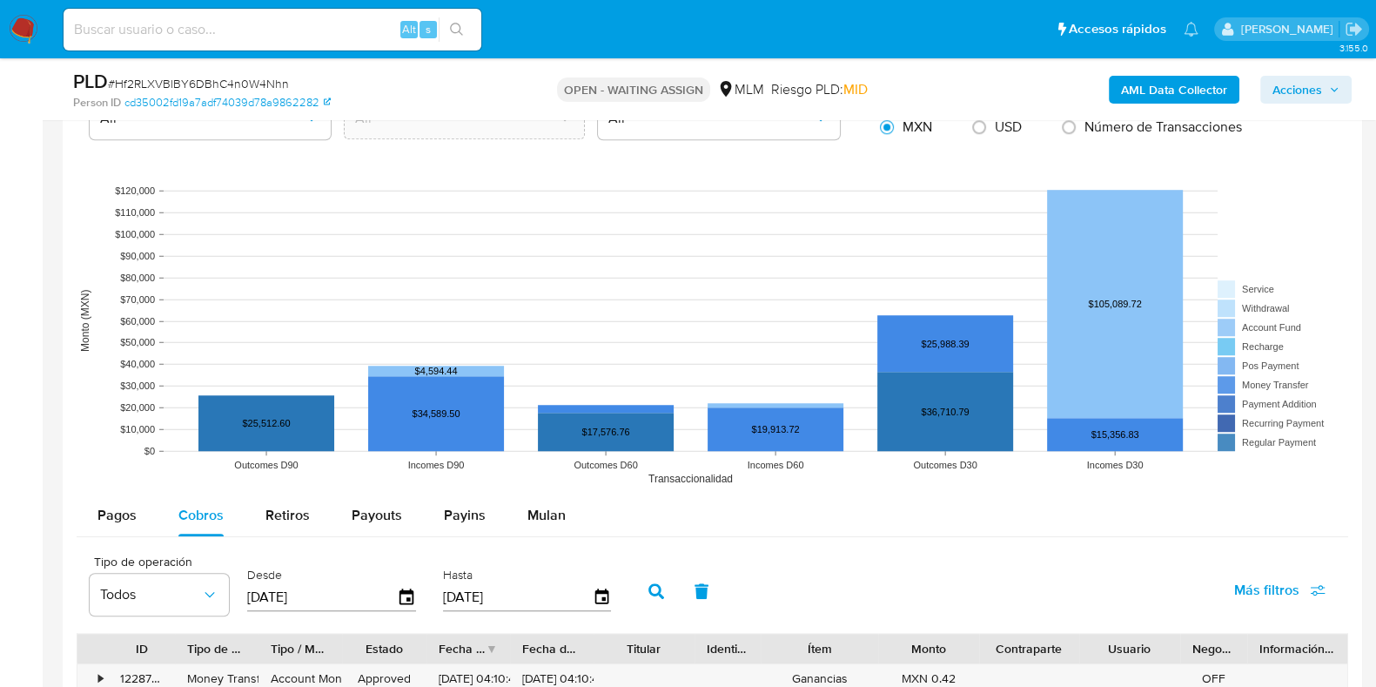
click at [654, 580] on button "button" at bounding box center [656, 591] width 45 height 42
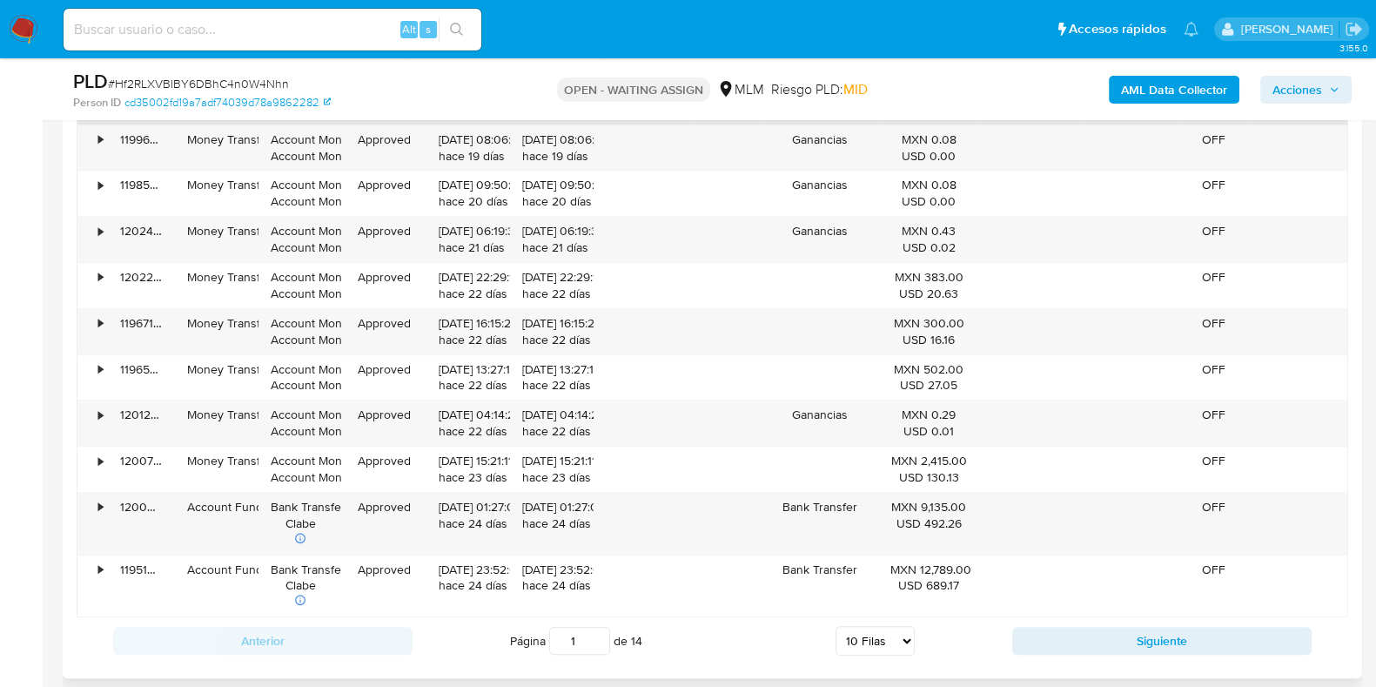
scroll to position [2176, 0]
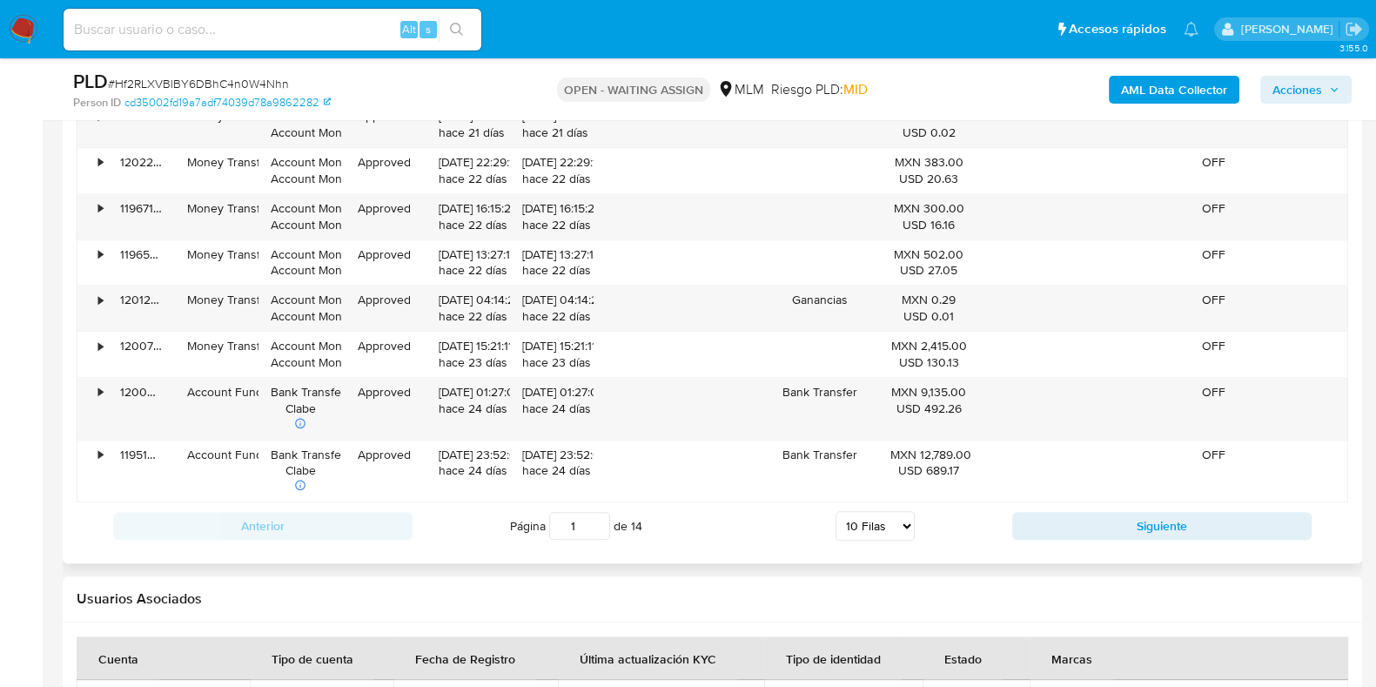
click at [588, 533] on input "1" at bounding box center [579, 526] width 61 height 28
click at [842, 524] on select "5 Filas 10 Filas 20 Filas 25 Filas 50 Filas 100 Filas" at bounding box center [875, 526] width 79 height 30
select select "20"
click at [836, 511] on select "5 Filas 10 Filas 20 Filas 25 Filas 50 Filas 100 Filas" at bounding box center [875, 526] width 79 height 30
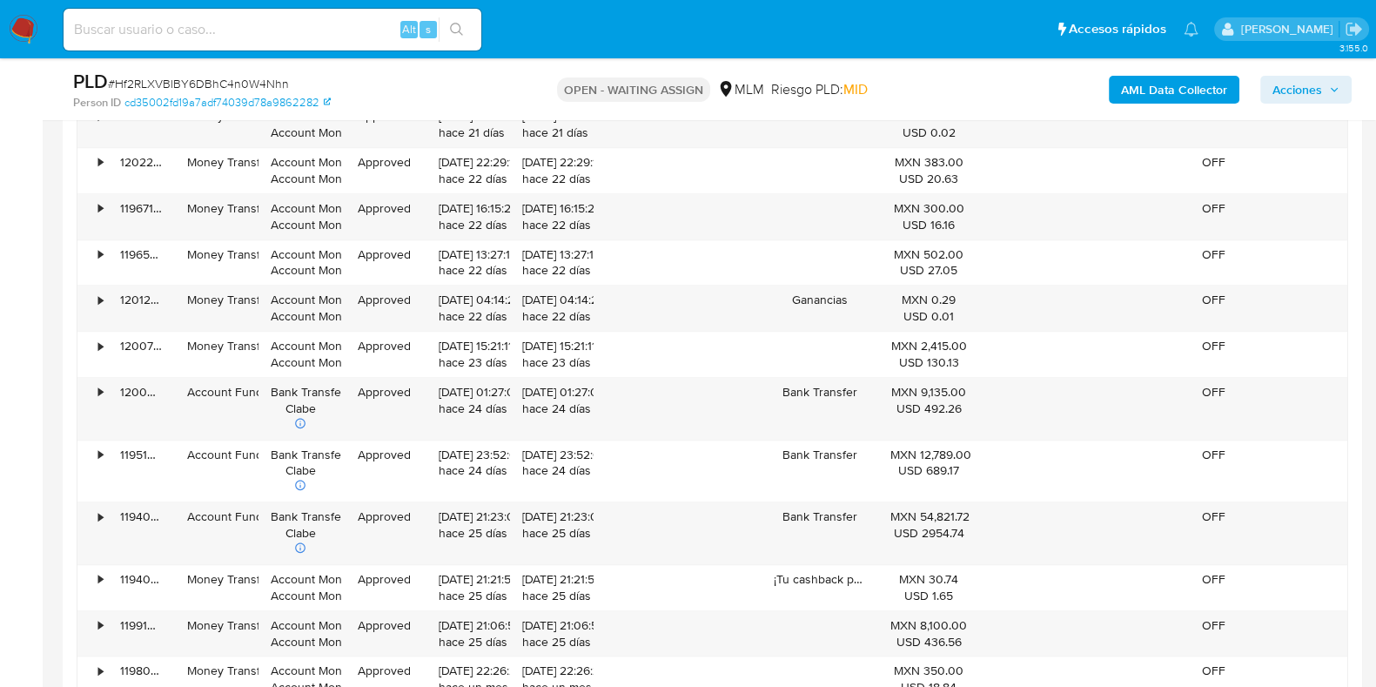
scroll to position [2394, 0]
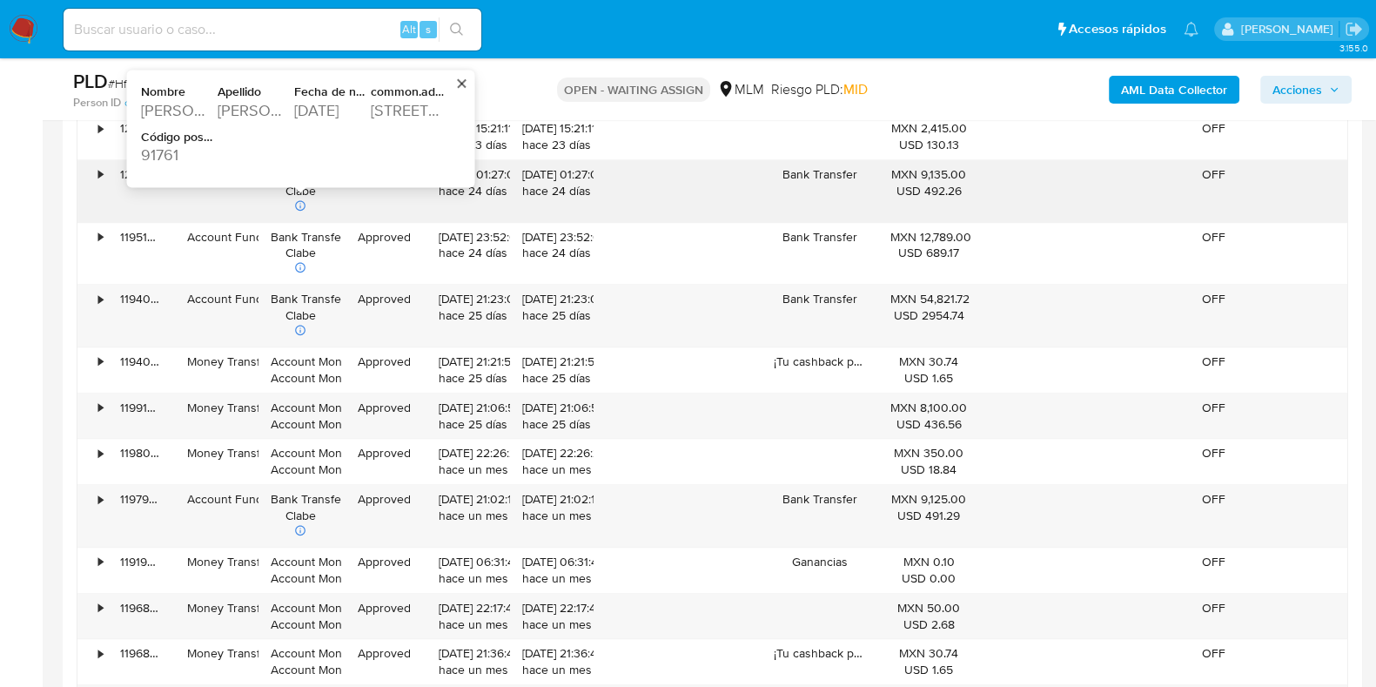
click at [256, 106] on div "[PERSON_NAME]" at bounding box center [254, 110] width 73 height 21
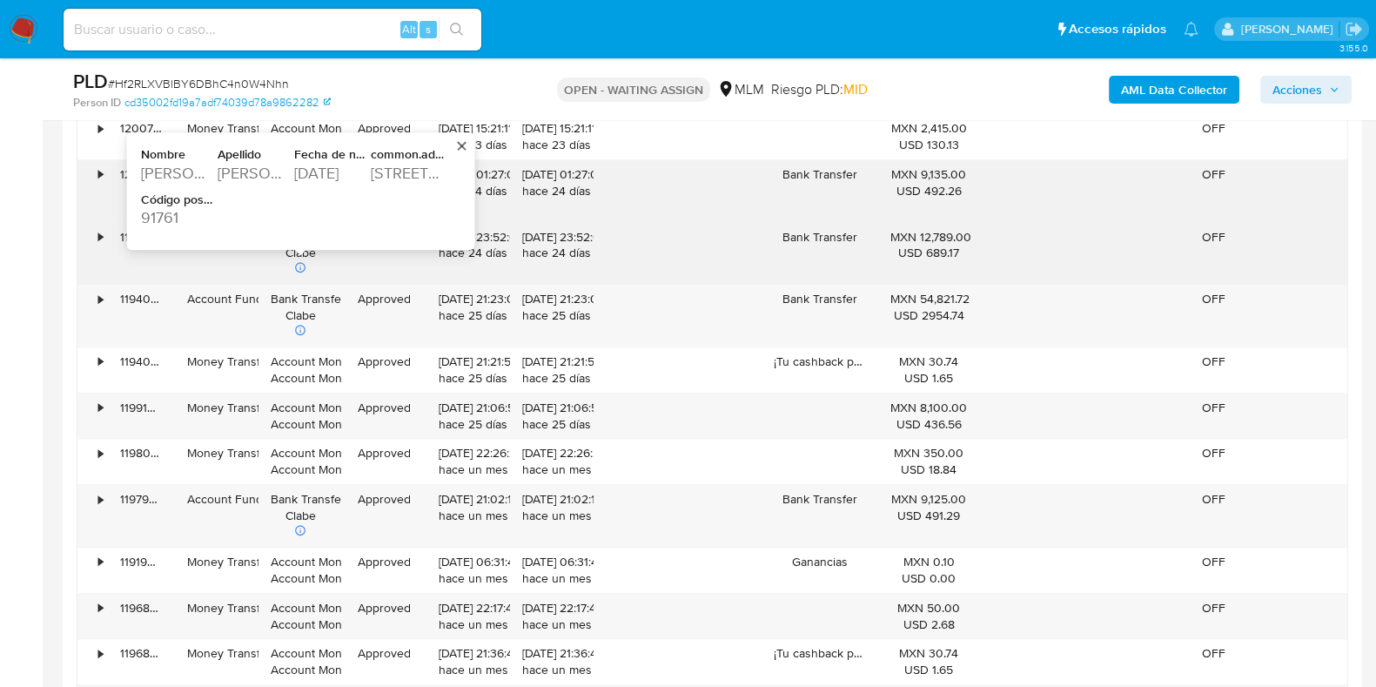
click at [265, 168] on div "[PERSON_NAME]" at bounding box center [254, 173] width 73 height 21
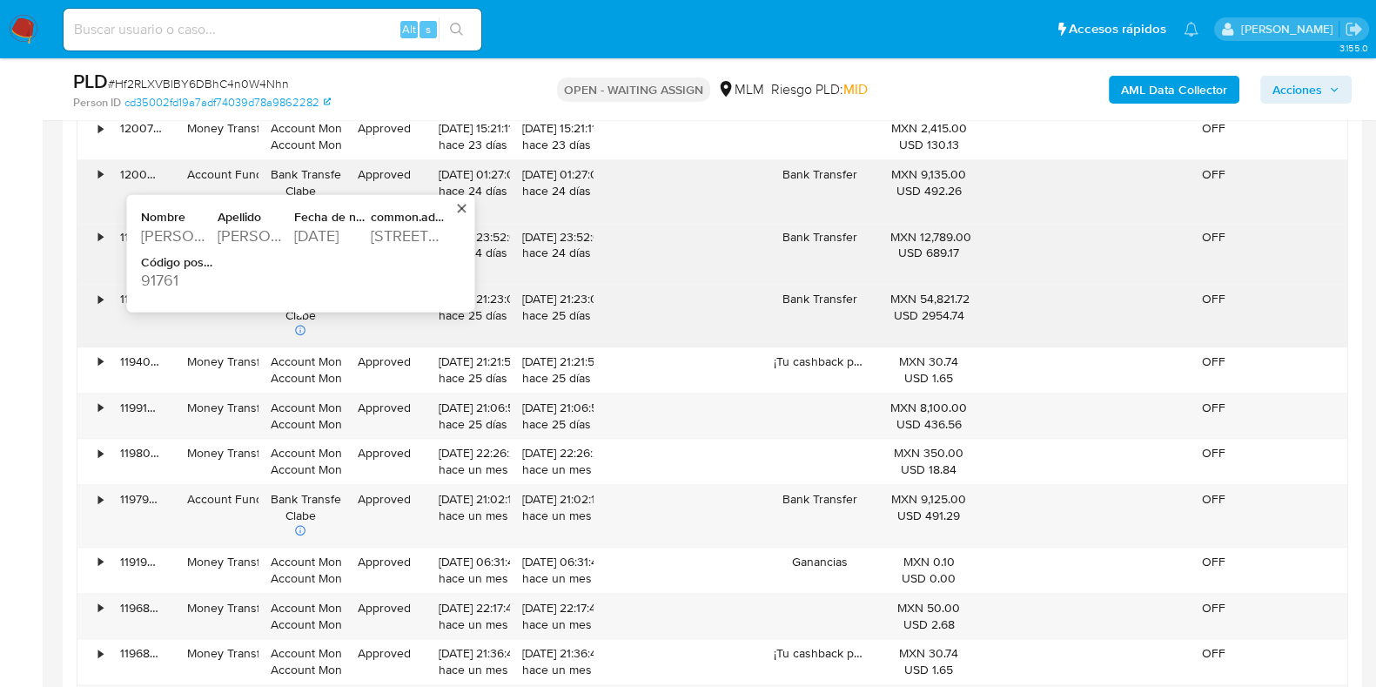
click at [246, 236] on div "[PERSON_NAME]" at bounding box center [254, 235] width 73 height 21
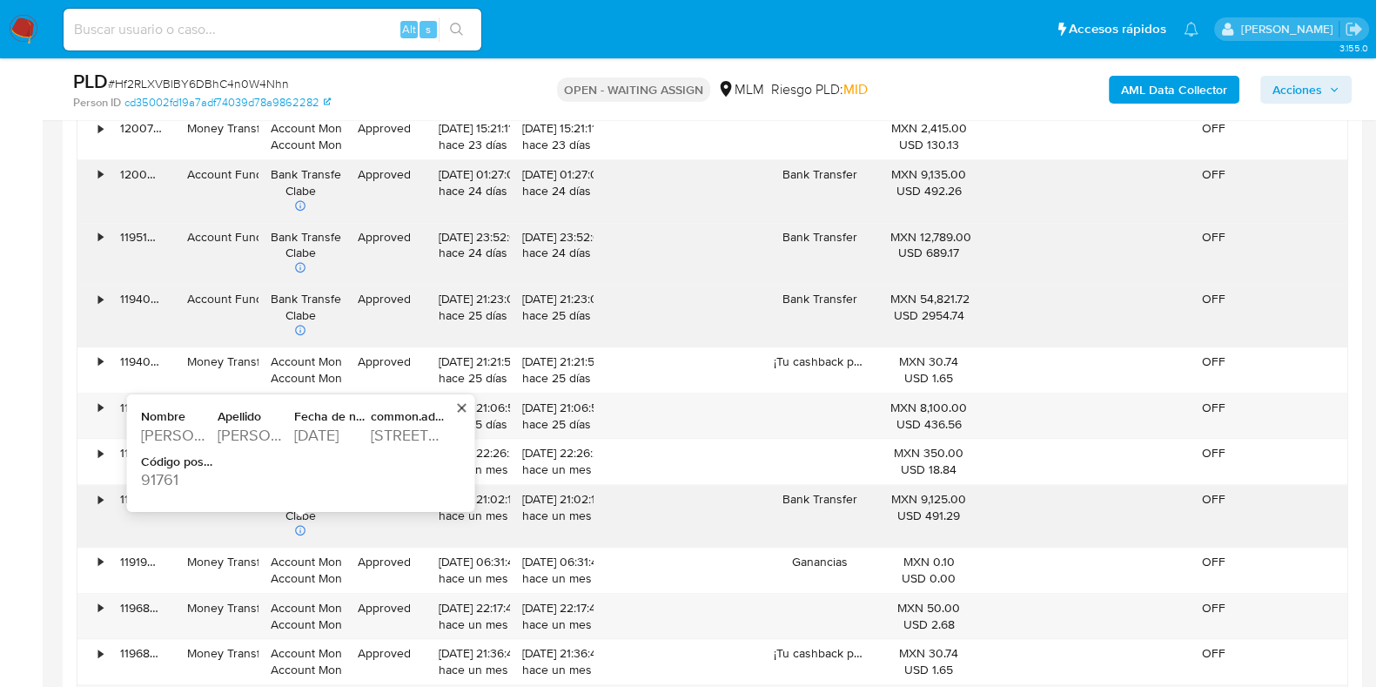
click at [410, 430] on div "[STREET_ADDRESS]" at bounding box center [407, 435] width 73 height 21
click at [172, 475] on div "91761" at bounding box center [177, 479] width 73 height 21
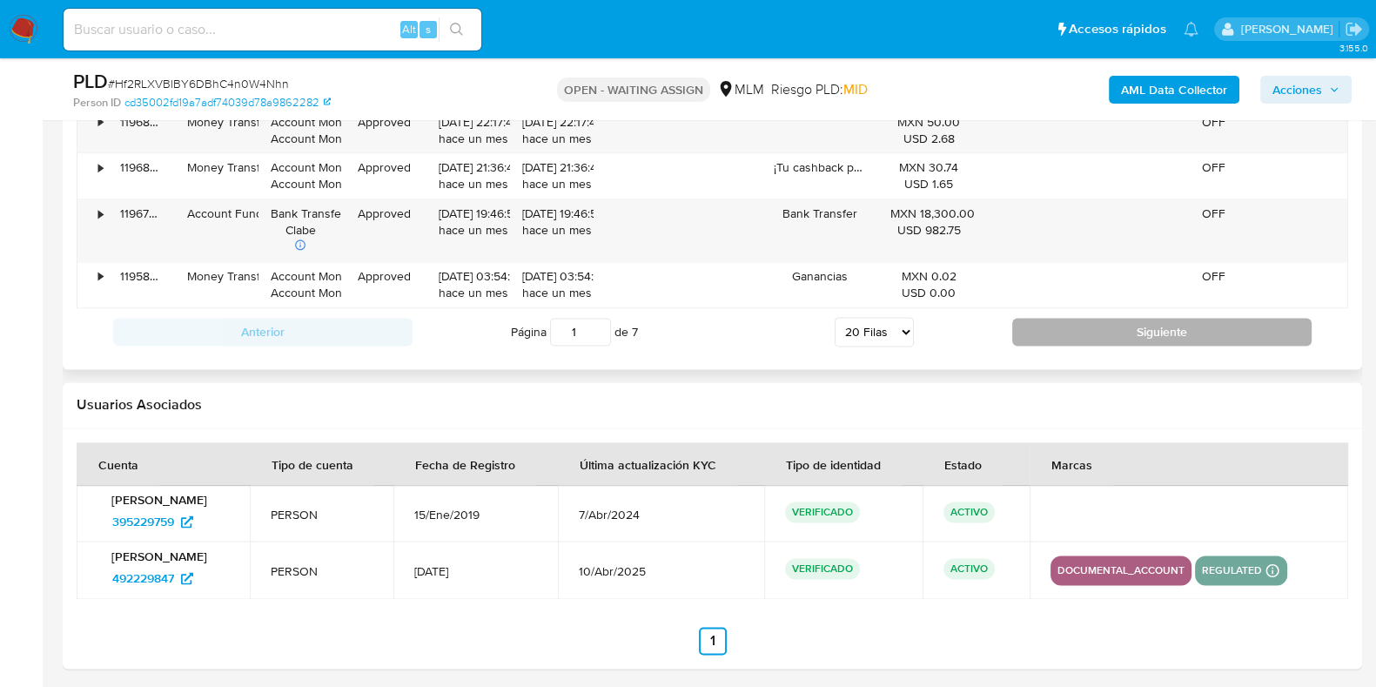
click at [1057, 337] on button "Siguiente" at bounding box center [1161, 332] width 299 height 28
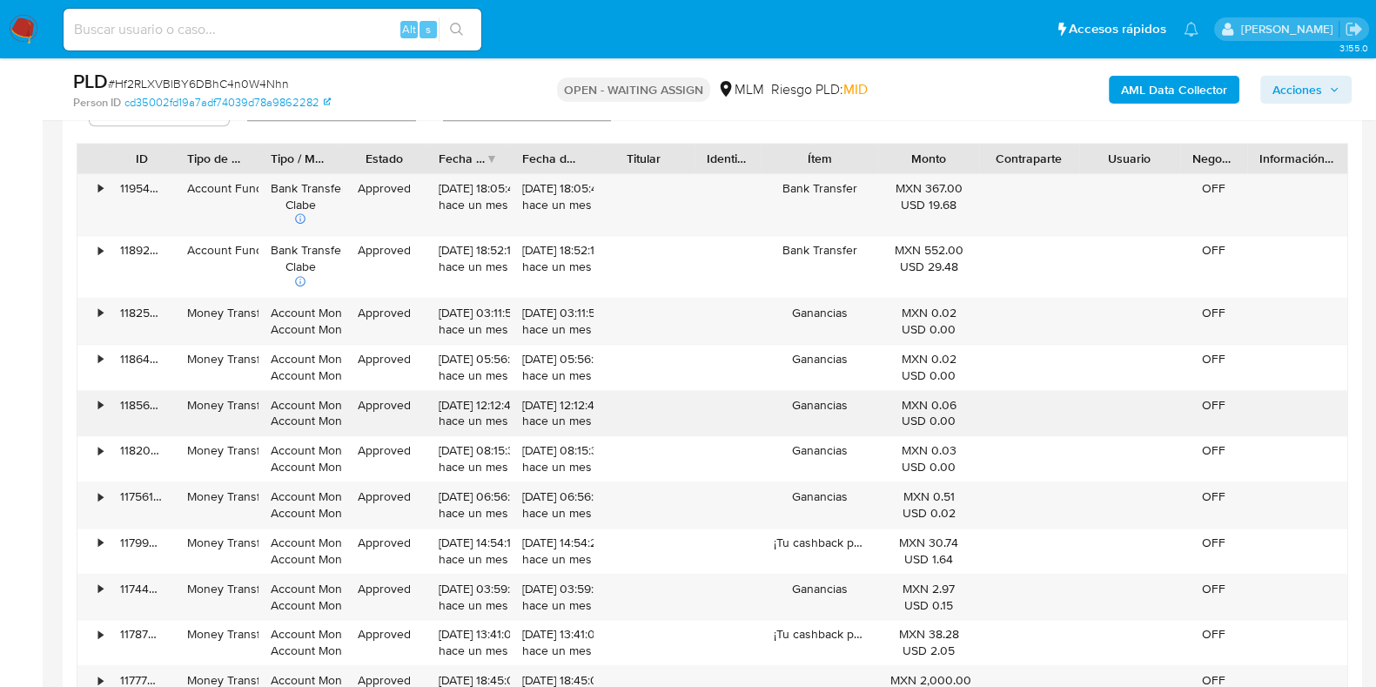
scroll to position [2032, 0]
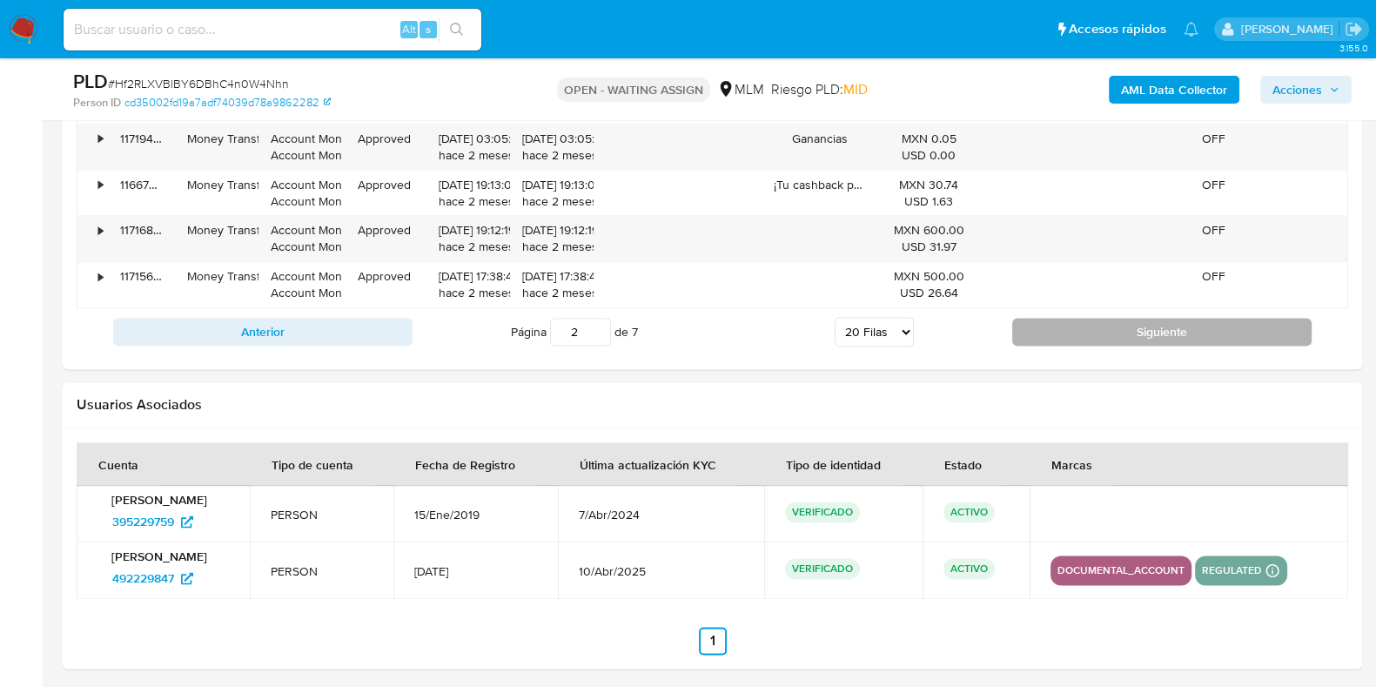
click at [1059, 324] on button "Siguiente" at bounding box center [1161, 332] width 299 height 28
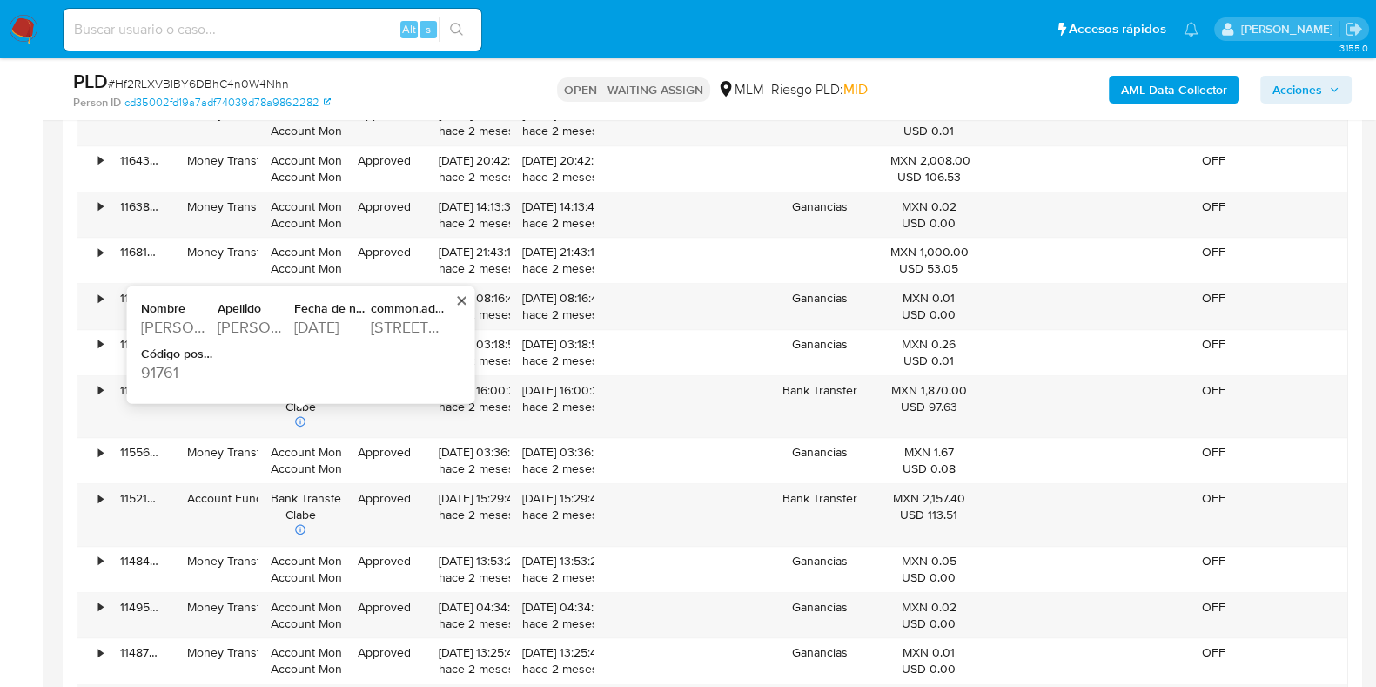
scroll to position [2467, 0]
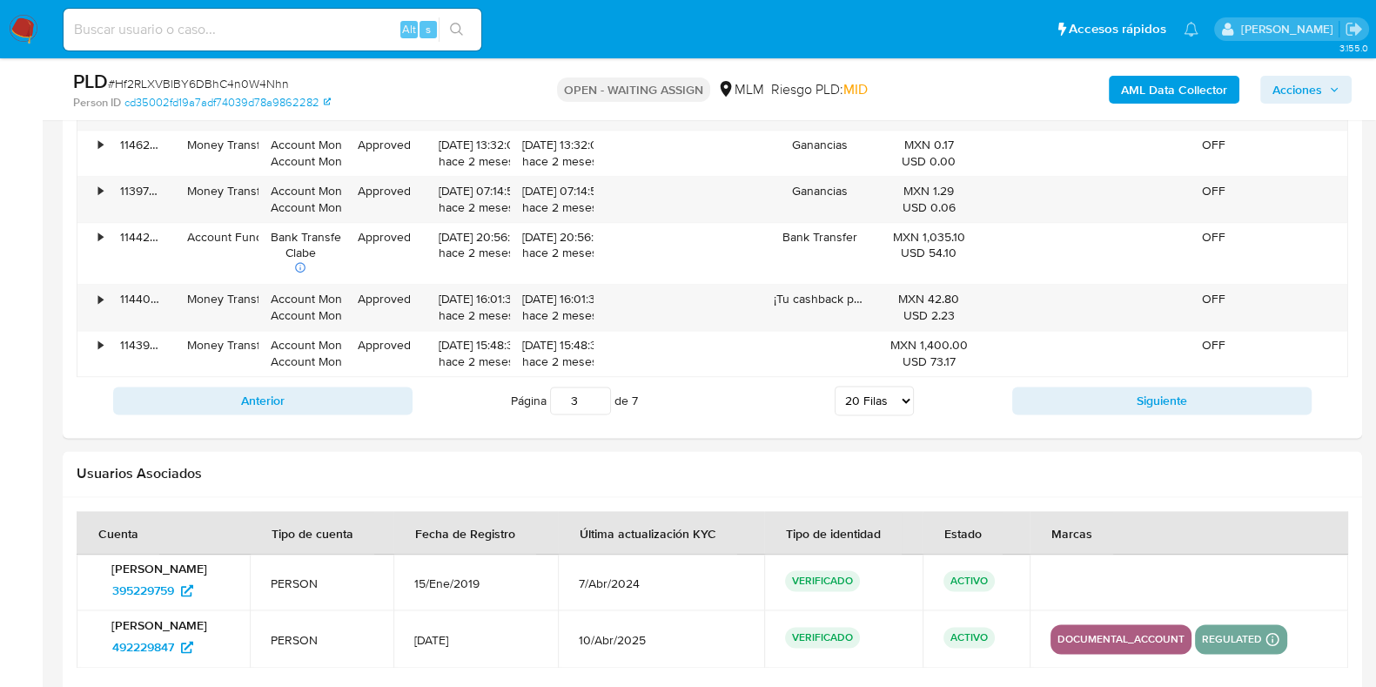
drag, startPoint x: 1162, startPoint y: 393, endPoint x: 1076, endPoint y: 406, distance: 87.1
click at [1160, 397] on button "Siguiente" at bounding box center [1161, 400] width 299 height 28
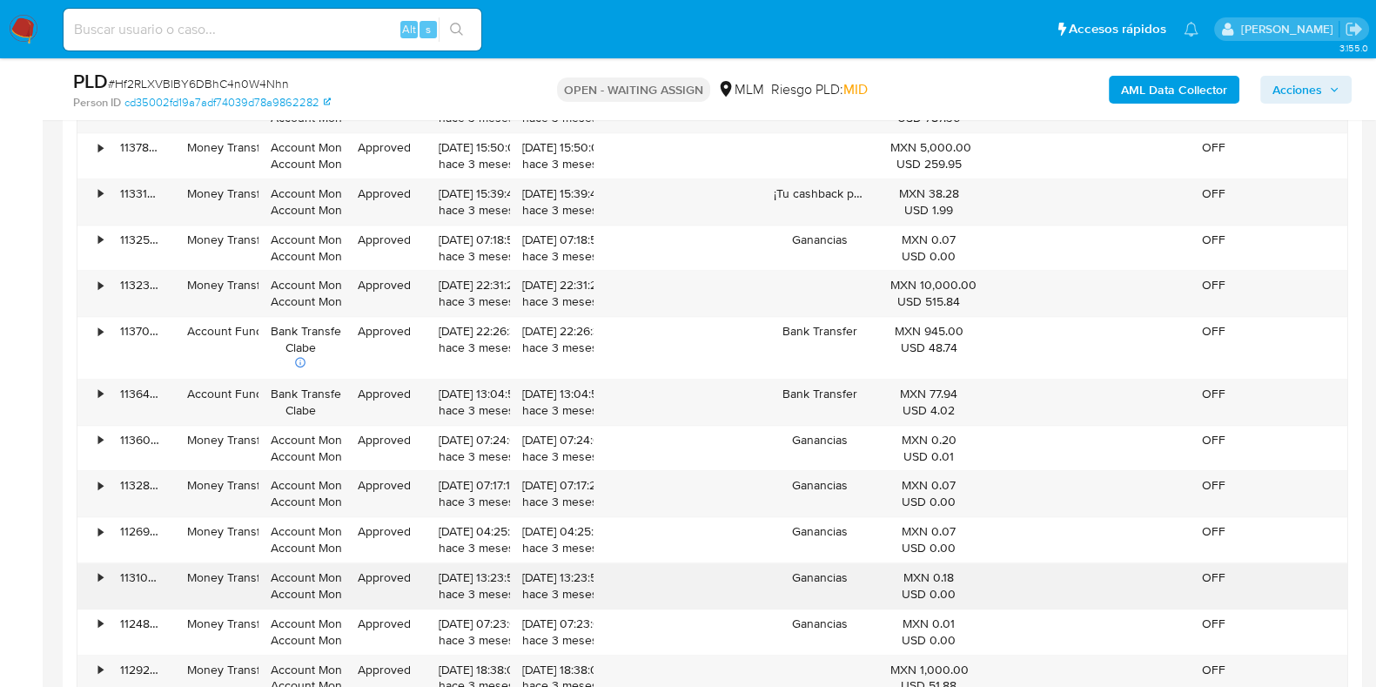
scroll to position [2250, 0]
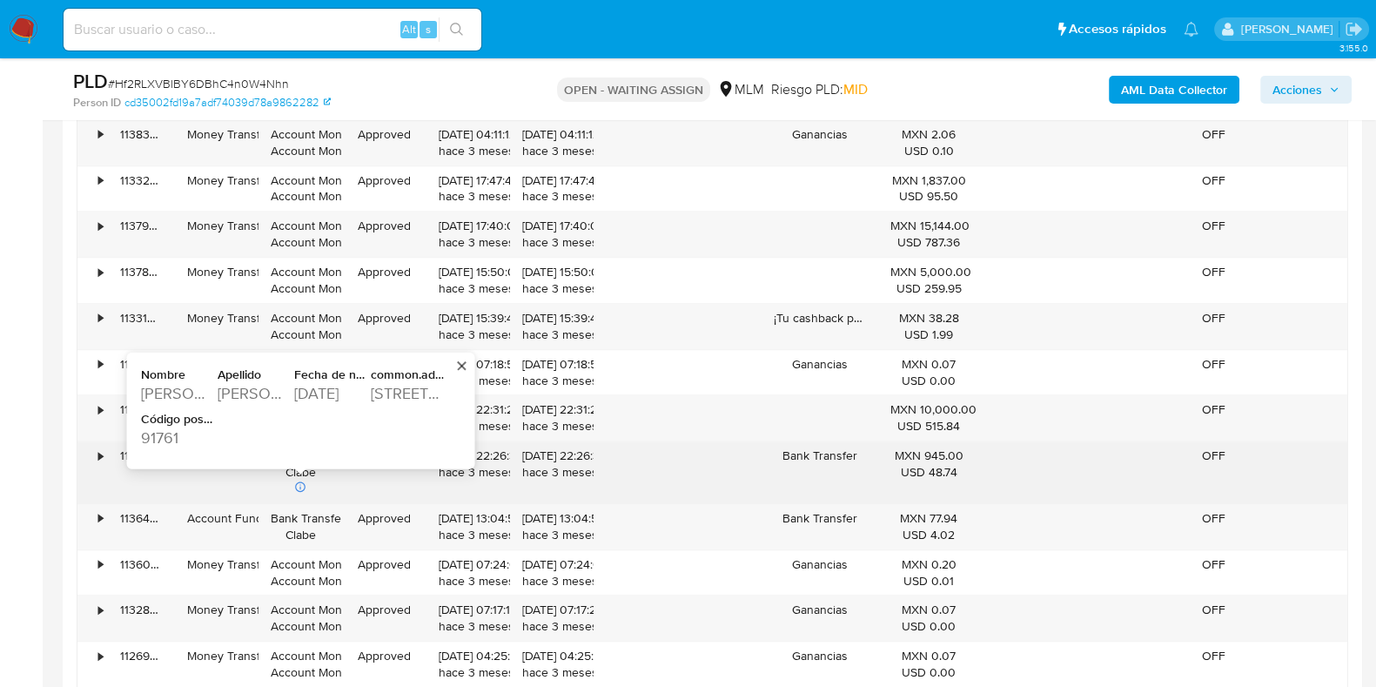
click at [261, 385] on div "enriquez leiva" at bounding box center [254, 392] width 73 height 21
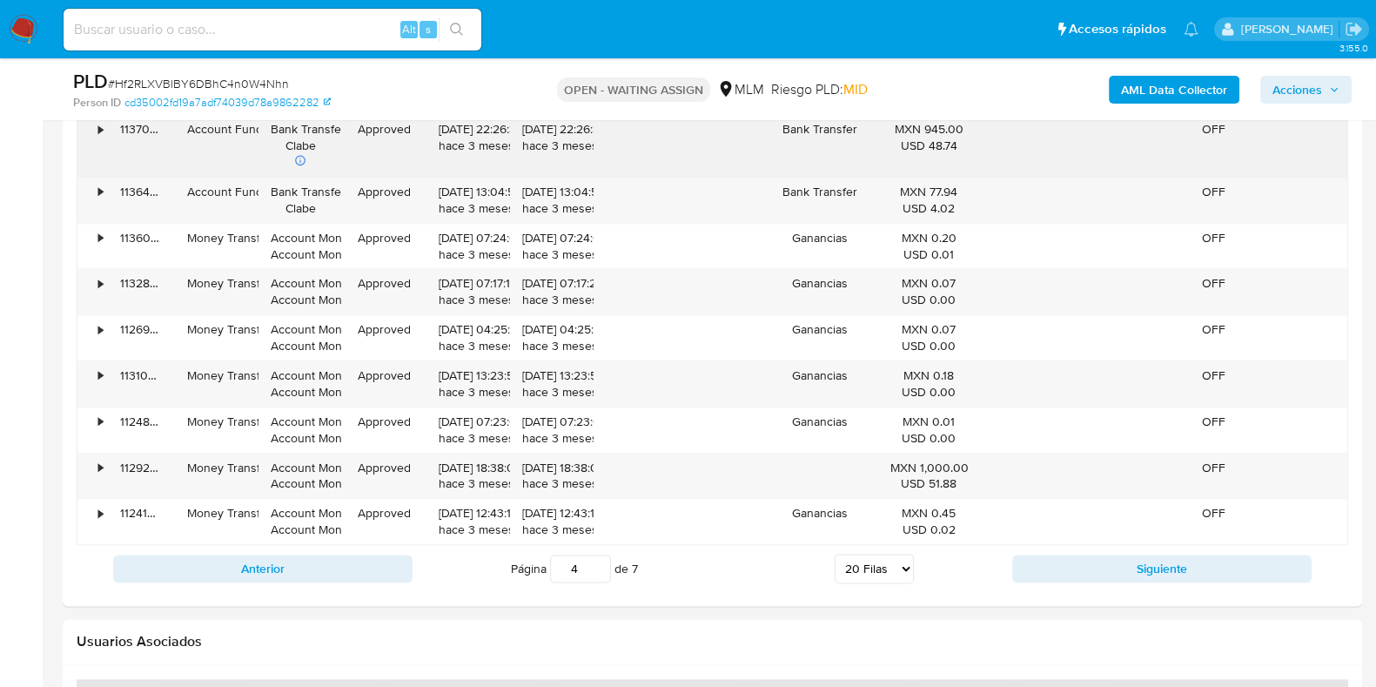
click at [1135, 556] on button "Siguiente" at bounding box center [1161, 568] width 299 height 28
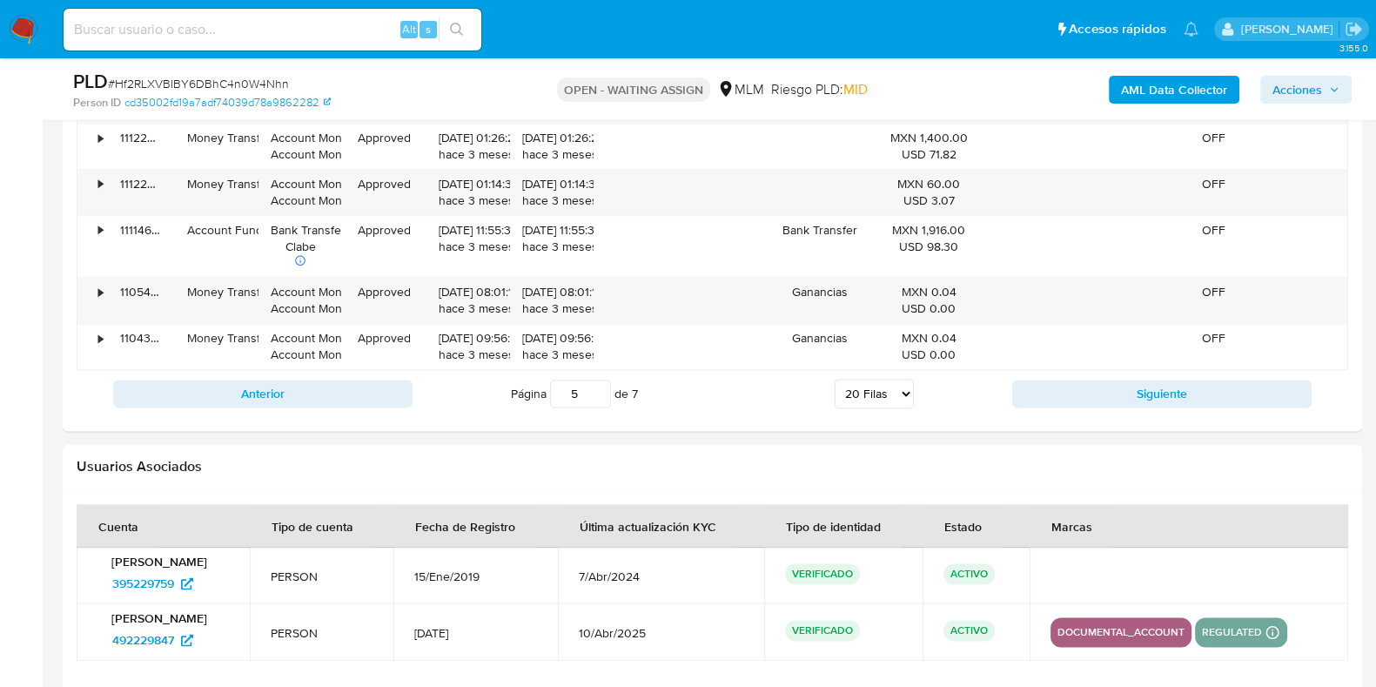
scroll to position [2845, 0]
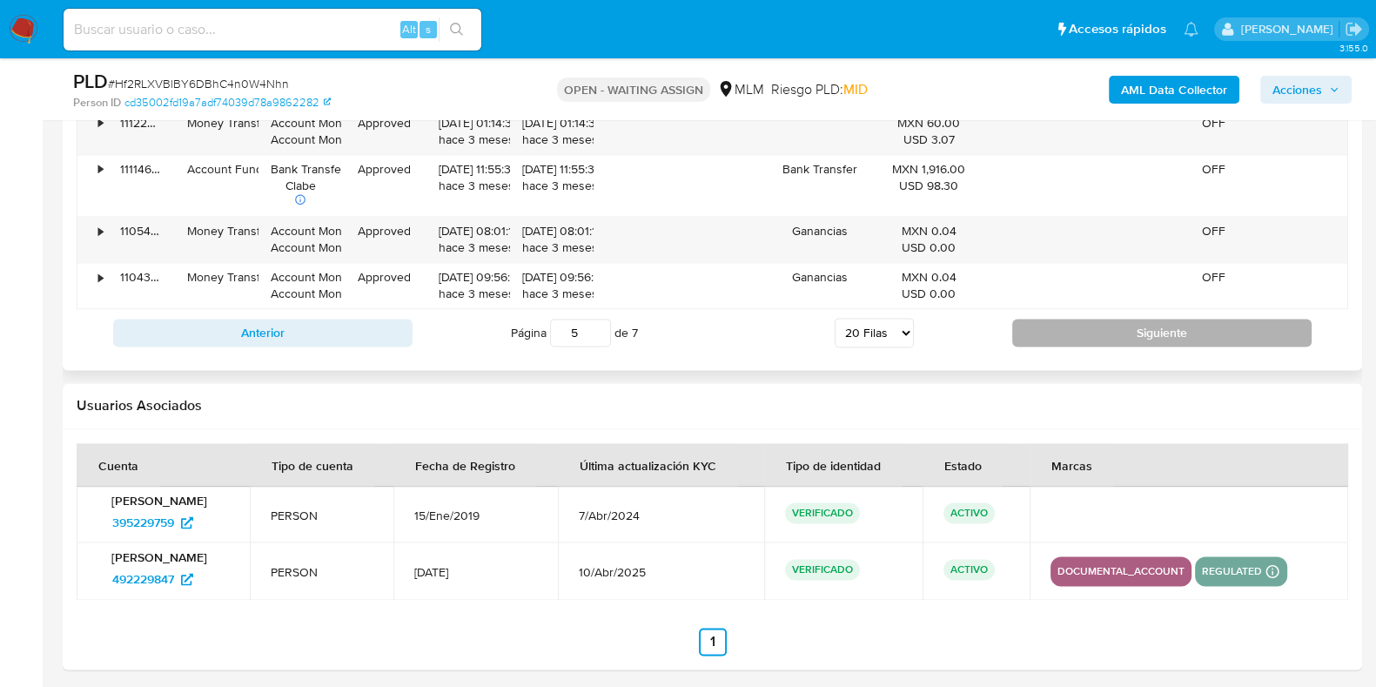
click at [1044, 335] on button "Siguiente" at bounding box center [1161, 333] width 299 height 28
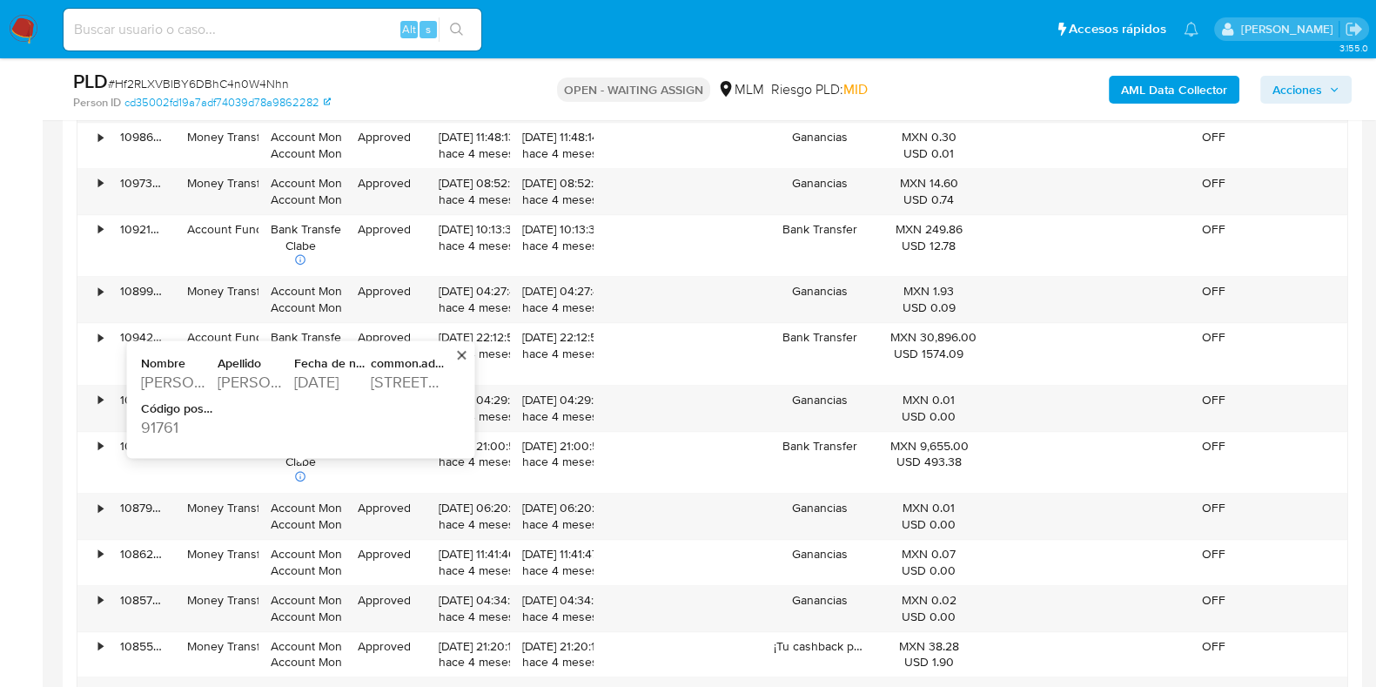
scroll to position [2576, 0]
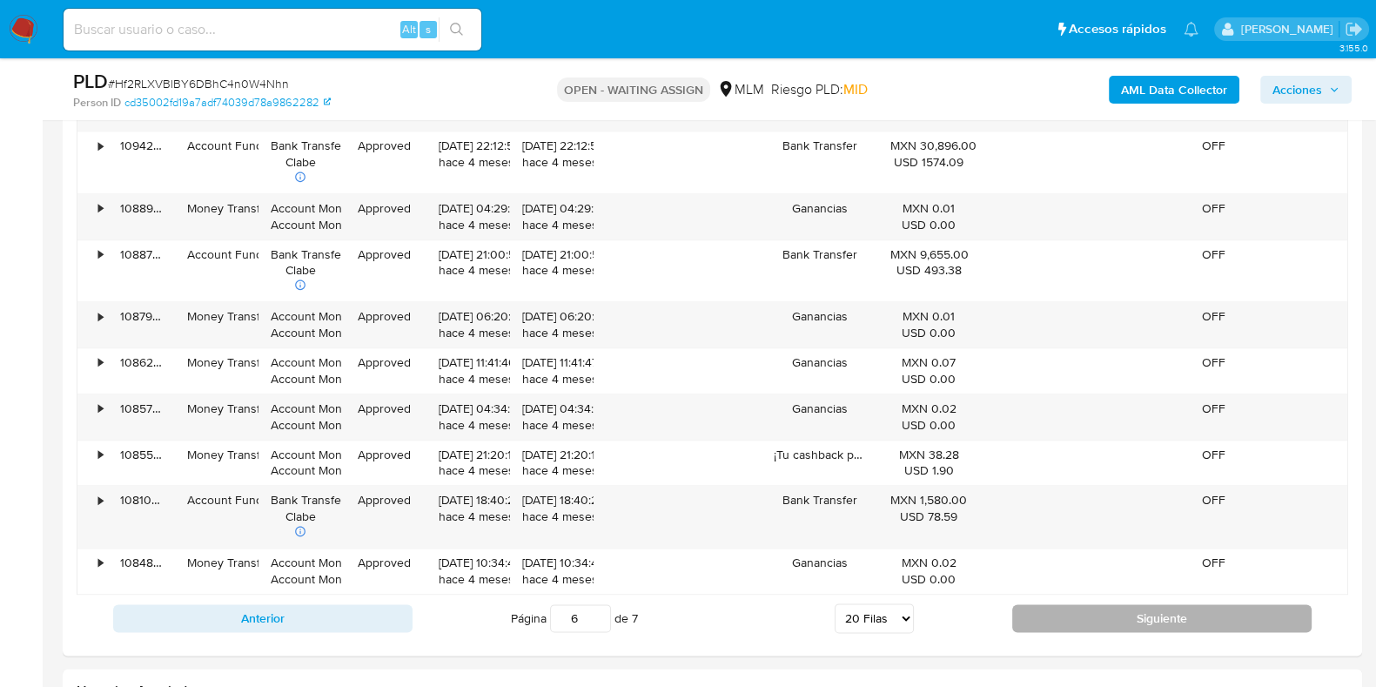
click at [1061, 619] on button "Siguiente" at bounding box center [1161, 618] width 299 height 28
type input "7"
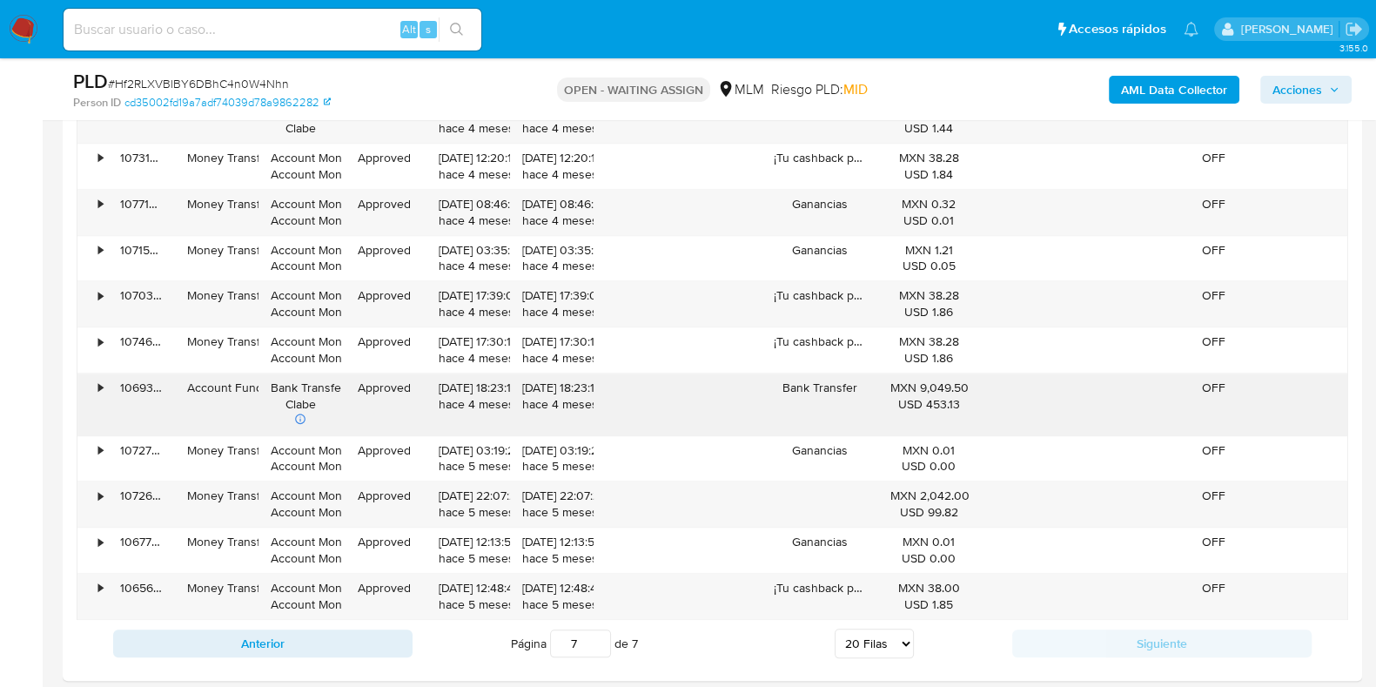
scroll to position [2359, 0]
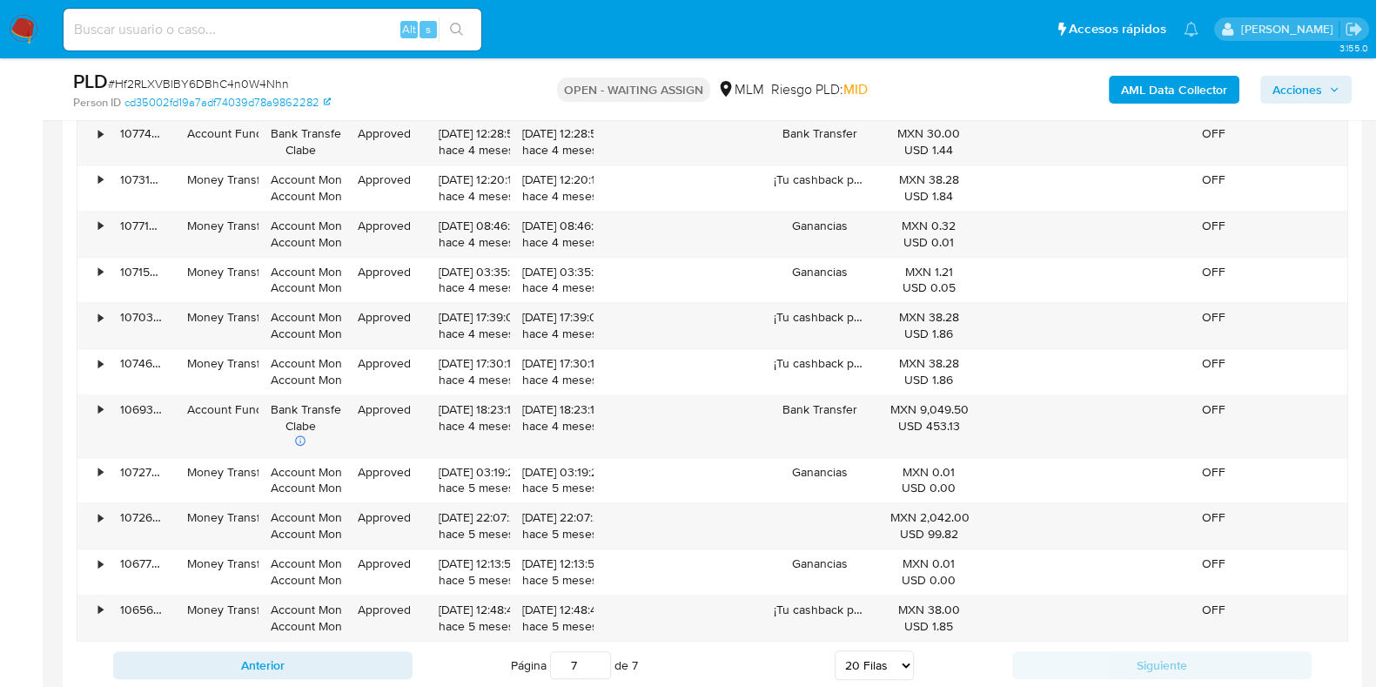
click at [282, 30] on input at bounding box center [273, 29] width 418 height 23
paste input "737164871"
type input "737164871"
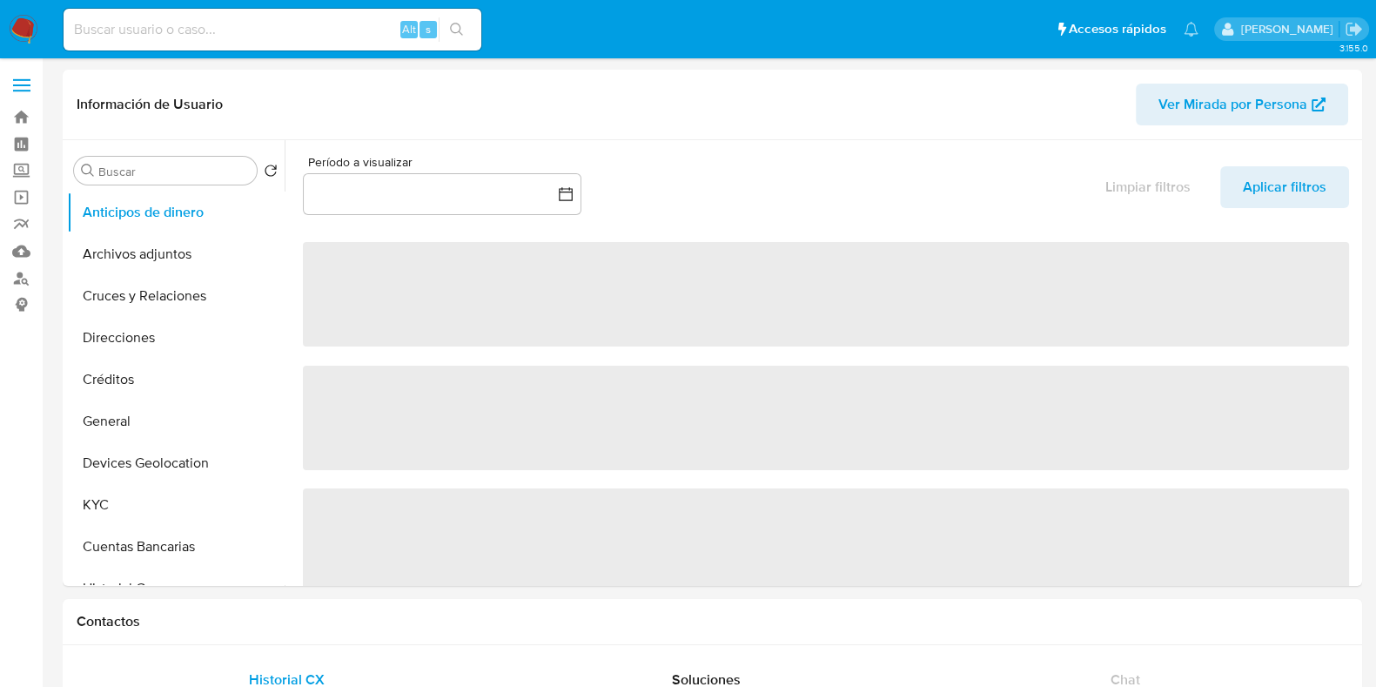
select select "10"
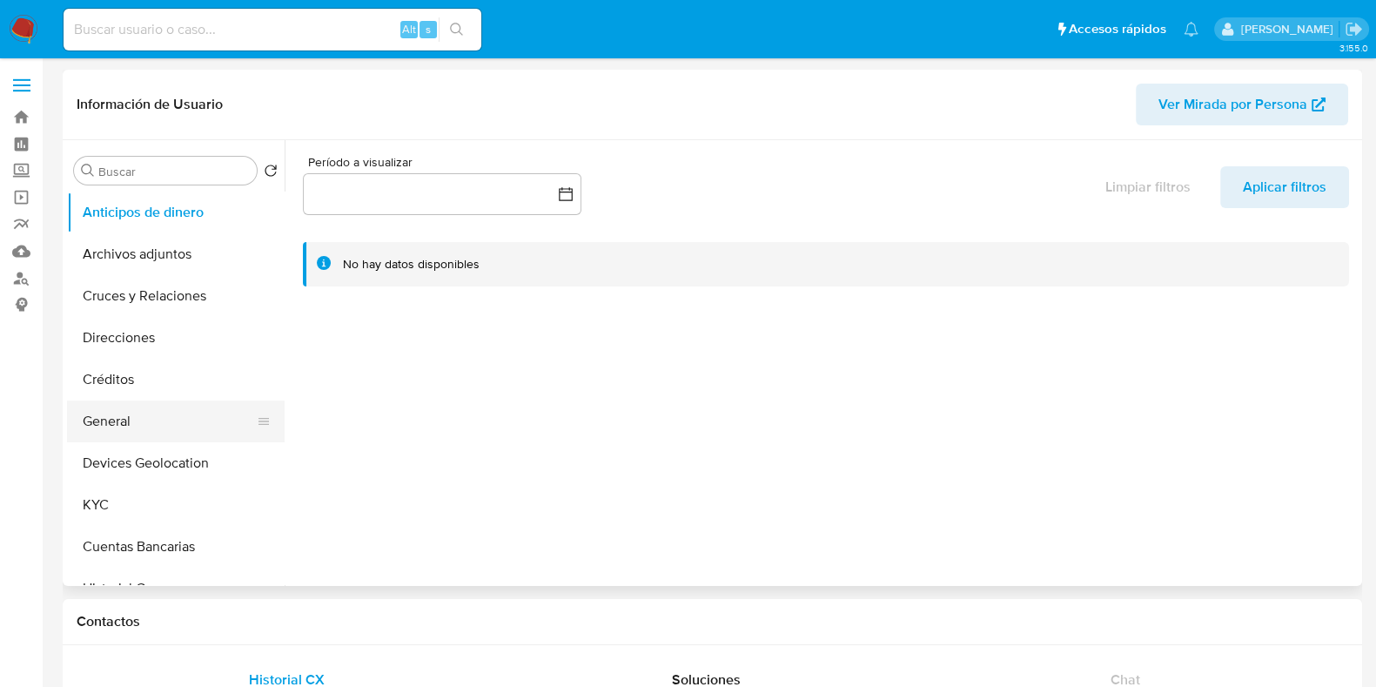
click at [93, 427] on button "General" at bounding box center [169, 421] width 204 height 42
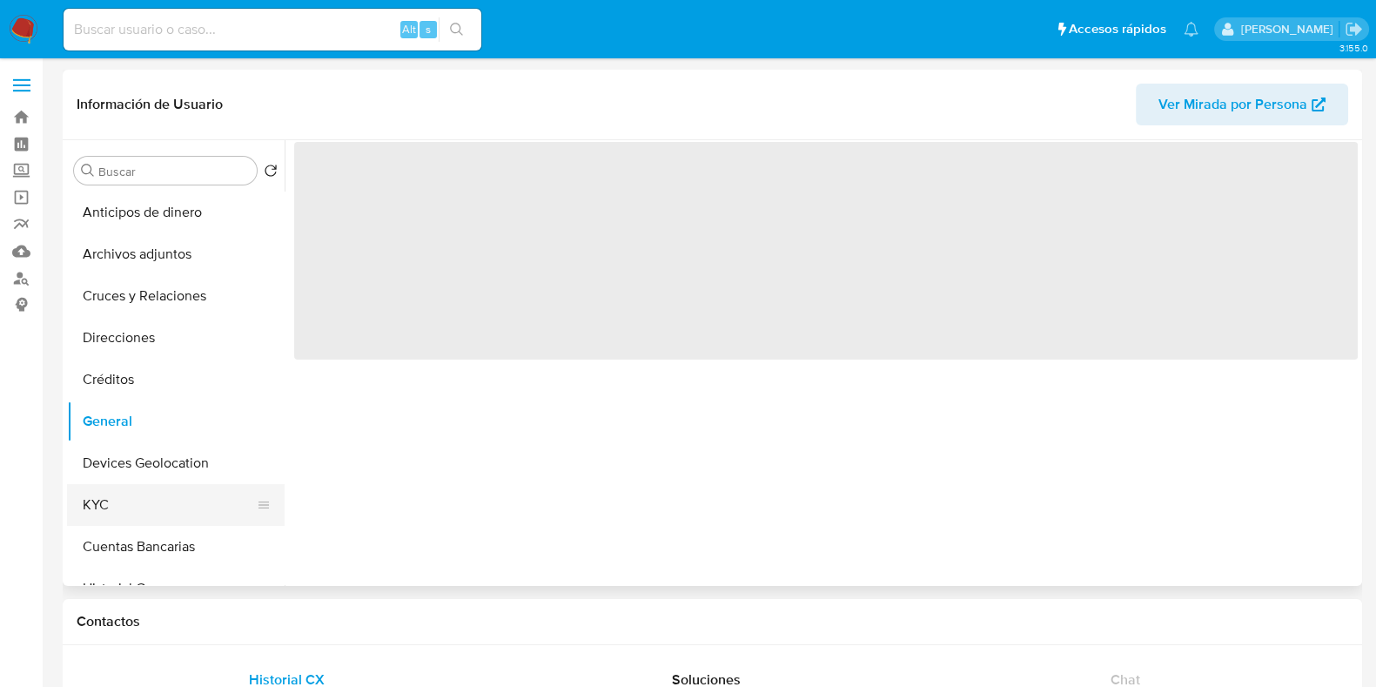
click at [104, 488] on button "KYC" at bounding box center [169, 505] width 204 height 42
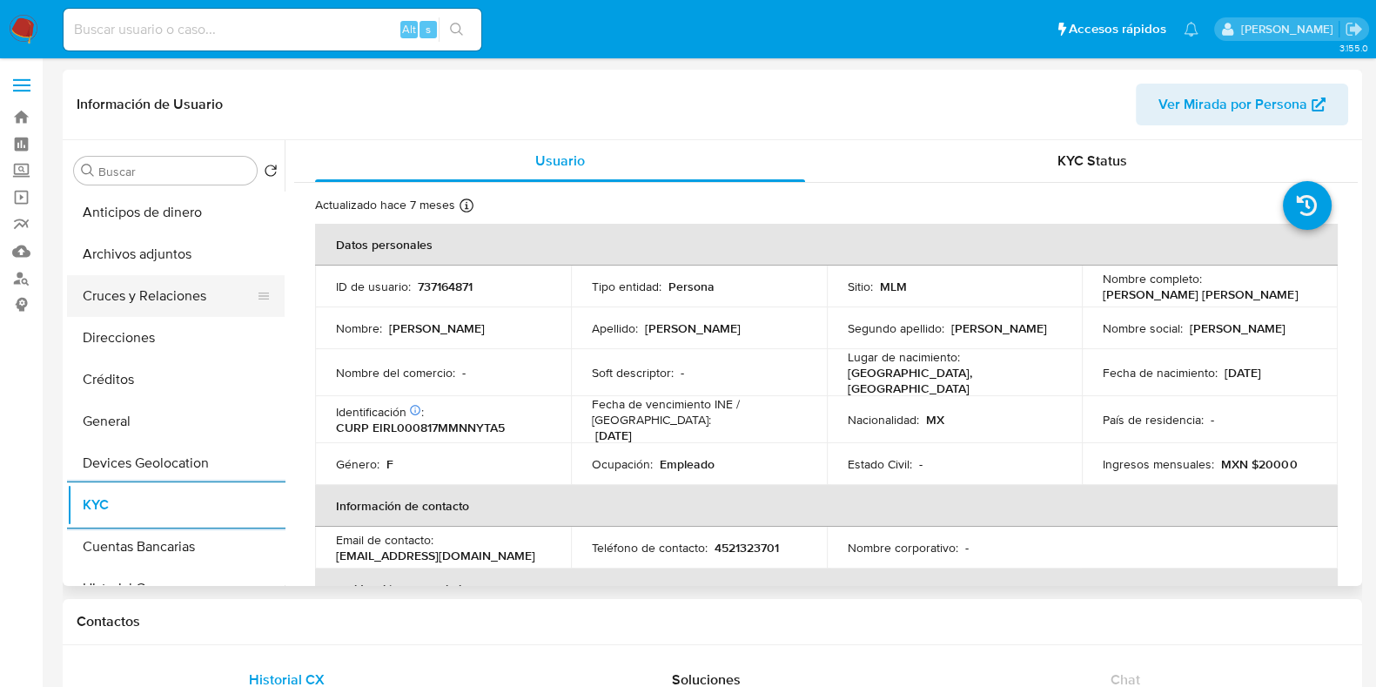
click at [139, 293] on button "Cruces y Relaciones" at bounding box center [169, 296] width 204 height 42
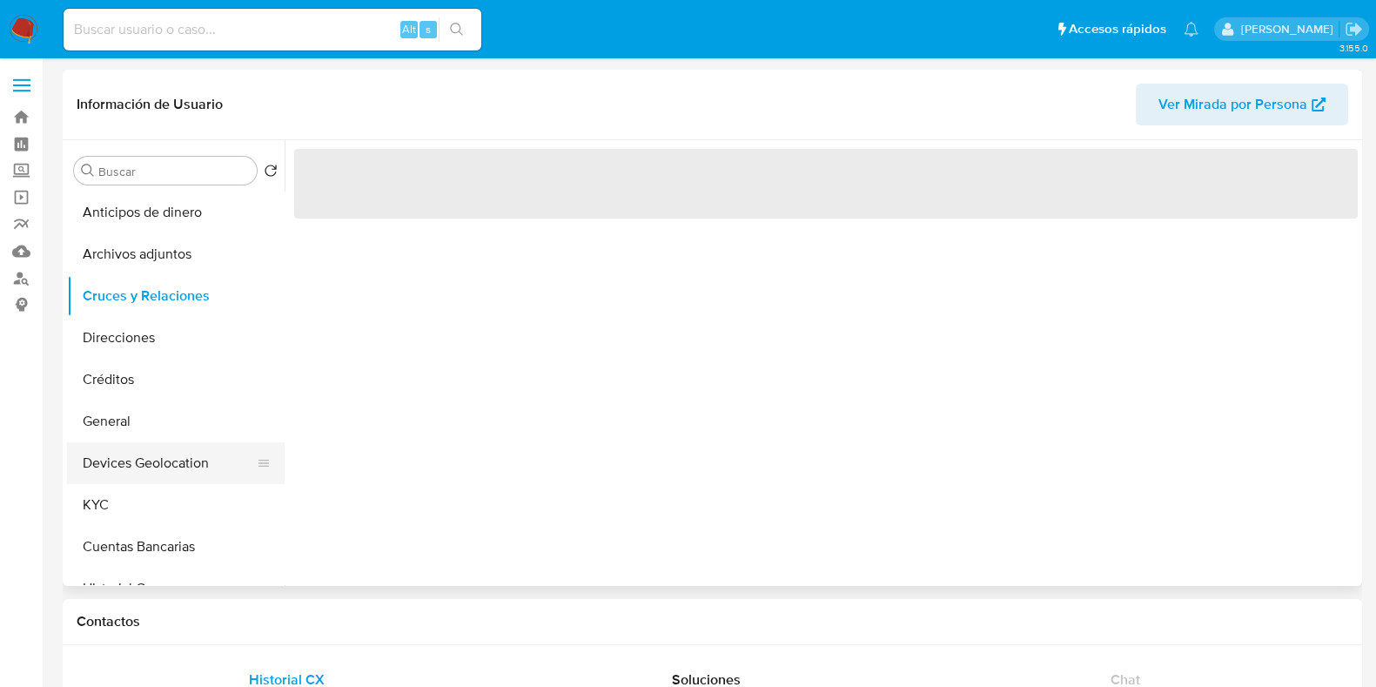
click at [159, 454] on button "Devices Geolocation" at bounding box center [169, 463] width 204 height 42
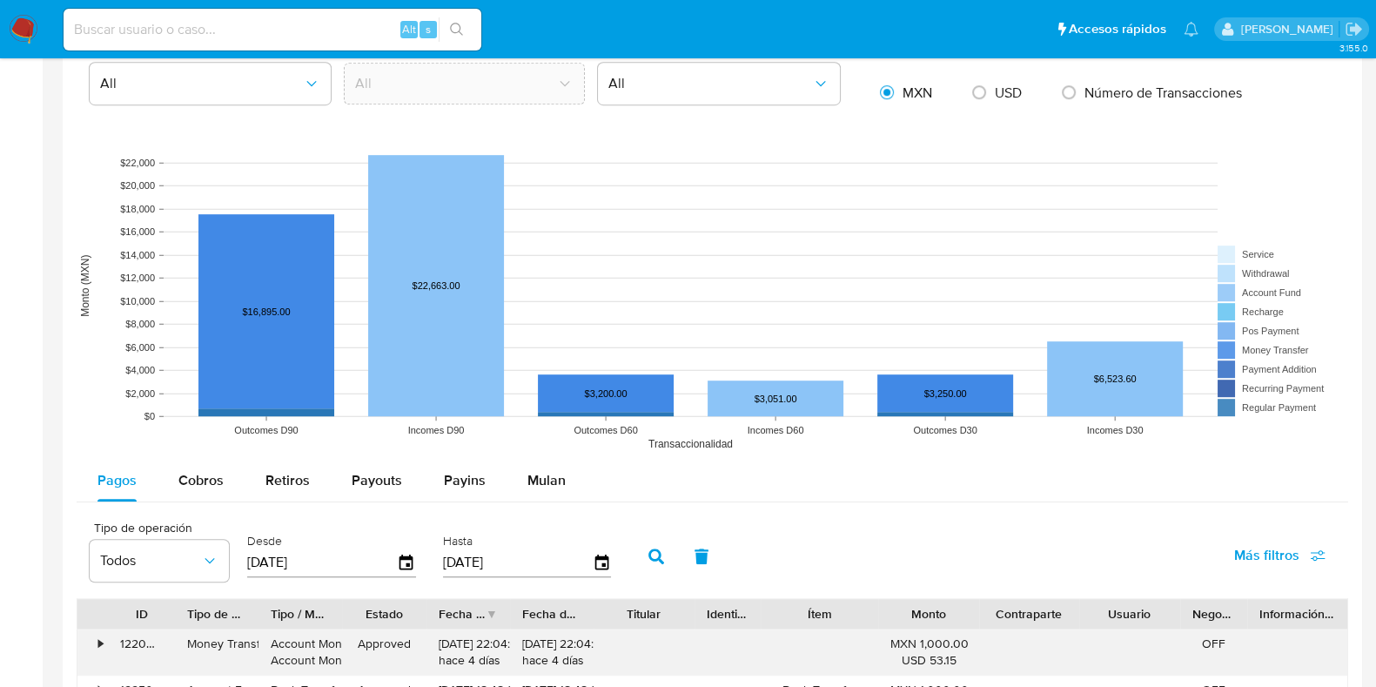
scroll to position [1413, 0]
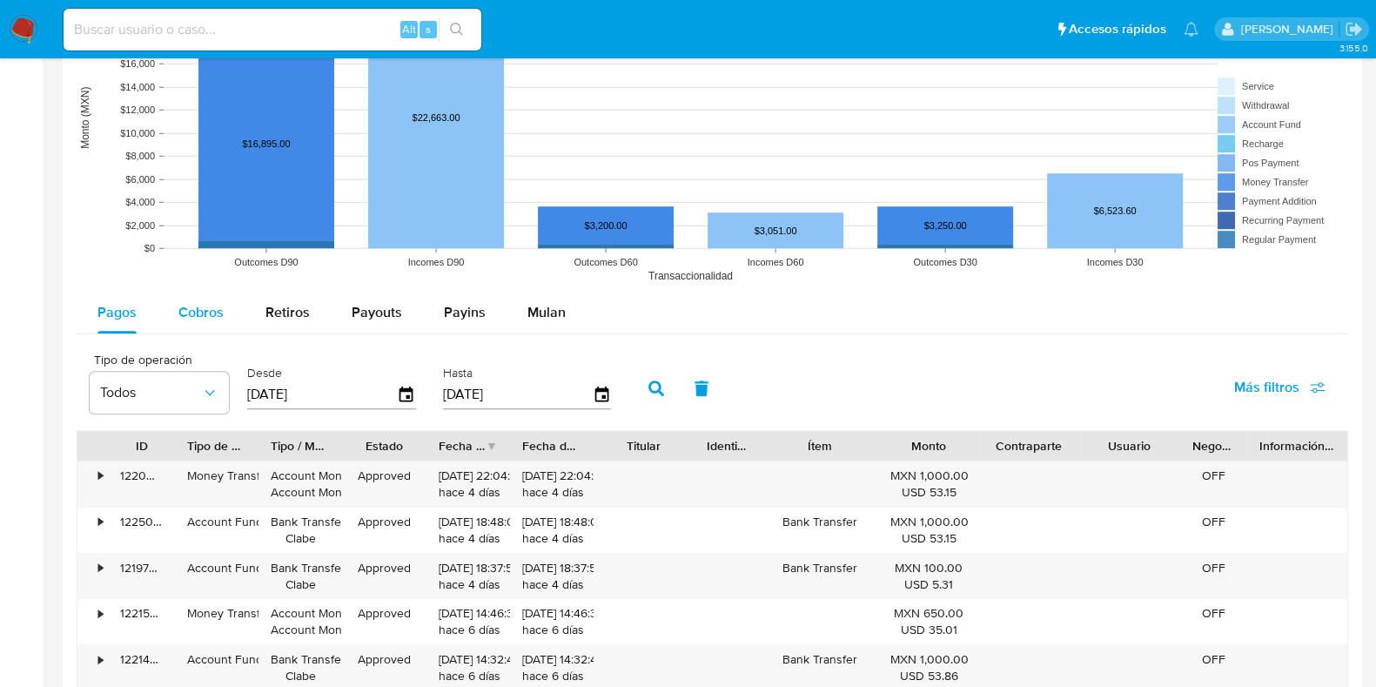
click at [219, 318] on span "Cobros" at bounding box center [200, 312] width 45 height 20
select select "10"
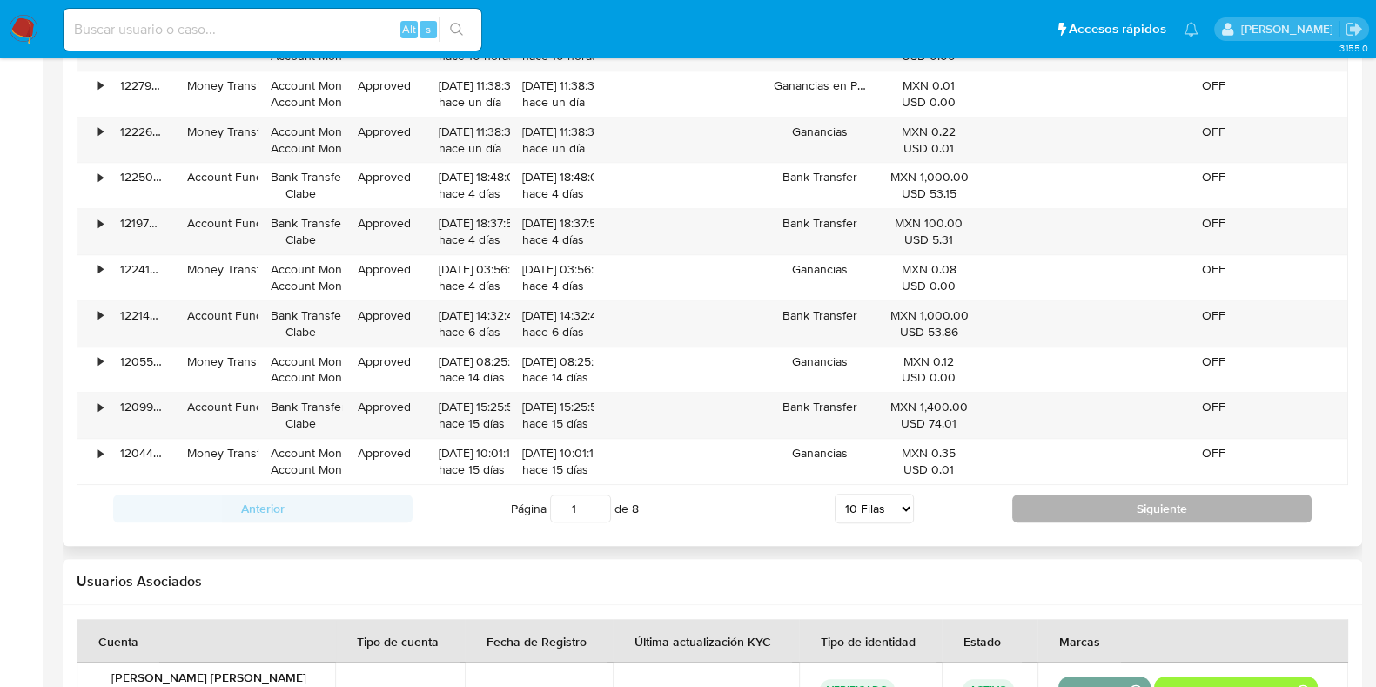
click at [1078, 502] on button "Siguiente" at bounding box center [1161, 508] width 299 height 28
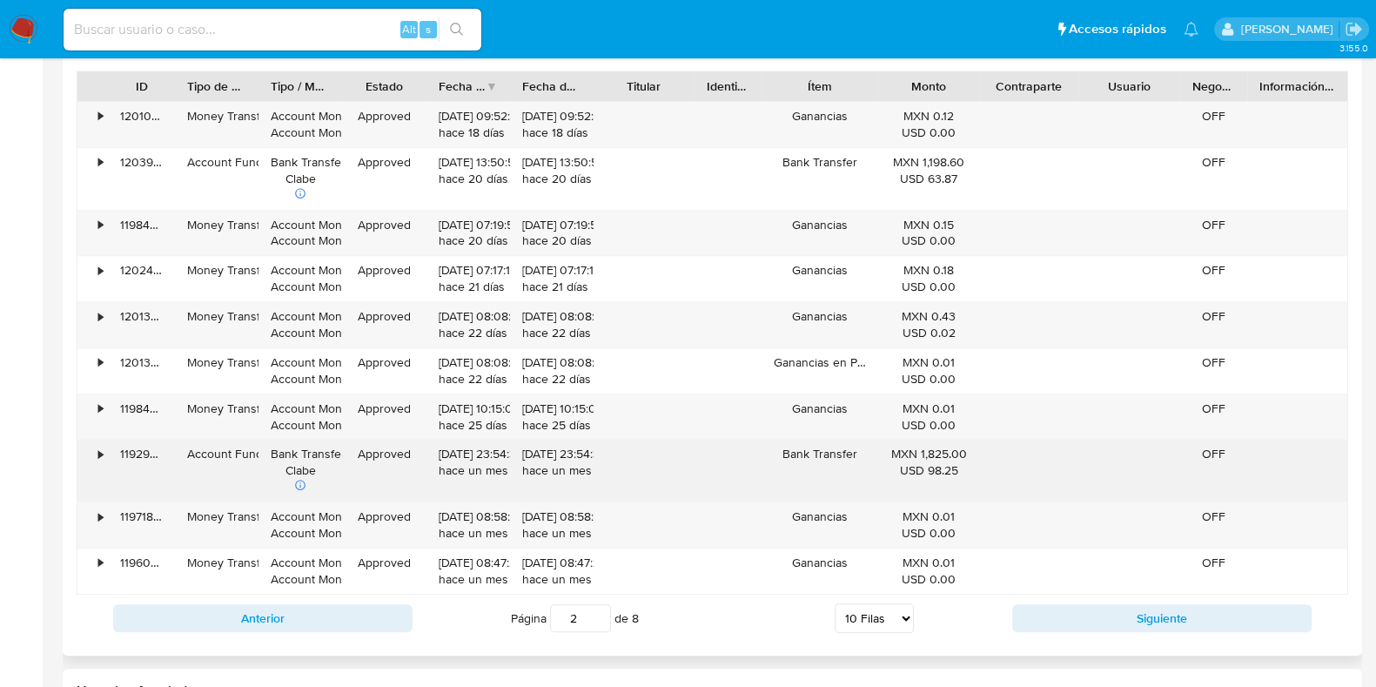
scroll to position [1740, 0]
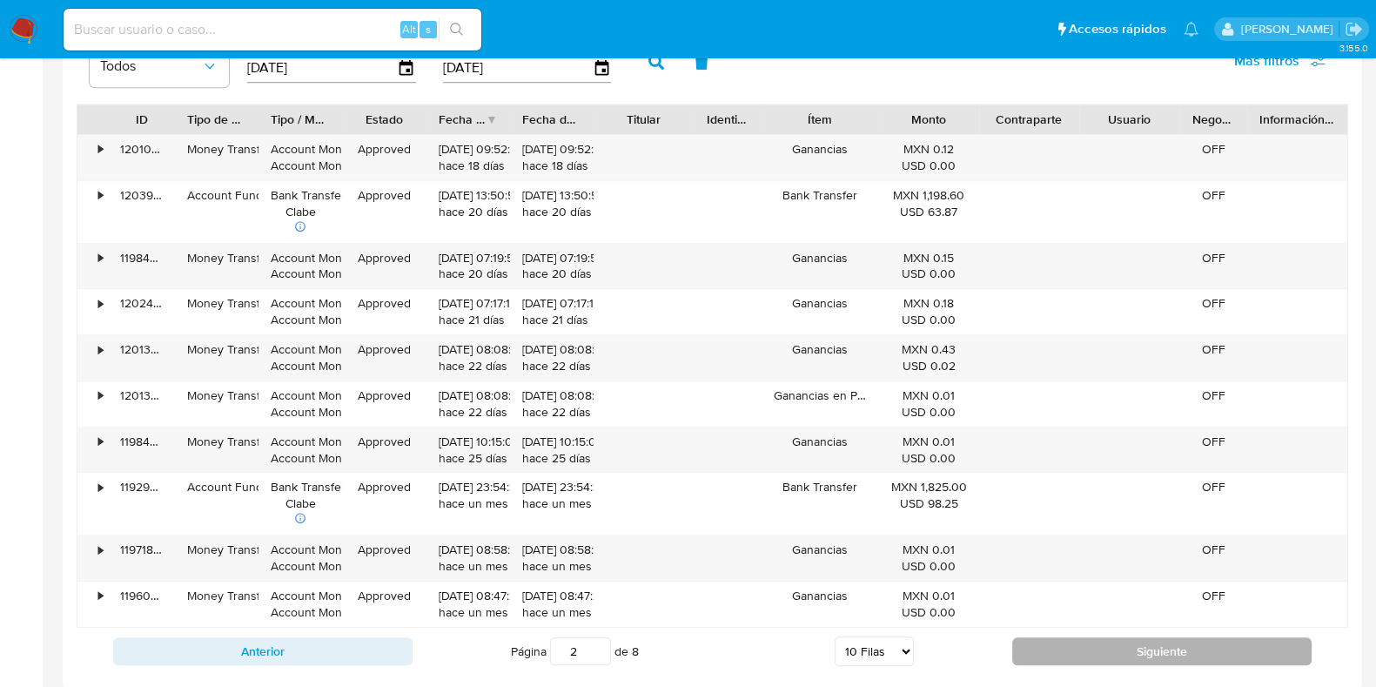
click at [1073, 637] on button "Siguiente" at bounding box center [1161, 651] width 299 height 28
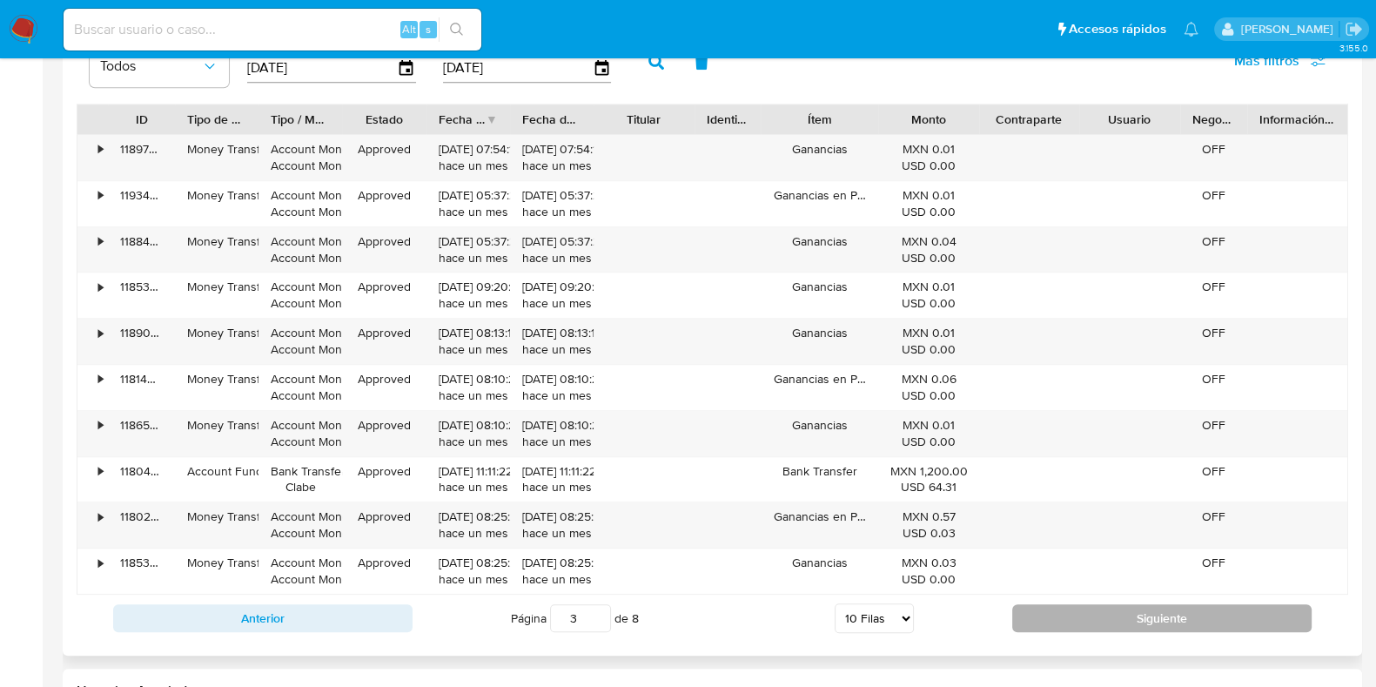
click at [1109, 623] on button "Siguiente" at bounding box center [1161, 618] width 299 height 28
type input "5"
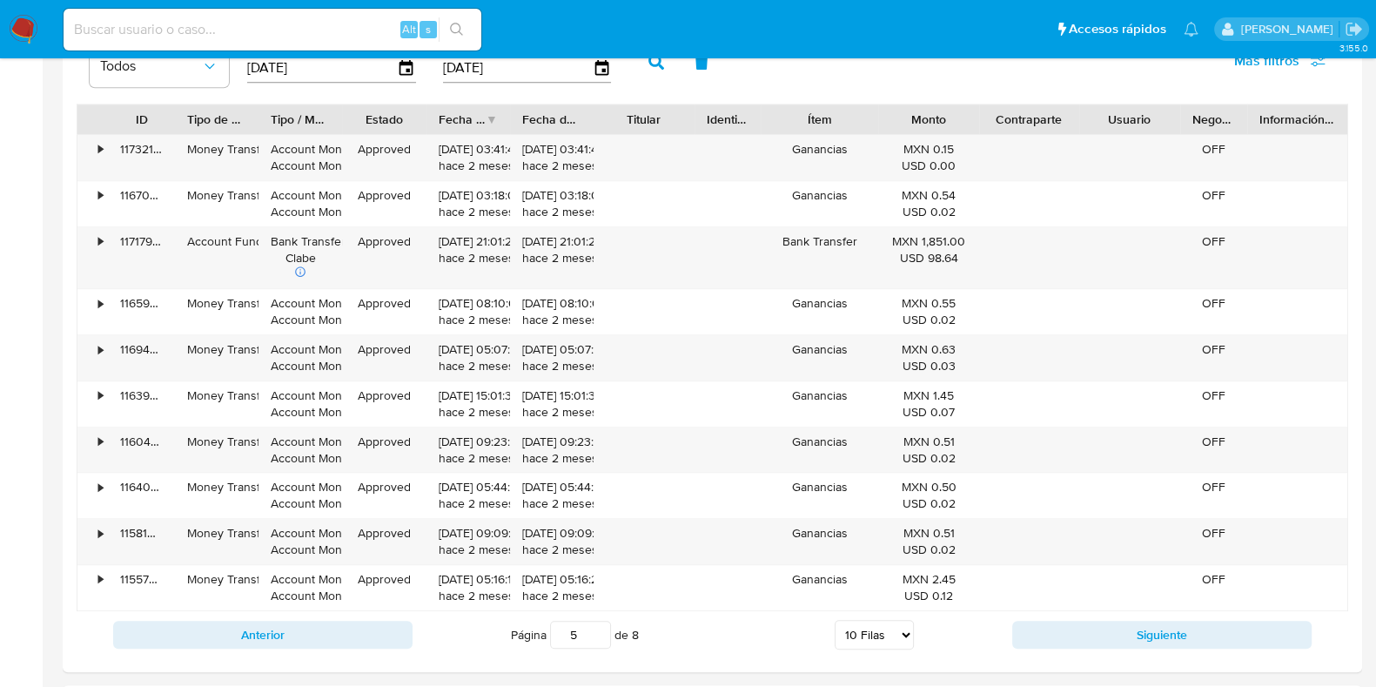
click at [205, 28] on input at bounding box center [273, 29] width 418 height 23
paste input "333645272"
type input "333645272"
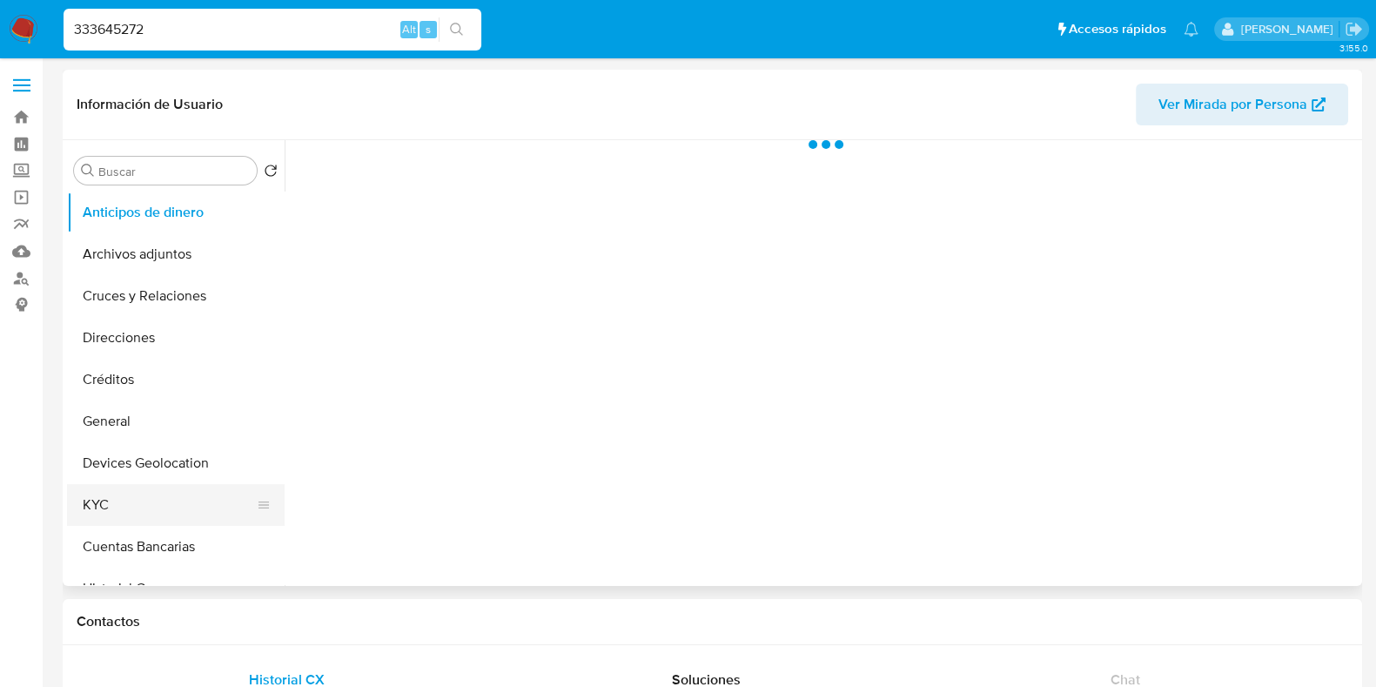
click at [119, 504] on button "KYC" at bounding box center [169, 505] width 204 height 42
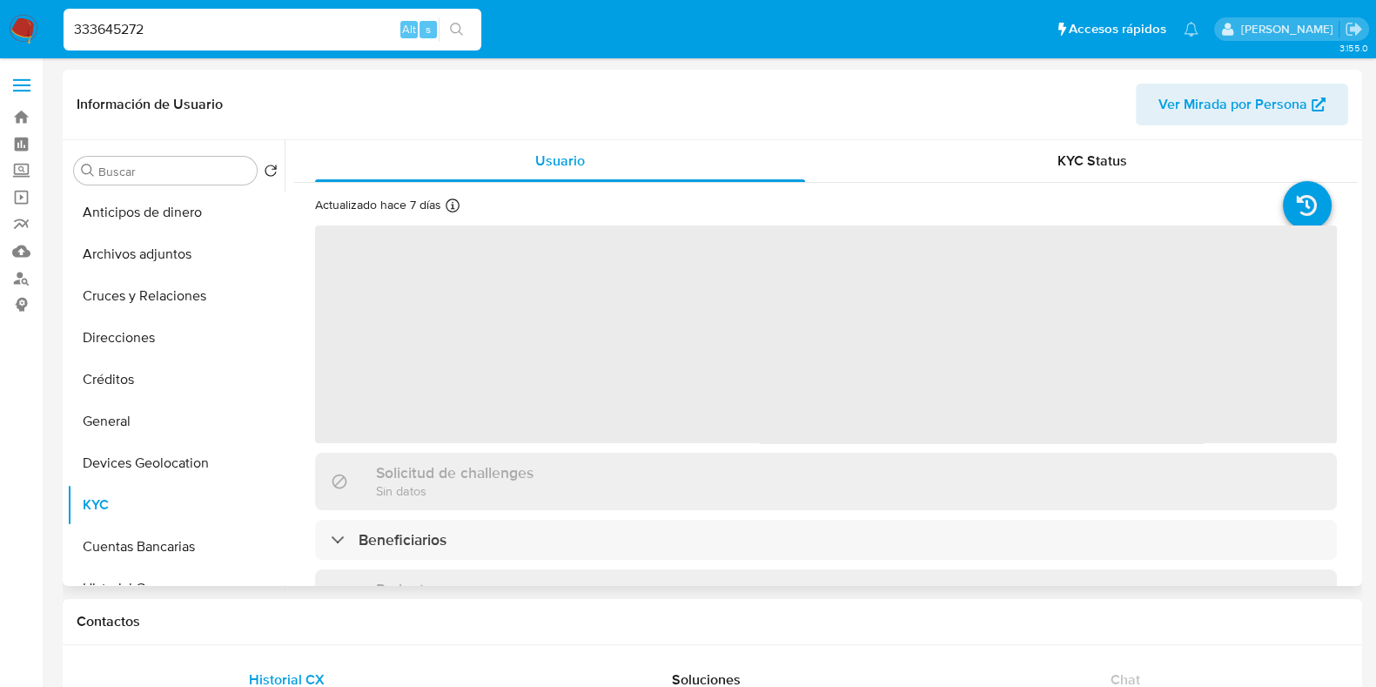
select select "10"
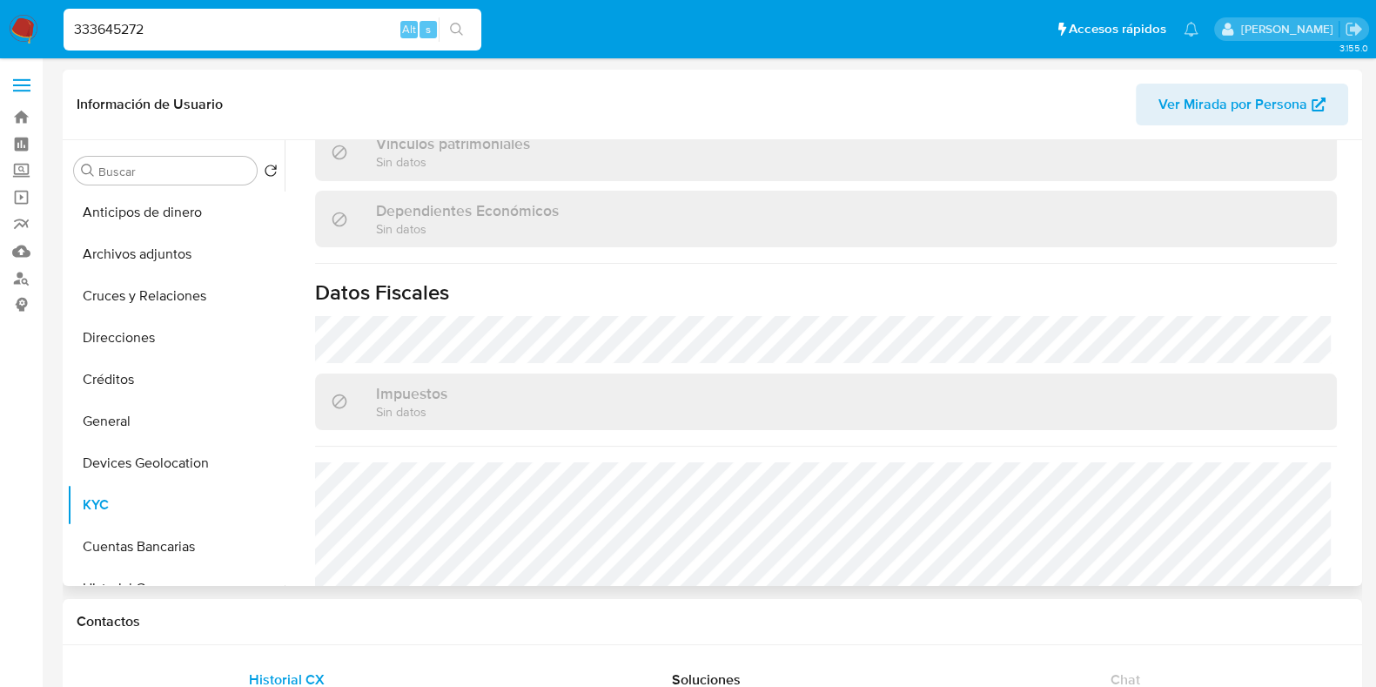
scroll to position [1077, 0]
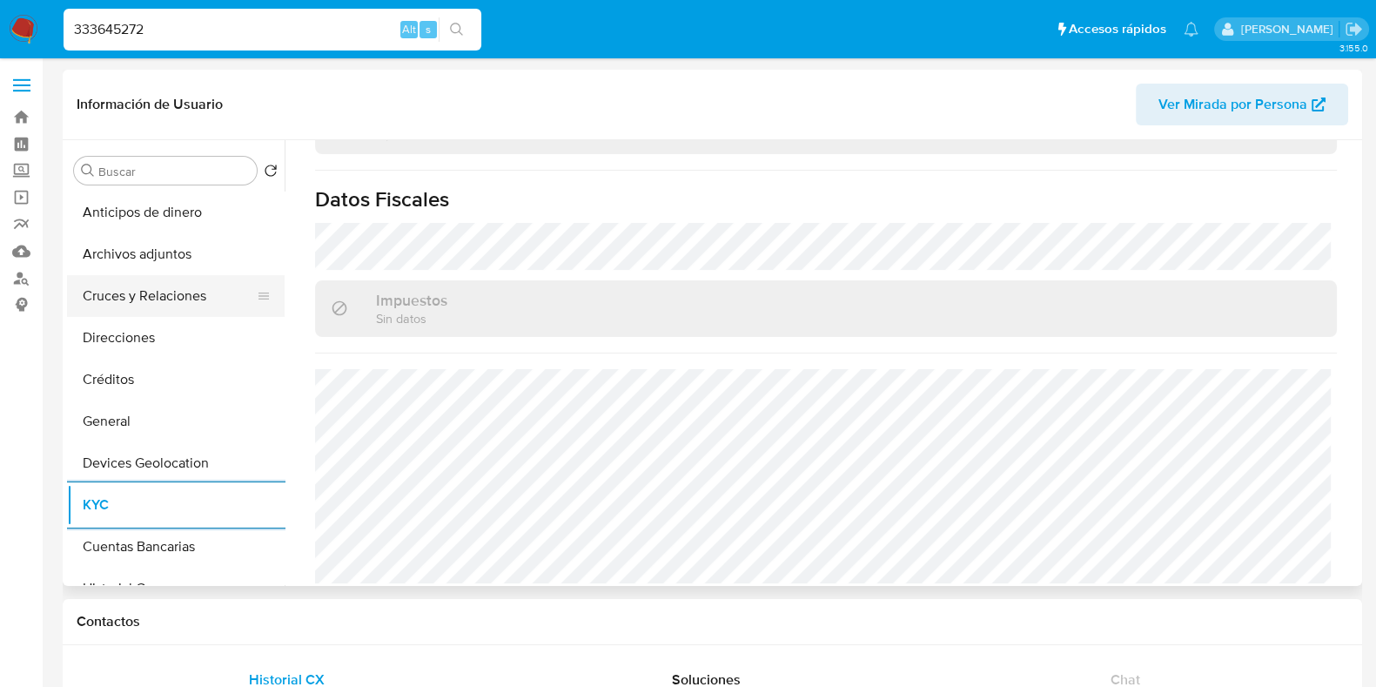
click at [152, 306] on button "Cruces y Relaciones" at bounding box center [169, 296] width 204 height 42
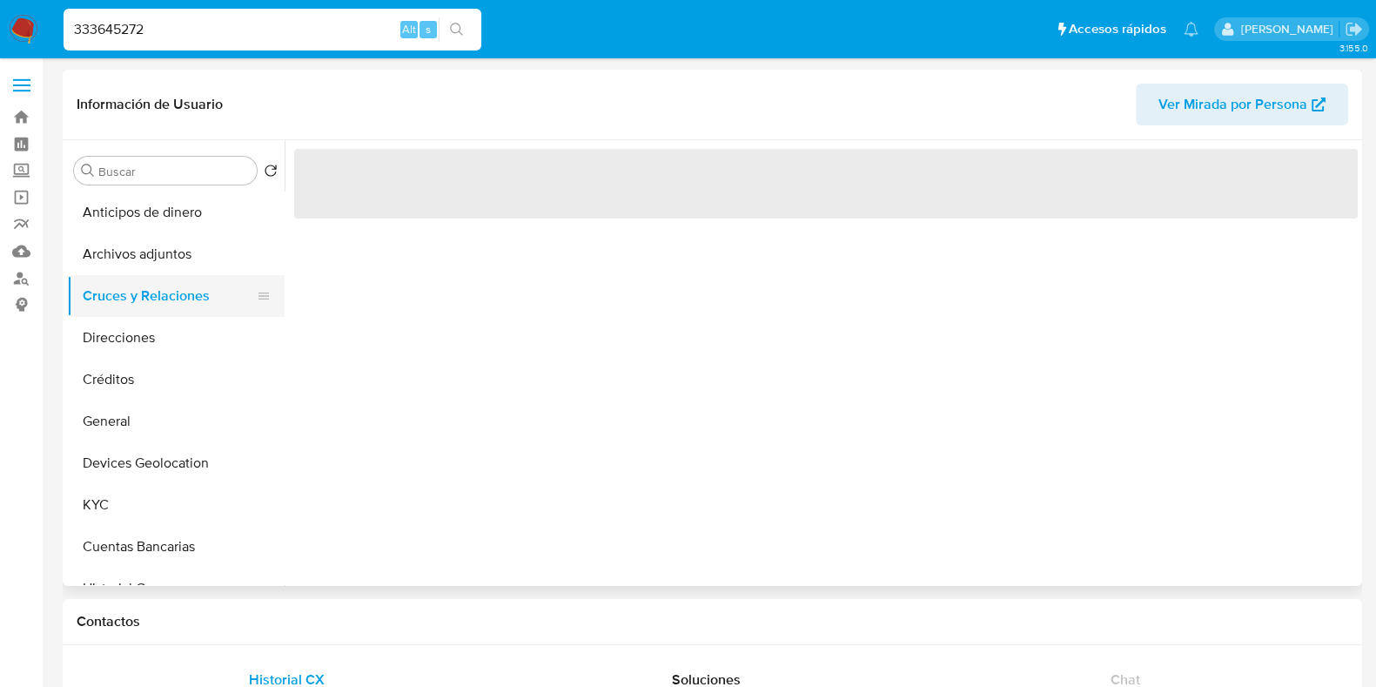
scroll to position [0, 0]
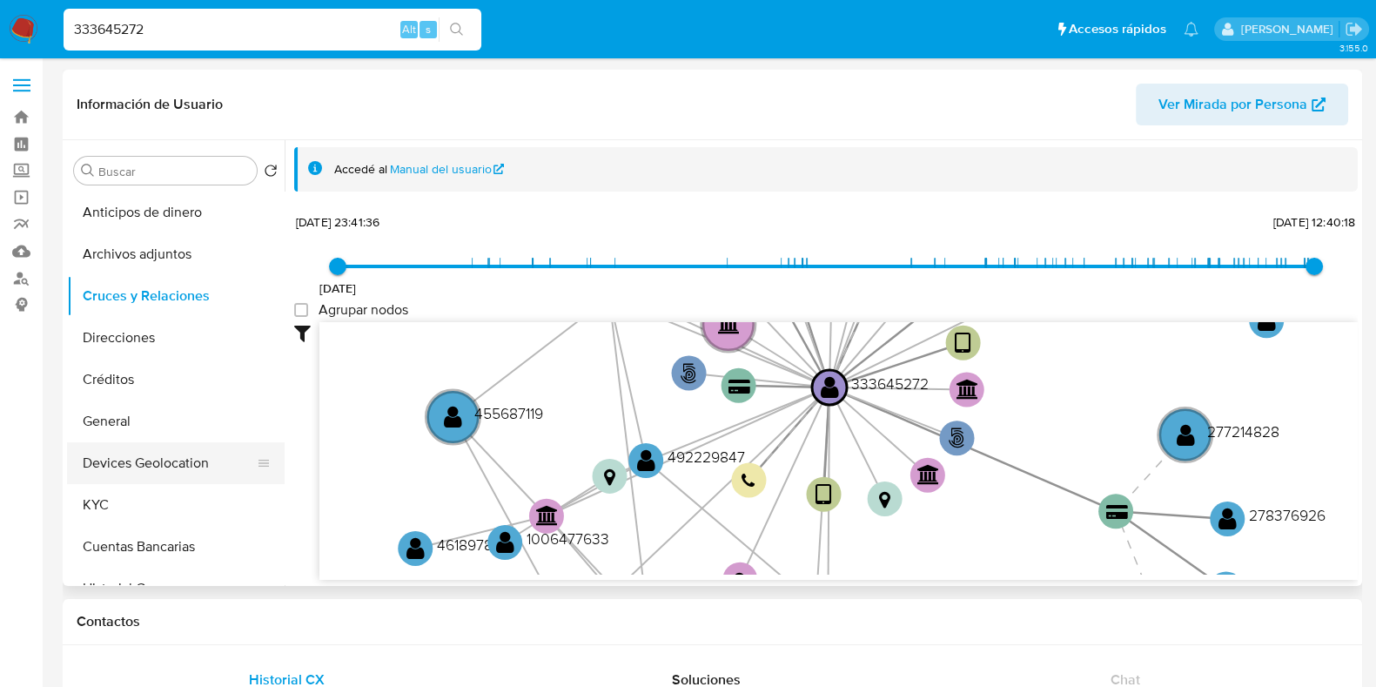
click at [166, 469] on button "Devices Geolocation" at bounding box center [169, 463] width 204 height 42
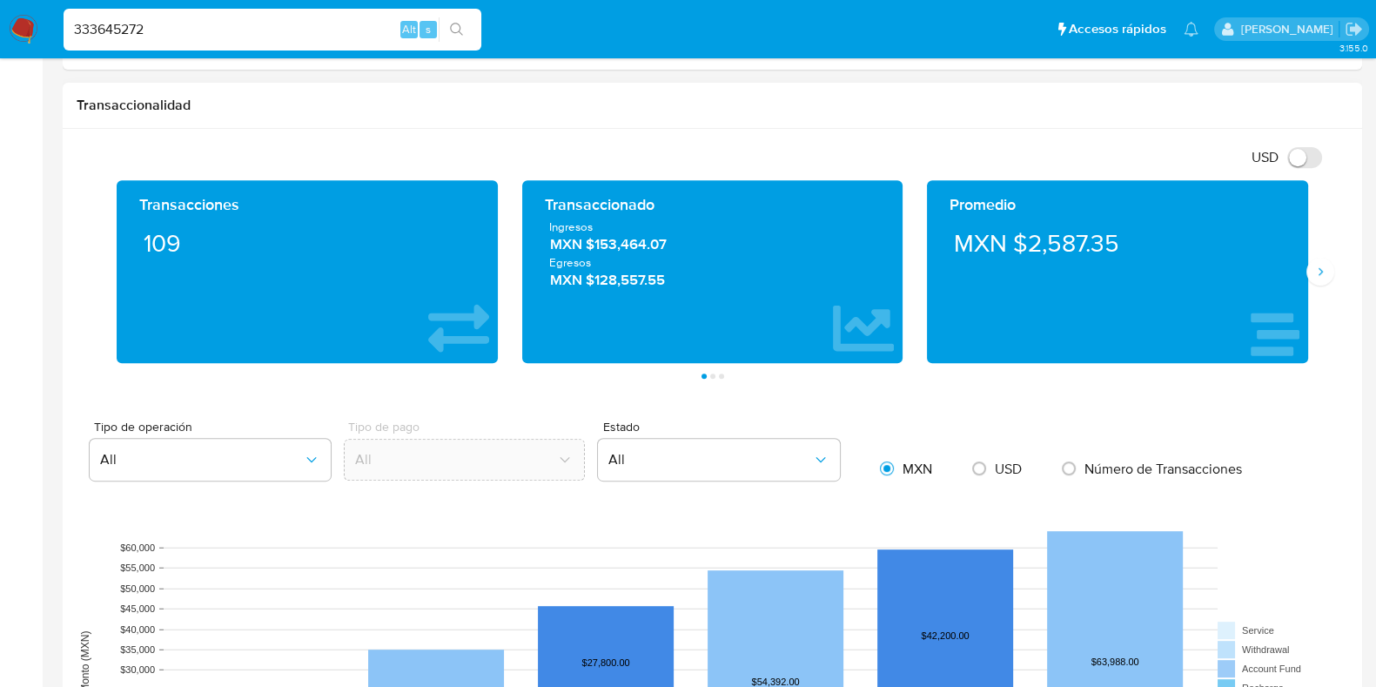
scroll to position [1197, 0]
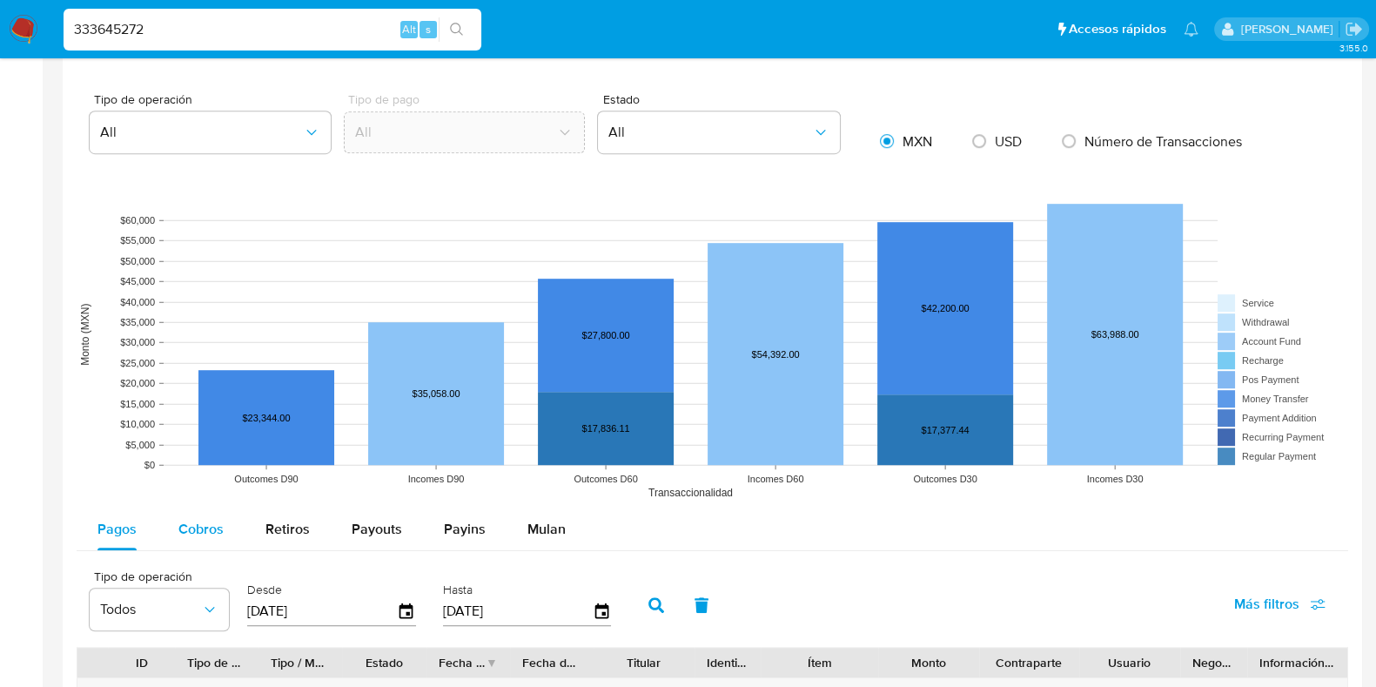
click at [190, 535] on span "Cobros" at bounding box center [200, 529] width 45 height 20
select select "10"
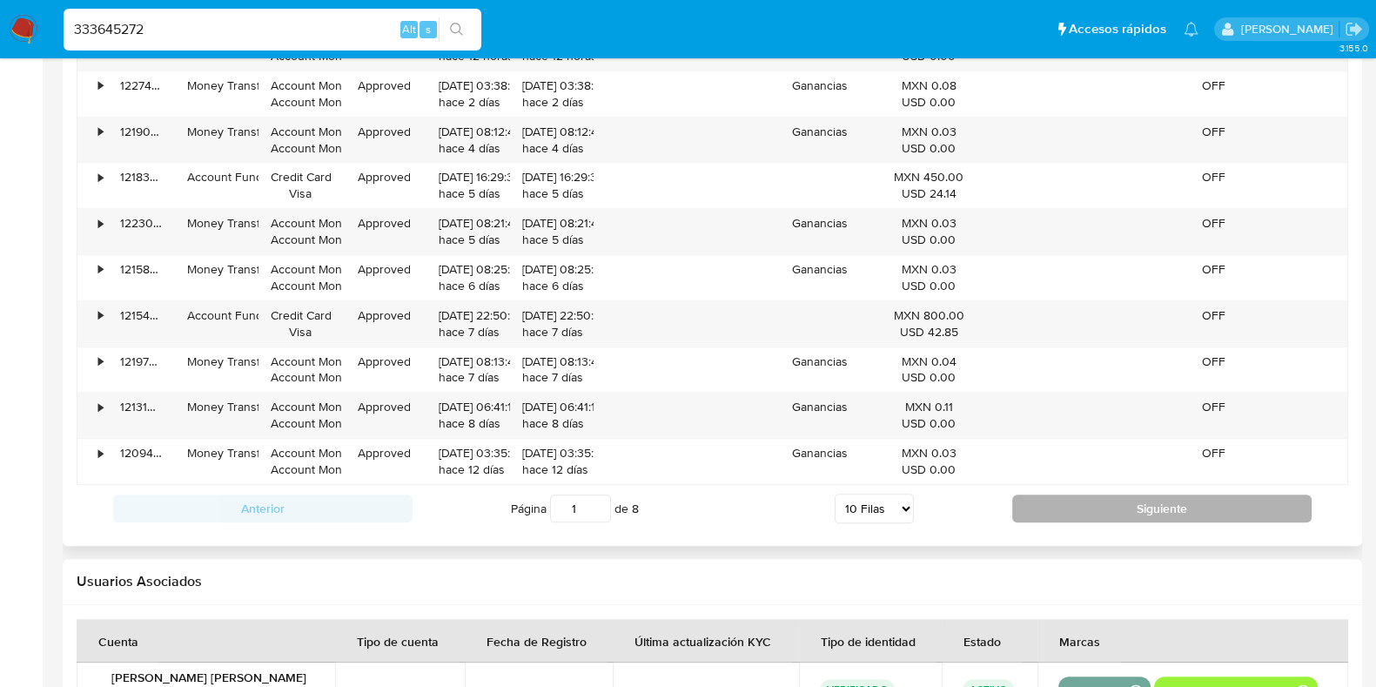
click at [1072, 507] on button "Siguiente" at bounding box center [1161, 508] width 299 height 28
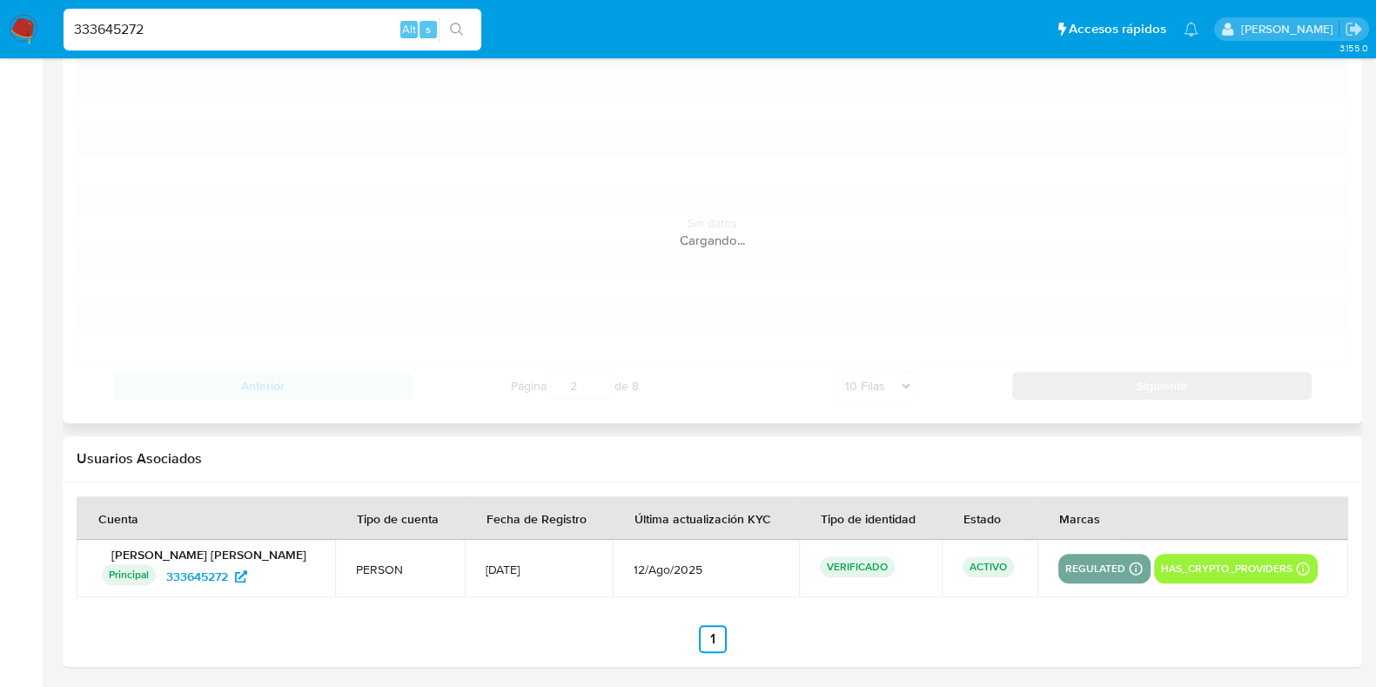
scroll to position [1850, 0]
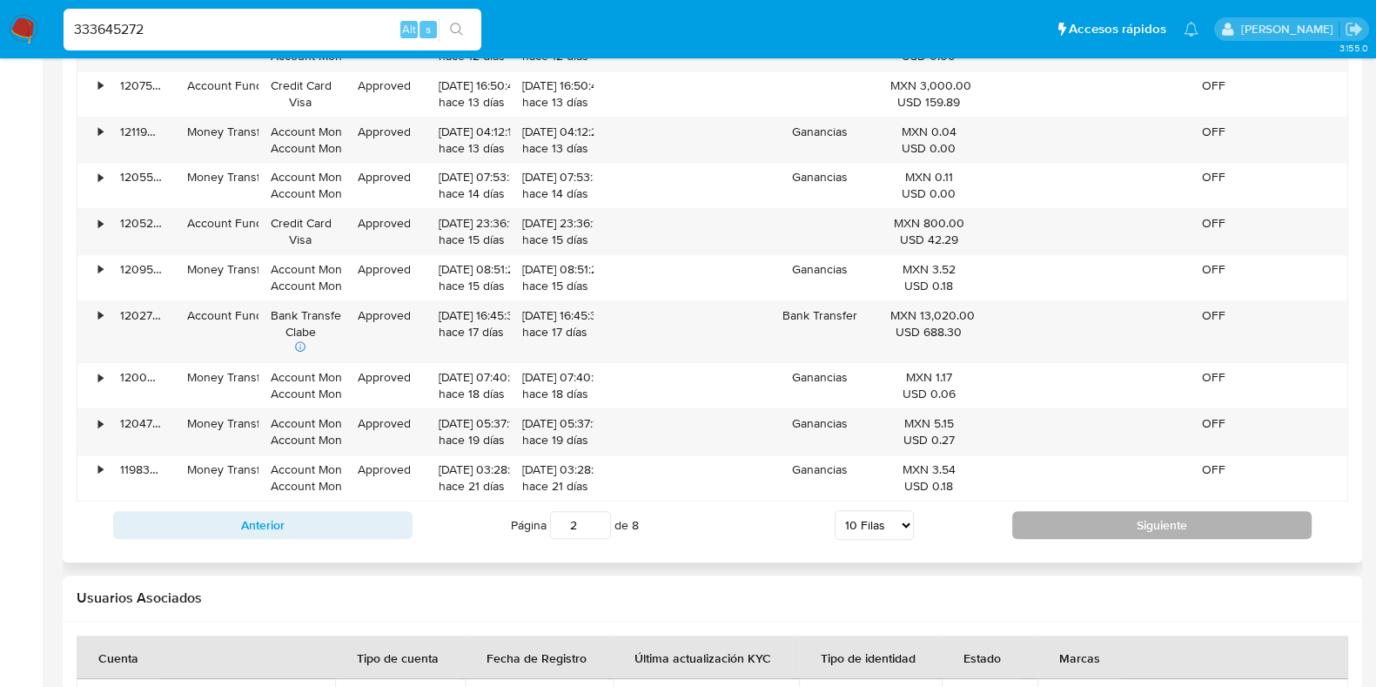
click at [1102, 533] on button "Siguiente" at bounding box center [1161, 525] width 299 height 28
type input "3"
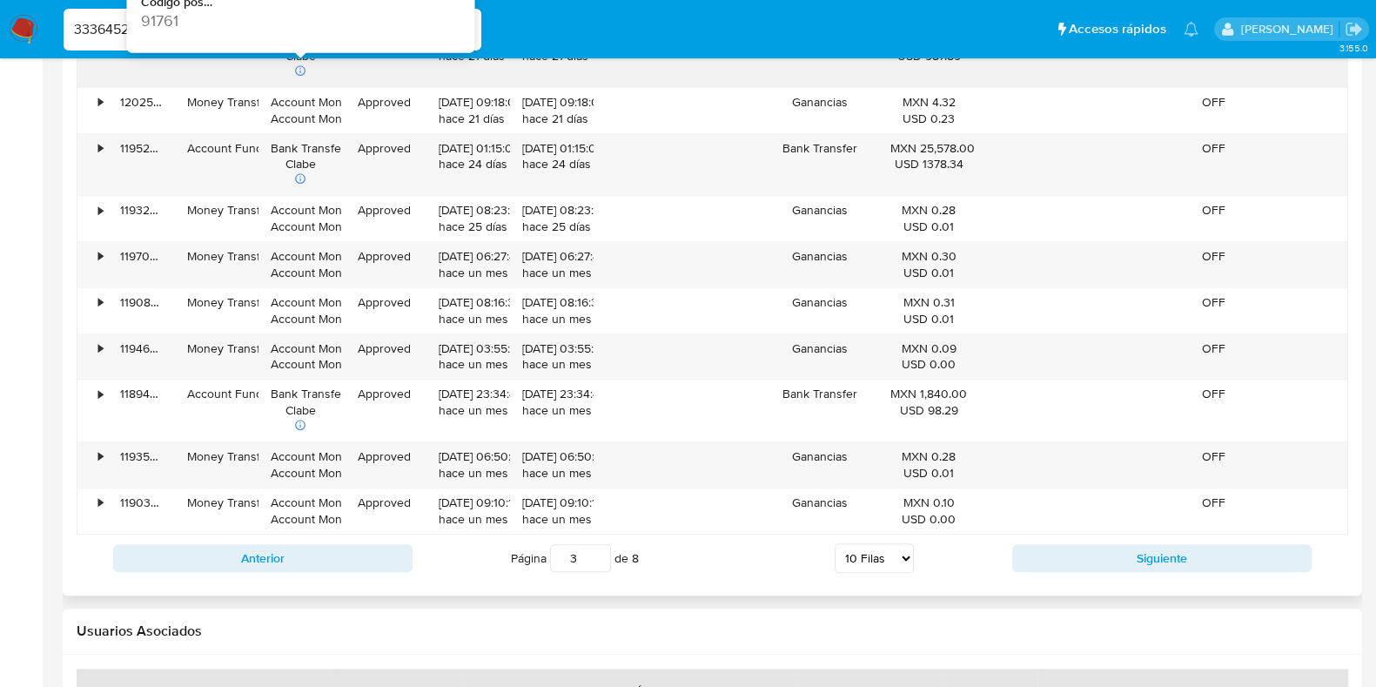
click at [119, 30] on input "333645272" at bounding box center [273, 29] width 418 height 23
click at [100, 32] on input "333645272" at bounding box center [273, 29] width 418 height 23
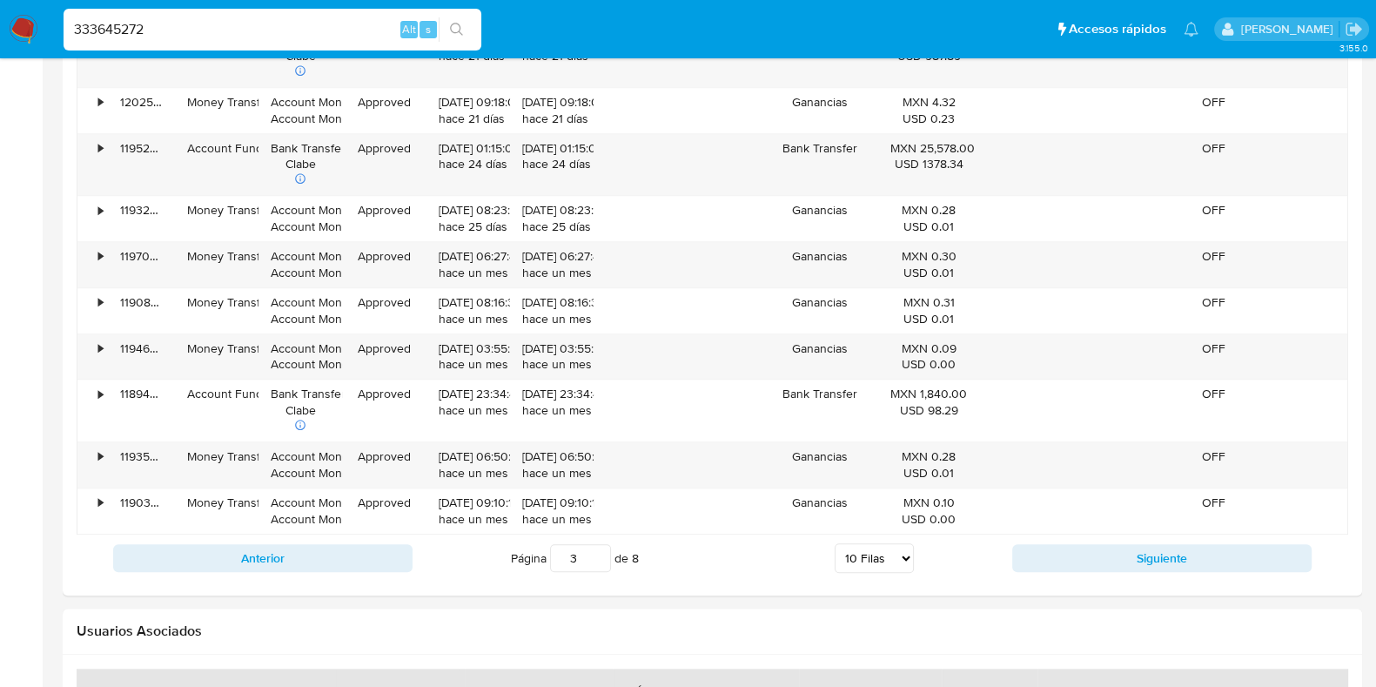
paste input "455687119"
type input "455687119"
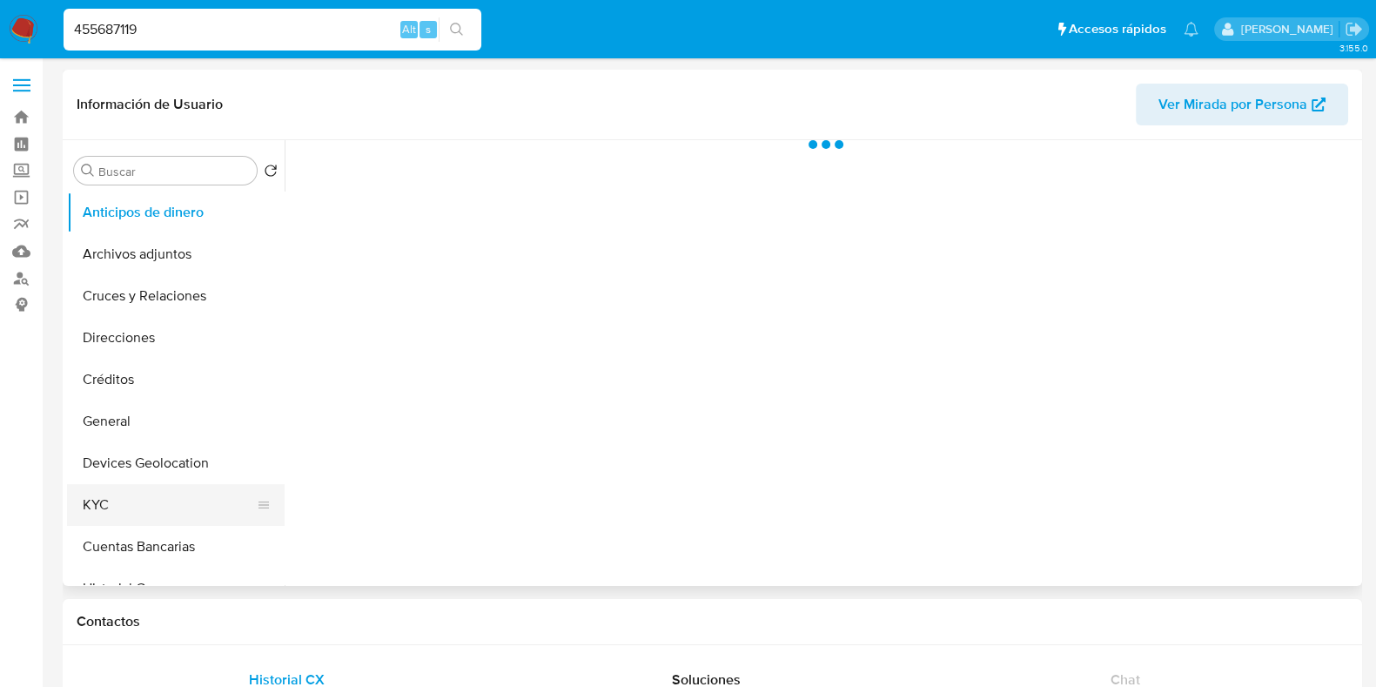
click at [145, 496] on button "KYC" at bounding box center [169, 505] width 204 height 42
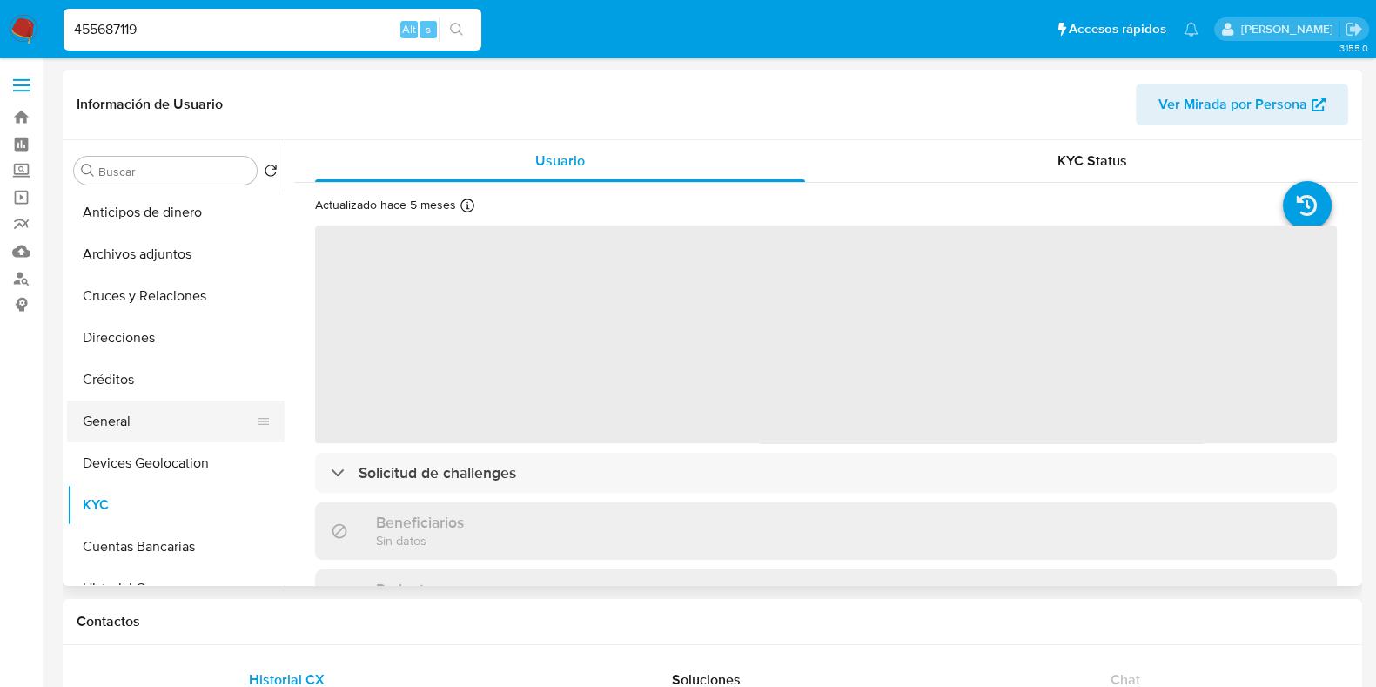
select select "10"
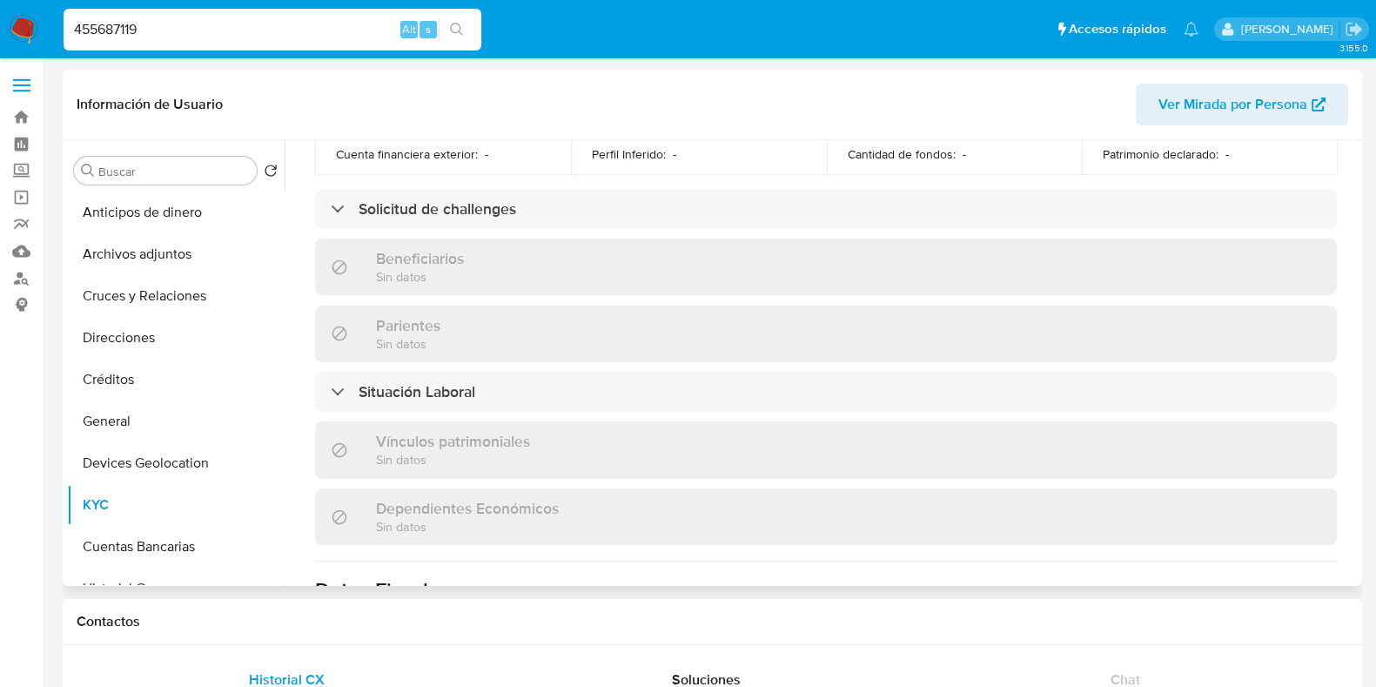
scroll to position [641, 0]
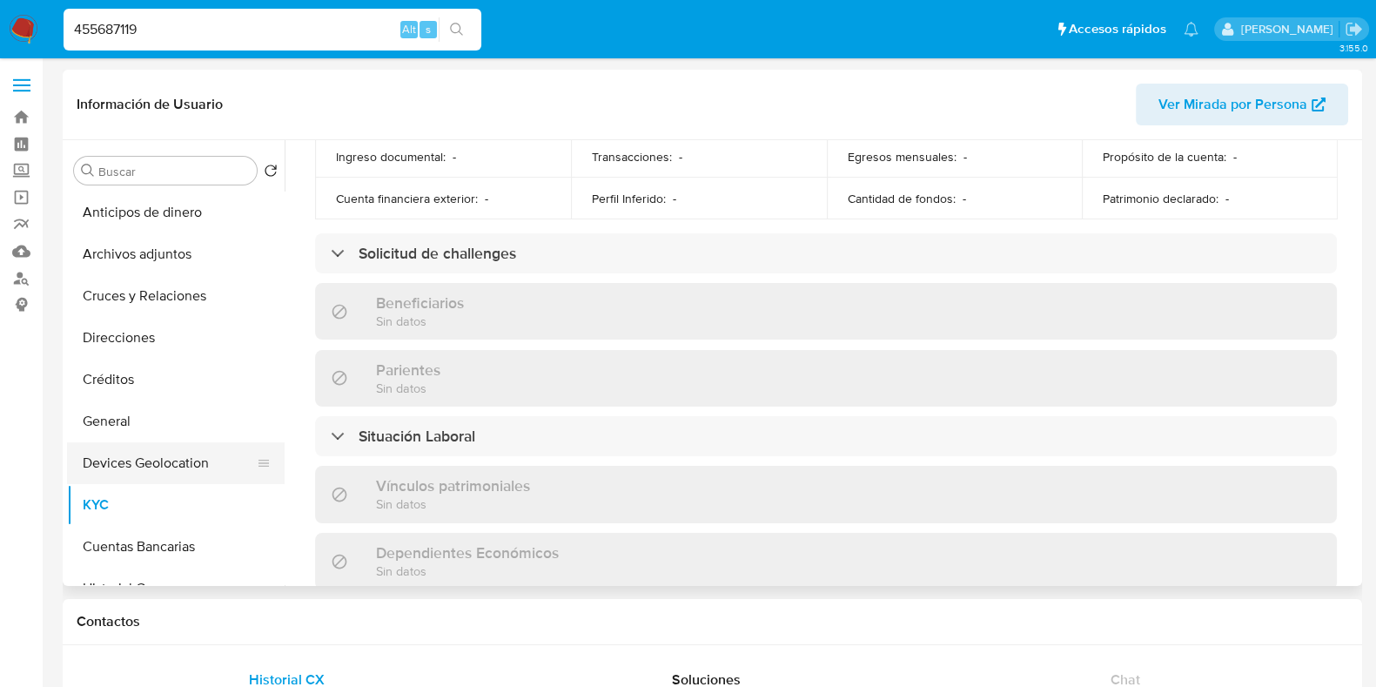
click at [191, 460] on button "Devices Geolocation" at bounding box center [169, 463] width 204 height 42
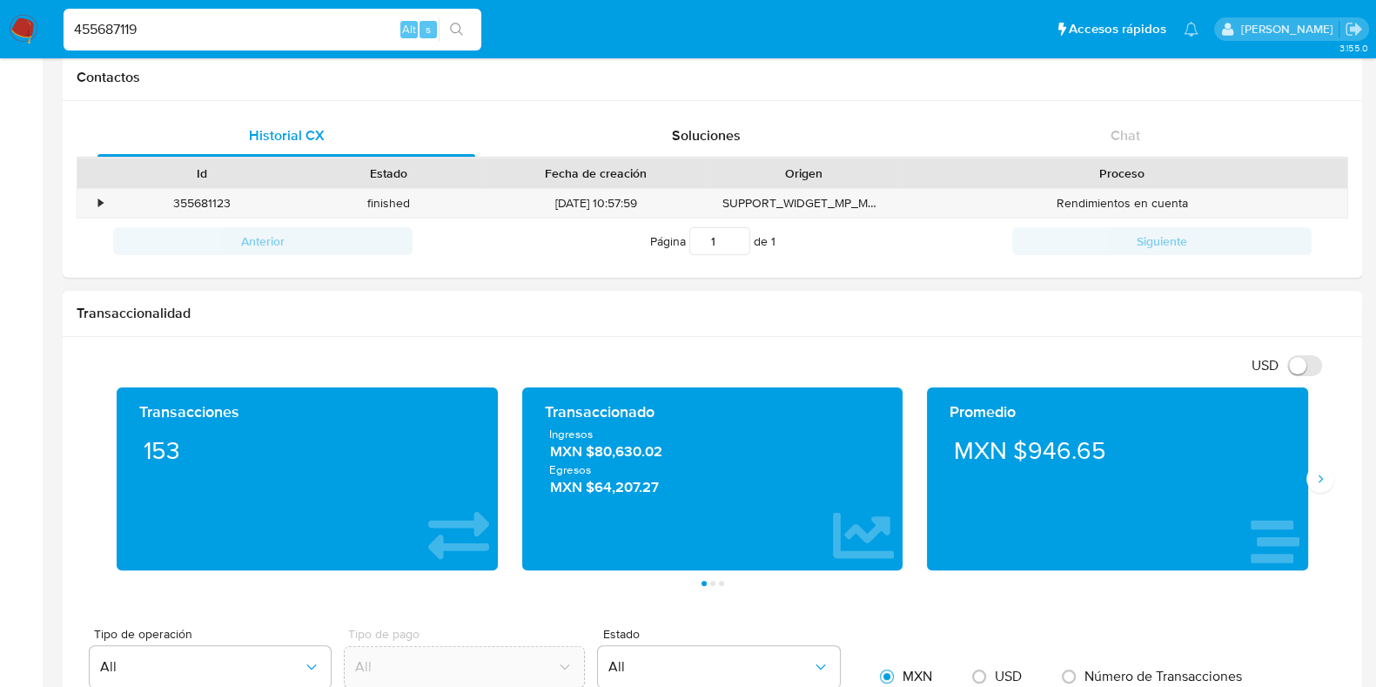
scroll to position [108, 0]
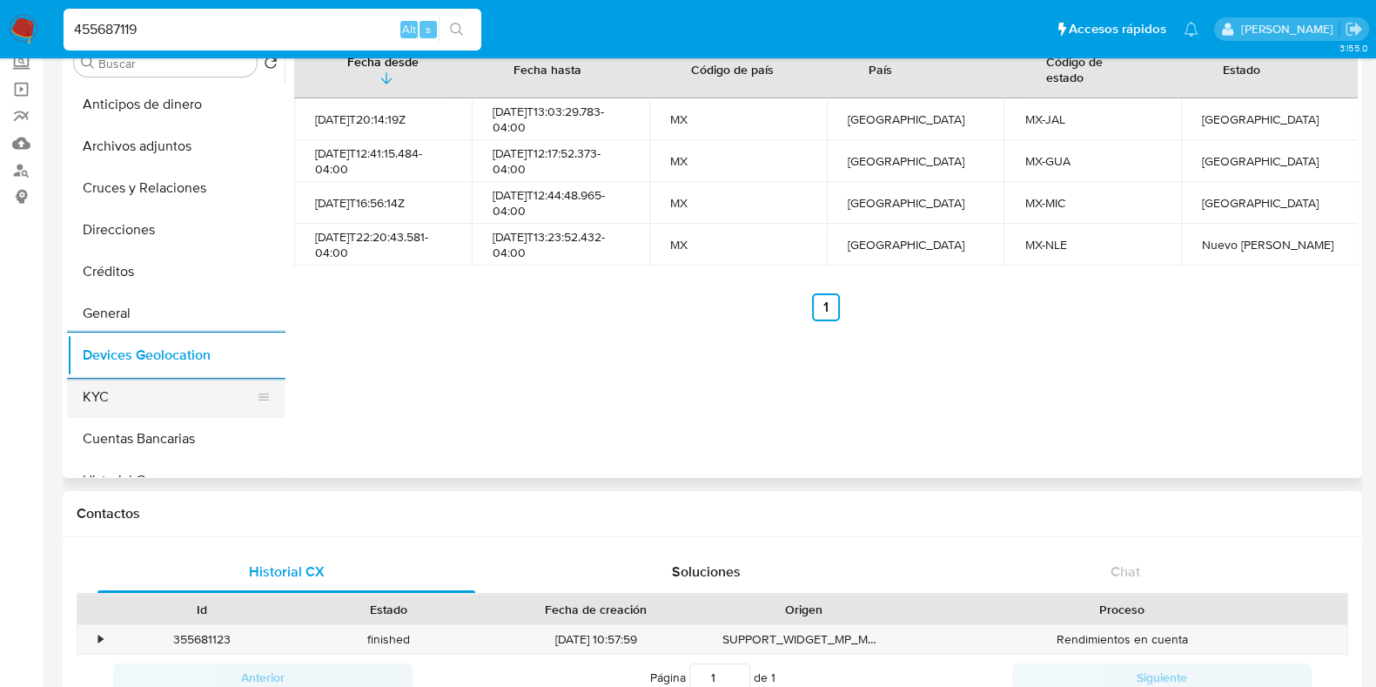
click at [147, 399] on button "KYC" at bounding box center [169, 397] width 204 height 42
